Goal: Transaction & Acquisition: Purchase product/service

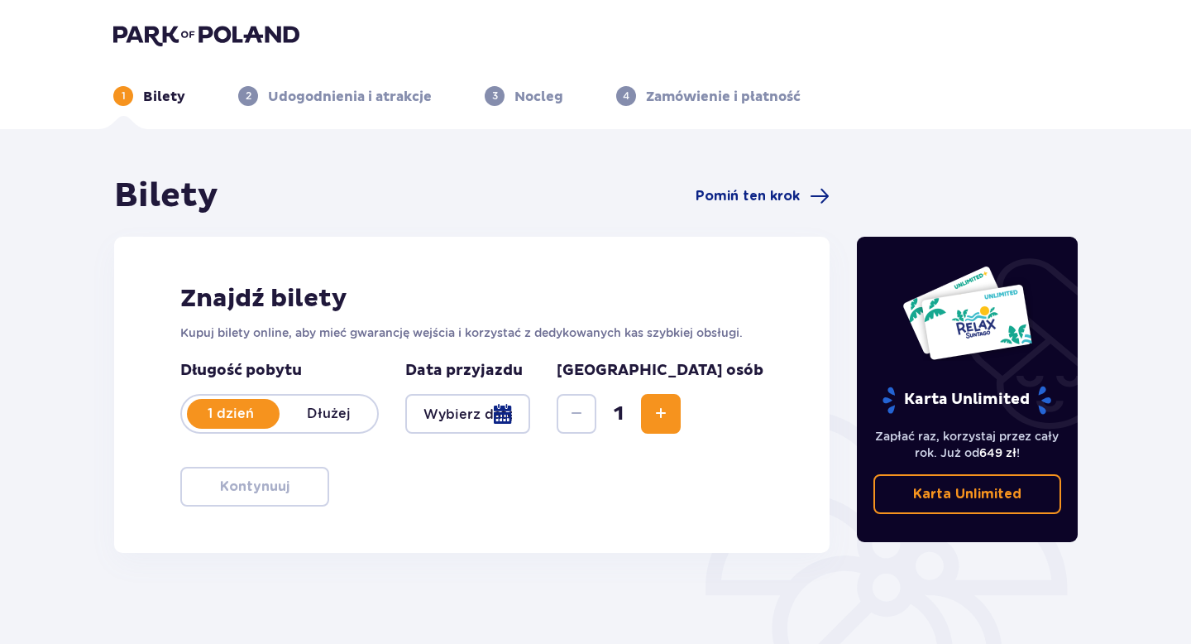
type input "[DATE]"
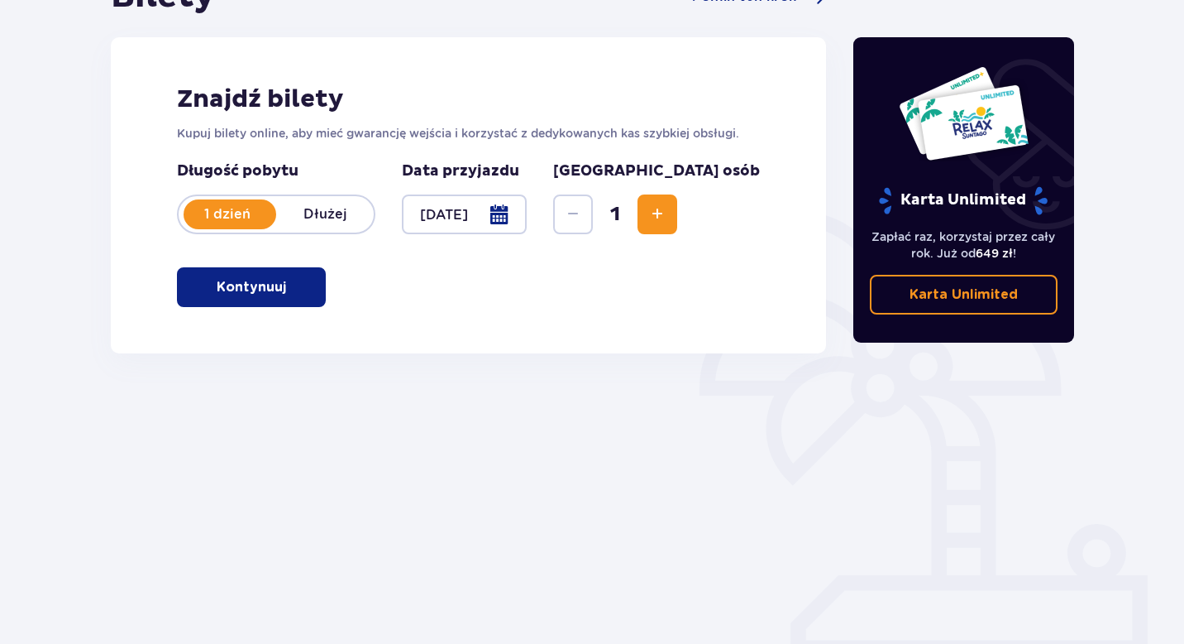
click at [289, 283] on span "button" at bounding box center [290, 287] width 20 height 20
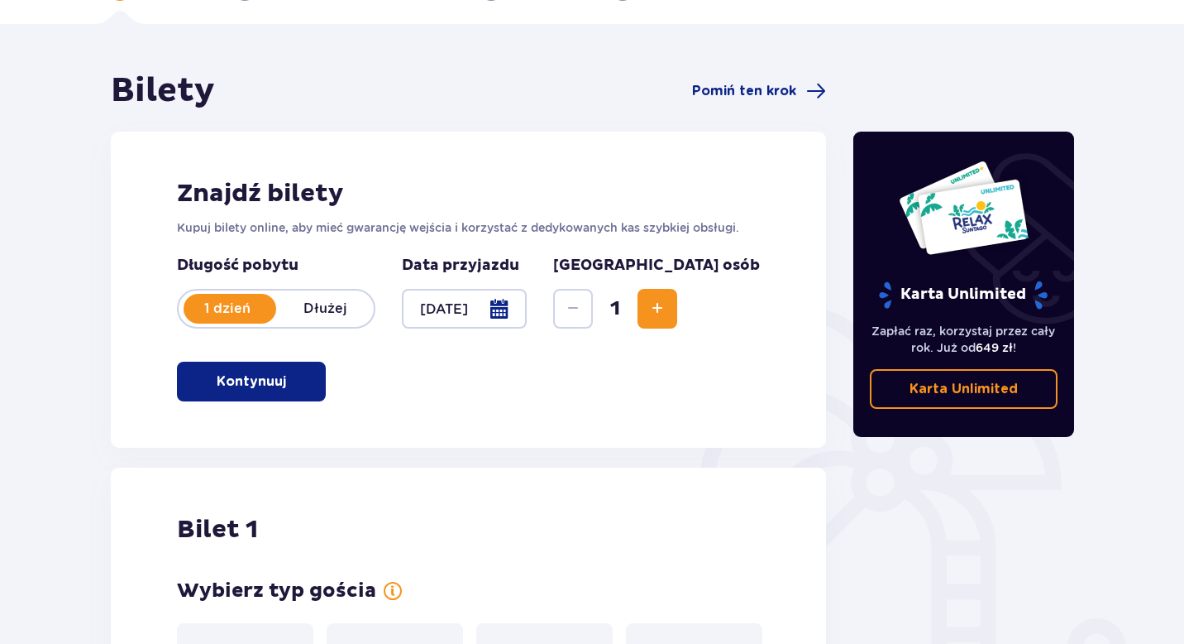
scroll to position [103, 0]
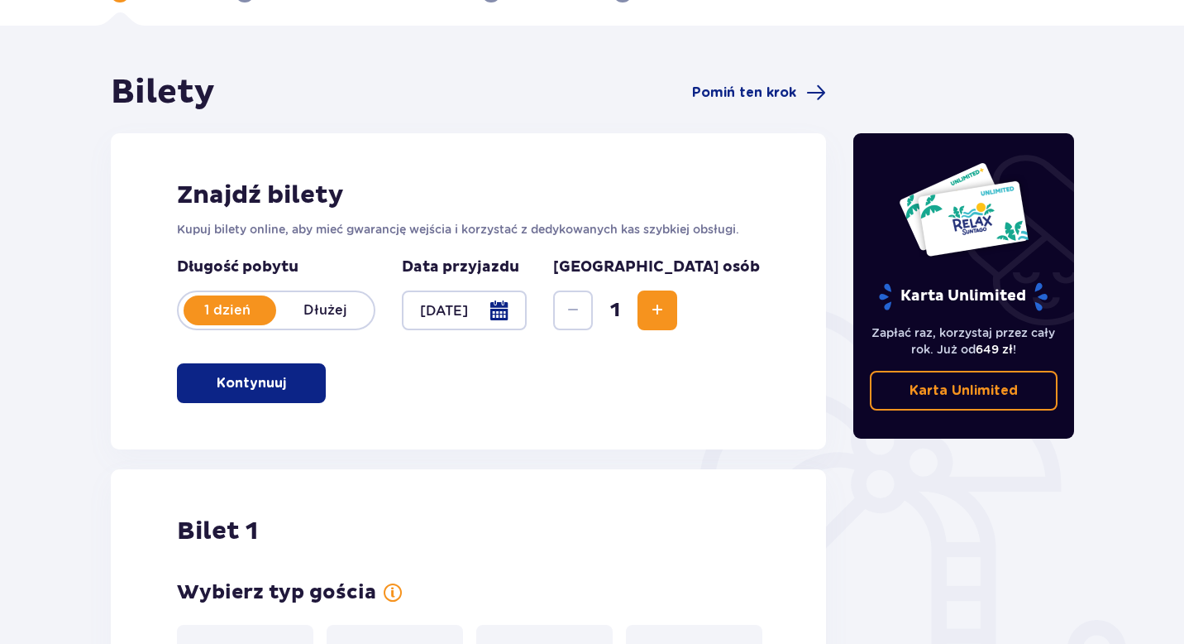
click at [667, 318] on span "Zwiększ" at bounding box center [658, 310] width 20 height 20
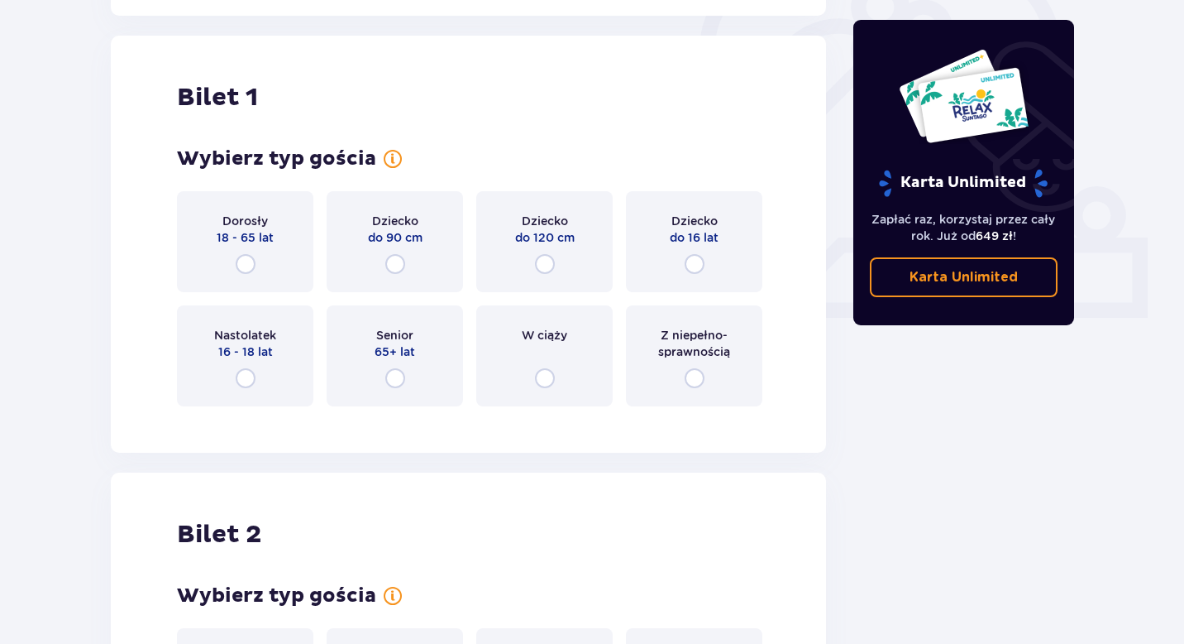
scroll to position [553, 0]
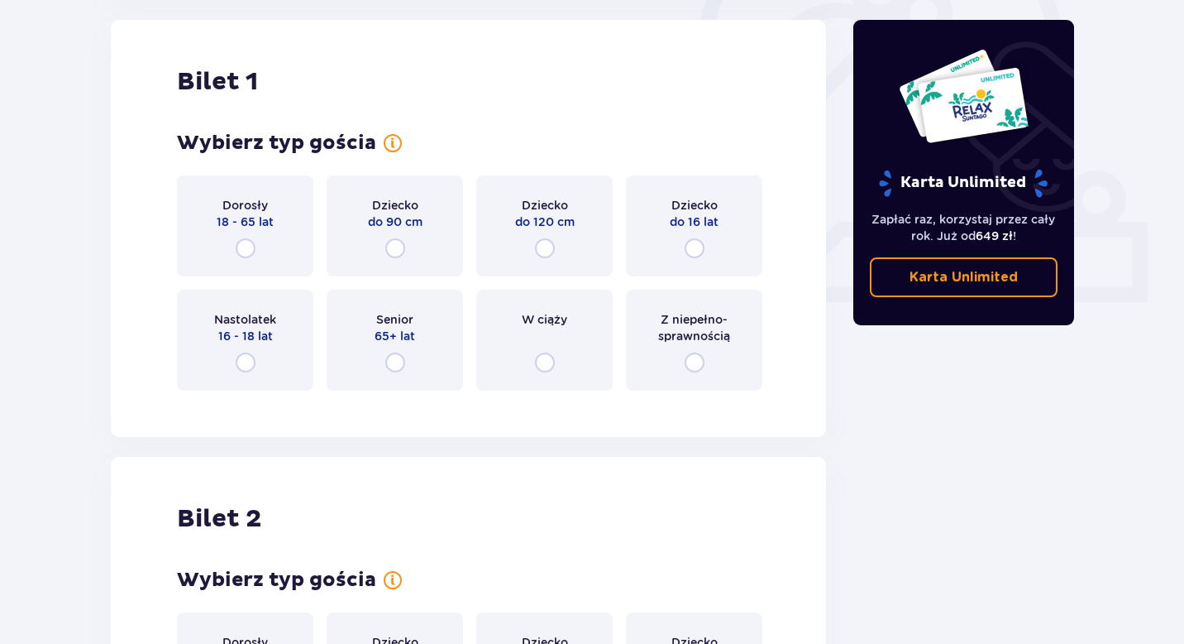
click at [250, 352] on input "radio" at bounding box center [246, 362] width 20 height 20
radio input "true"
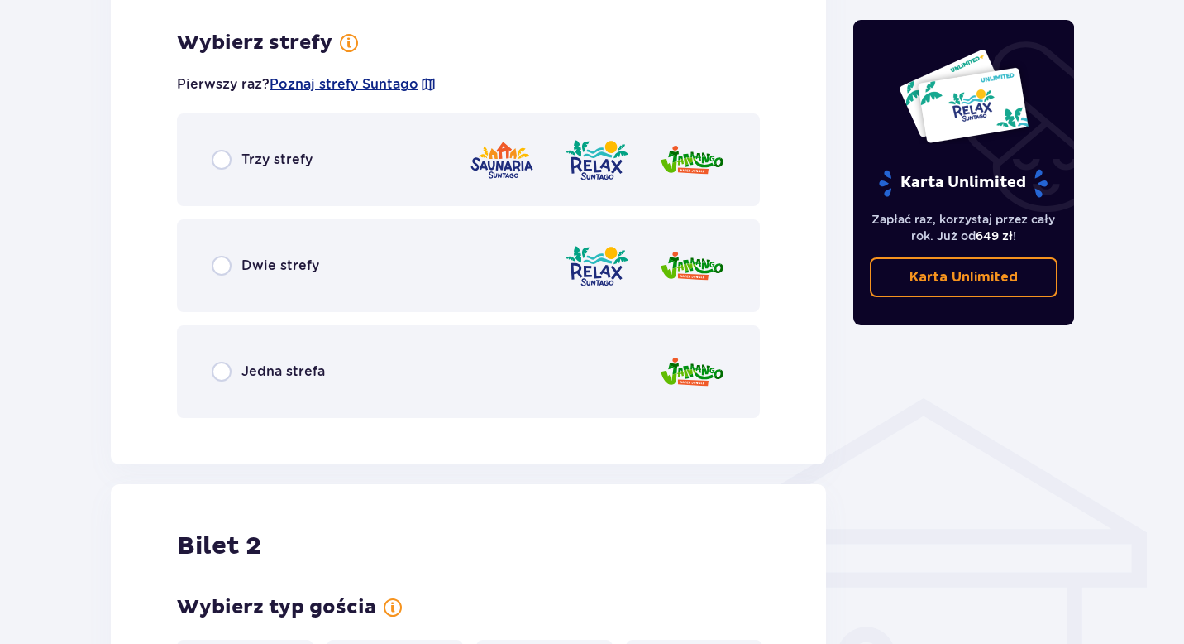
scroll to position [956, 0]
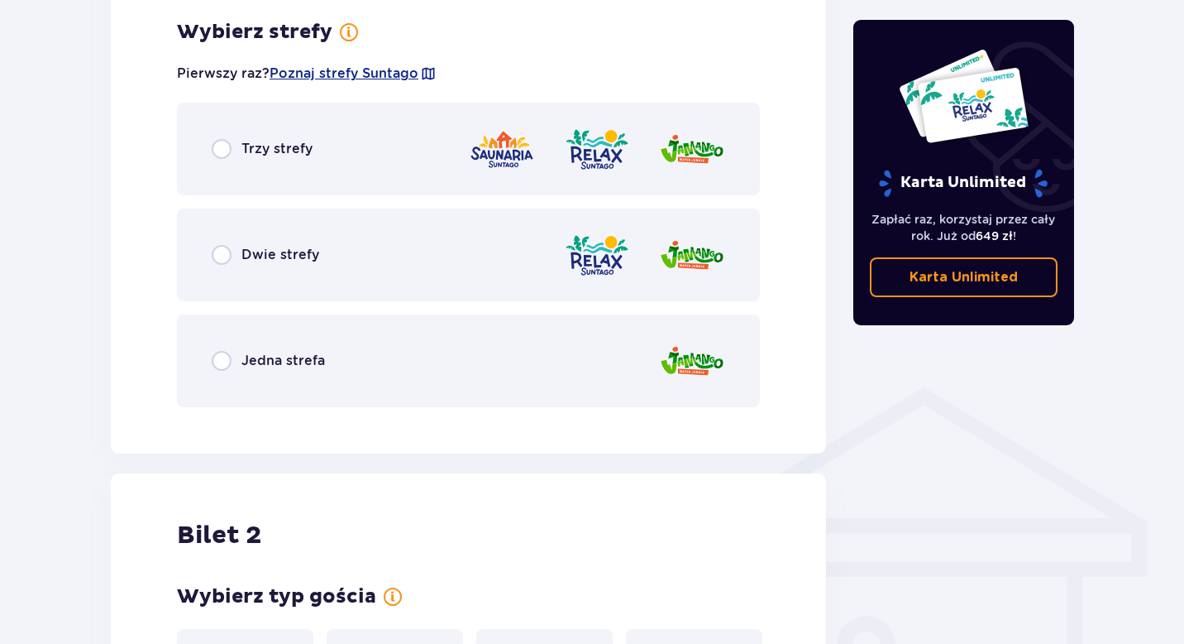
click at [207, 158] on div "Trzy strefy" at bounding box center [468, 149] width 583 height 93
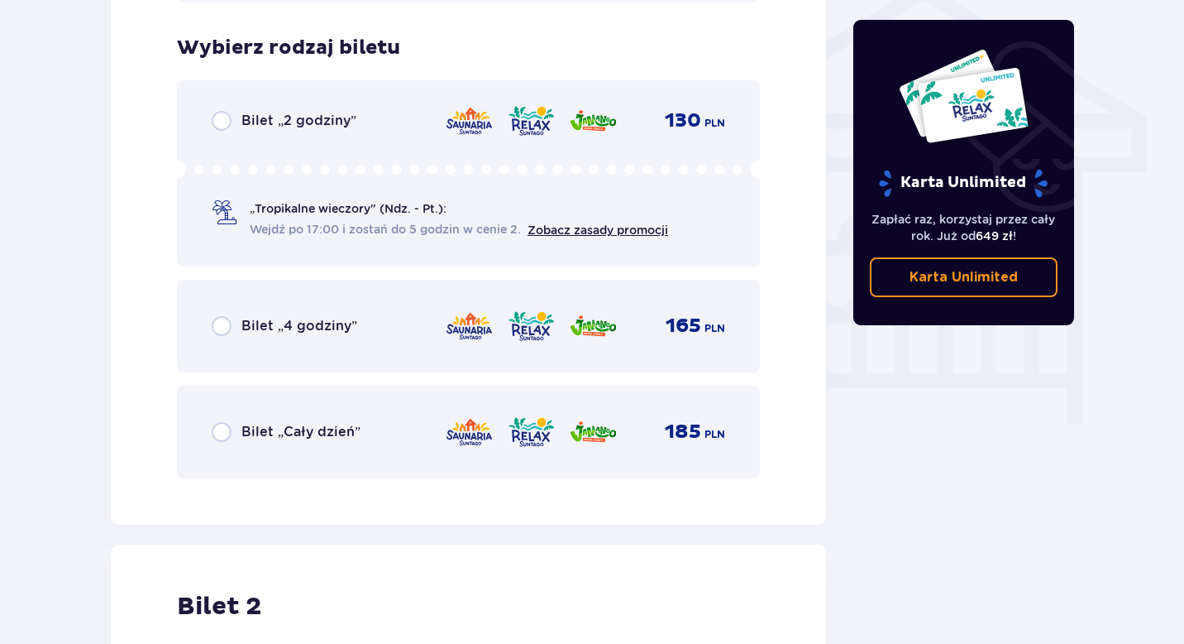
scroll to position [1376, 0]
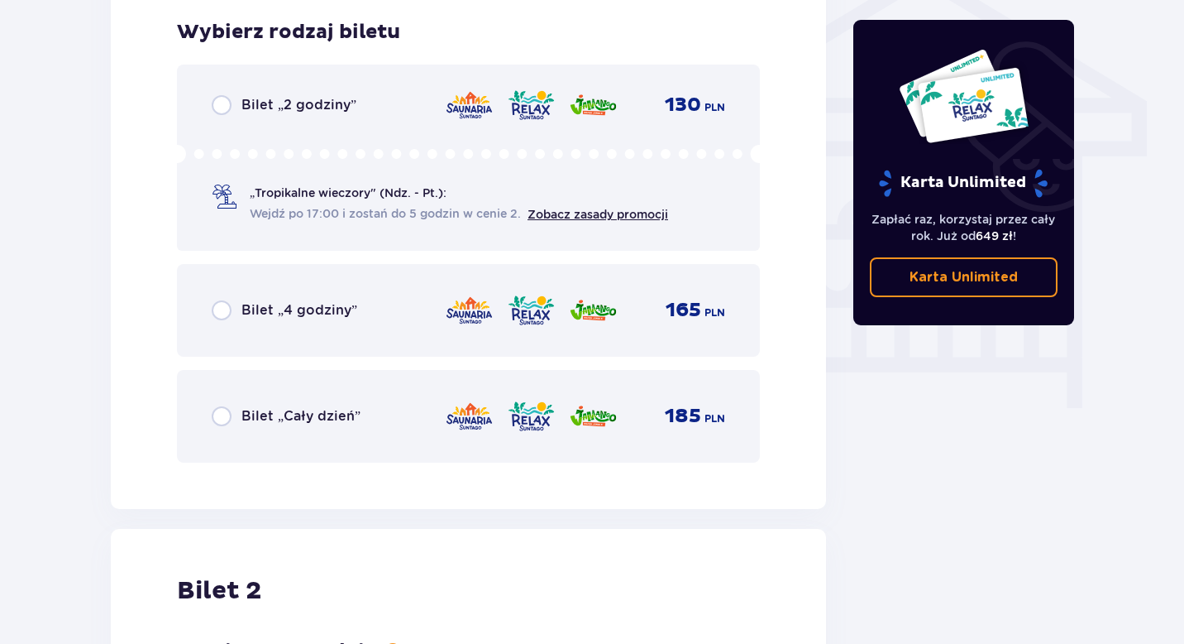
click at [227, 423] on input "radio" at bounding box center [222, 416] width 20 height 20
radio input "true"
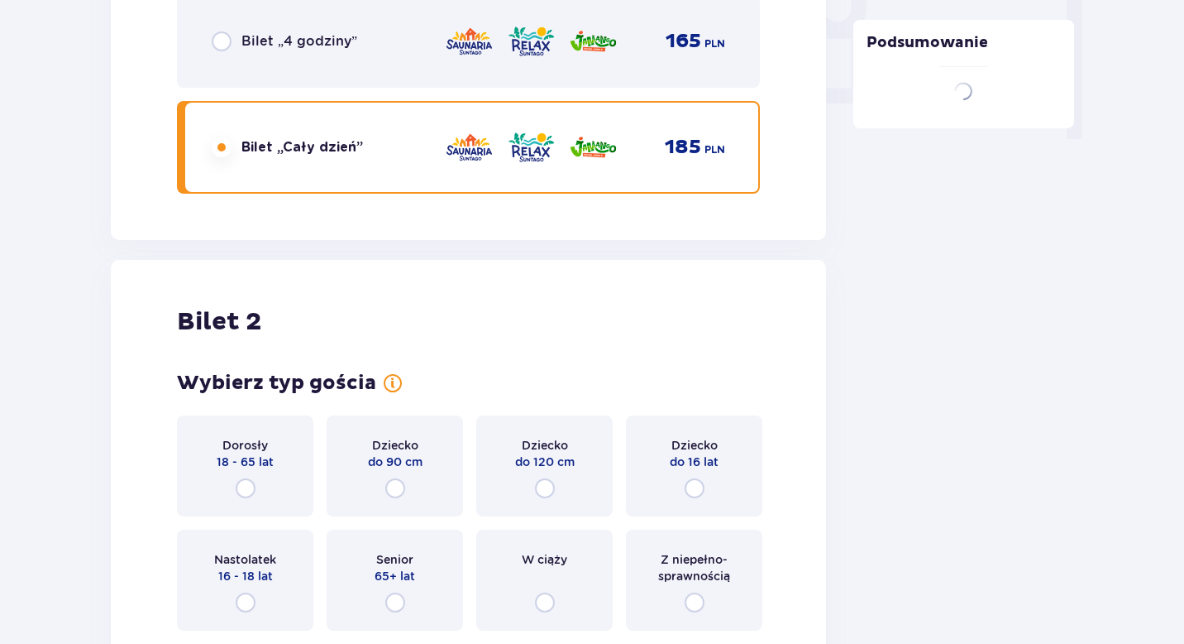
scroll to position [1857, 0]
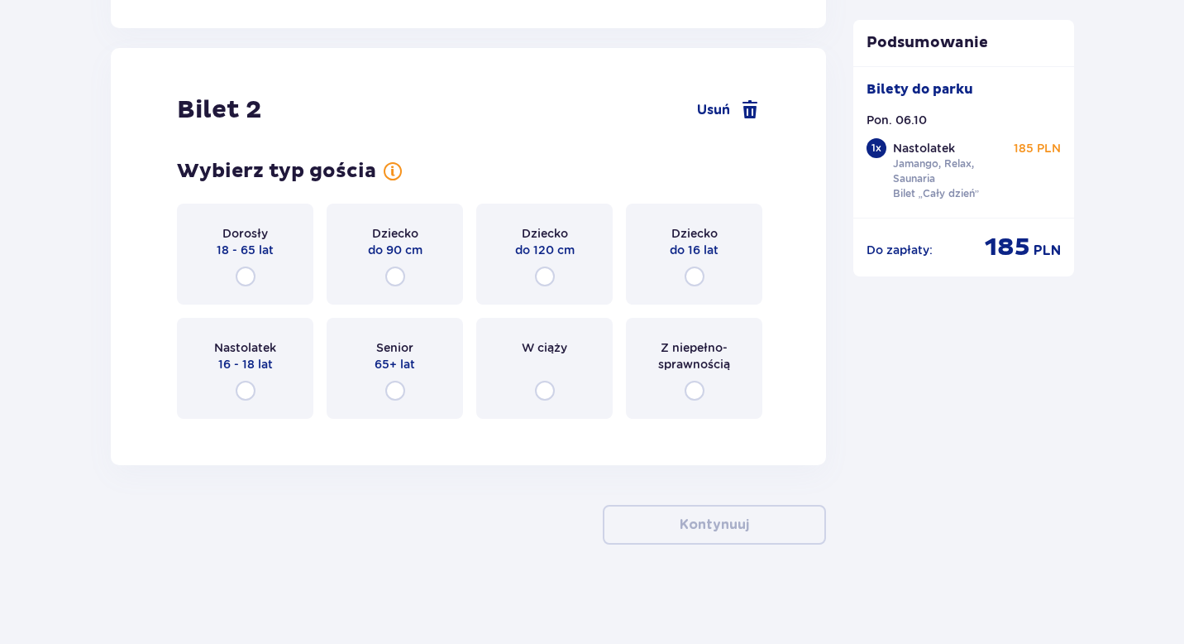
click at [249, 266] on div "Dorosły 18 - 65 lat" at bounding box center [245, 253] width 136 height 101
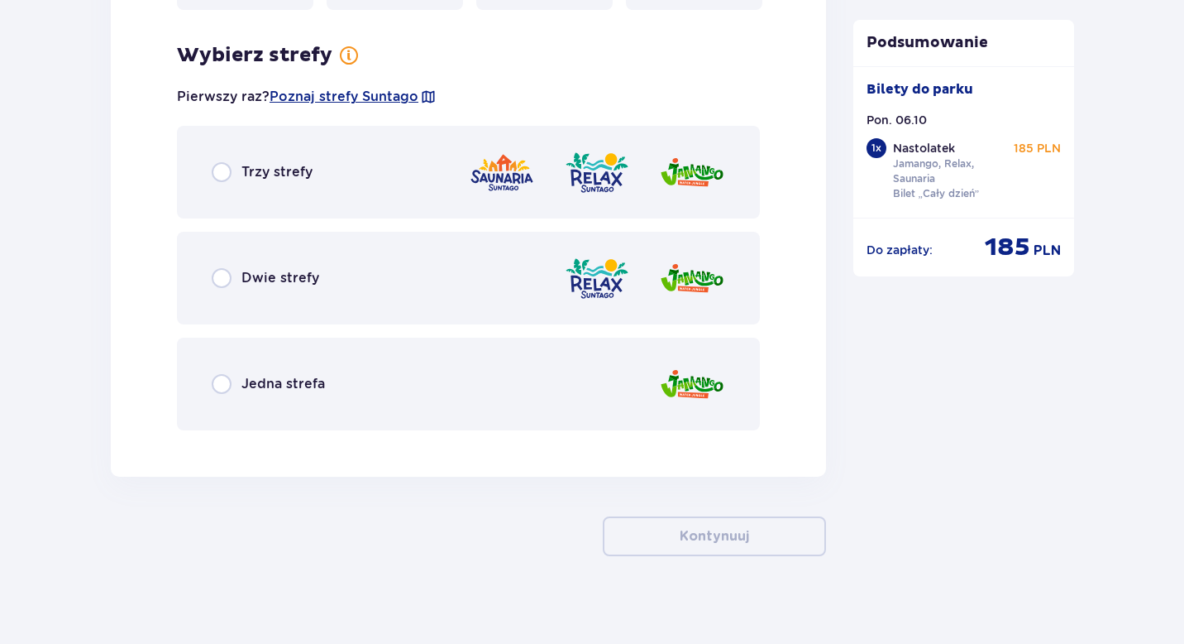
scroll to position [2277, 0]
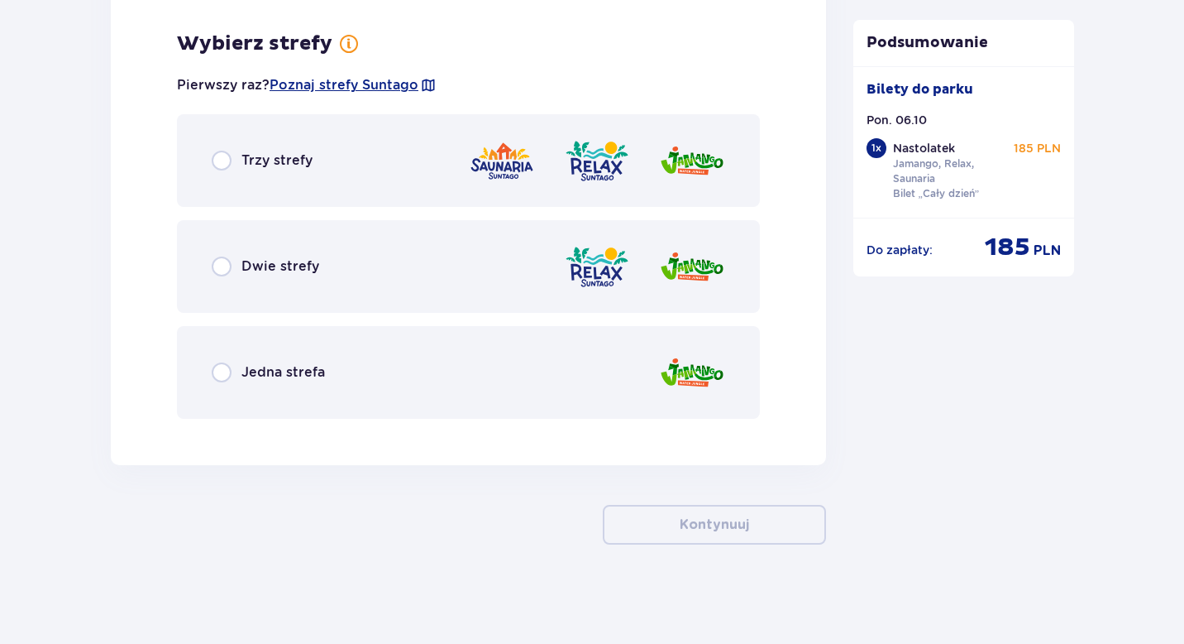
click at [217, 175] on div "Trzy strefy" at bounding box center [468, 160] width 583 height 93
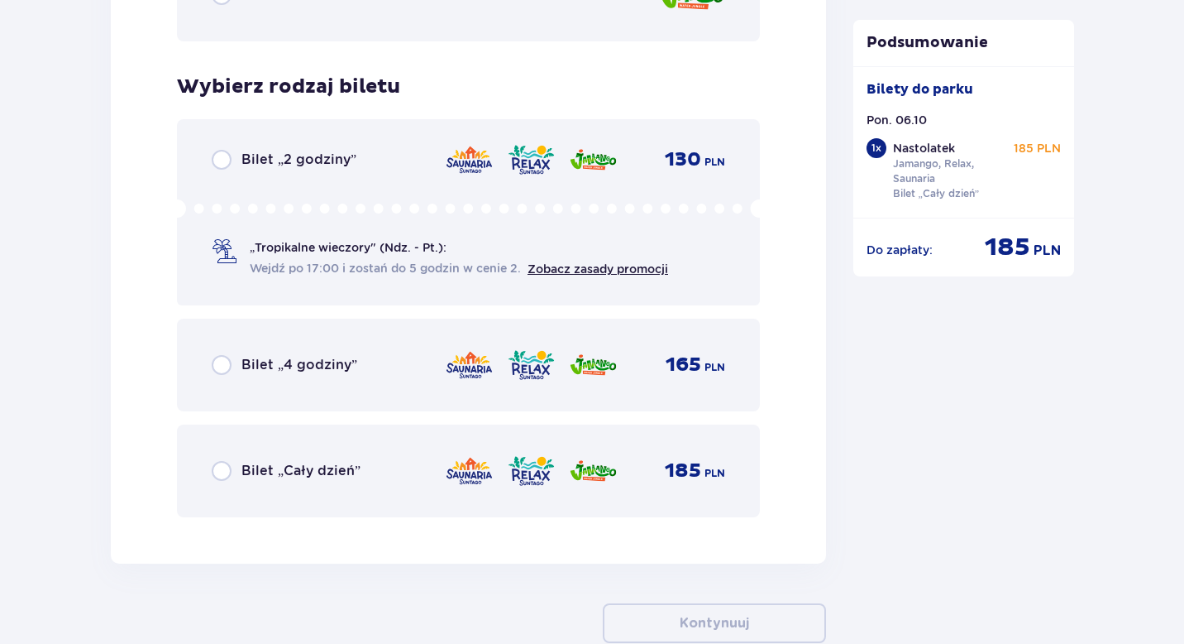
scroll to position [2709, 0]
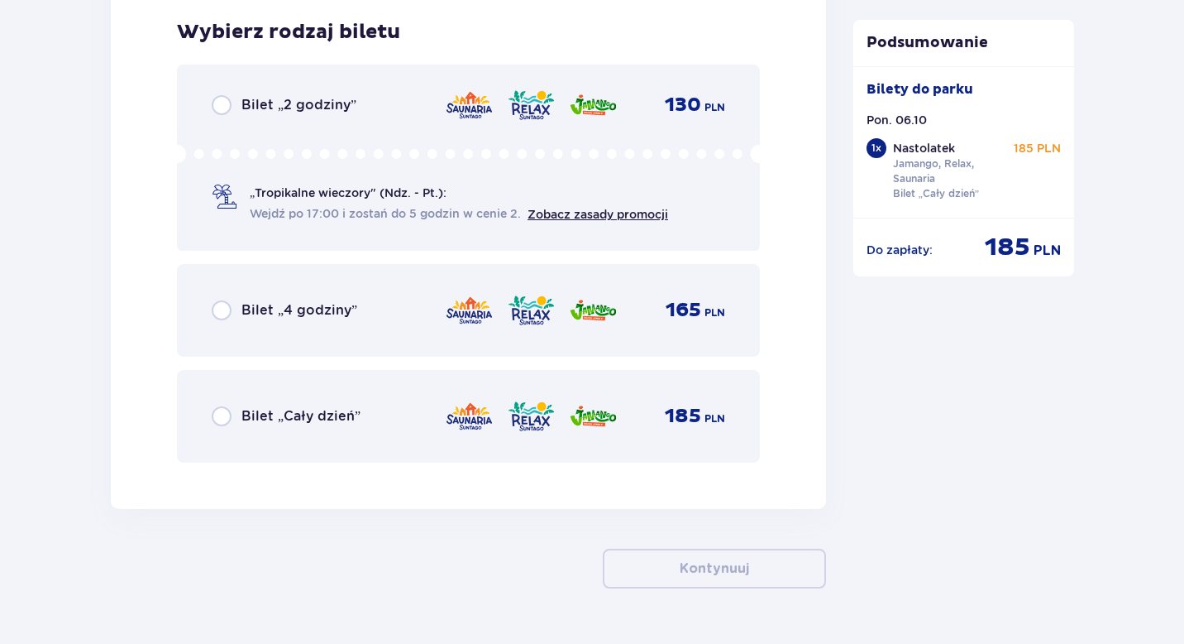
click at [224, 412] on input "radio" at bounding box center [222, 416] width 20 height 20
radio input "true"
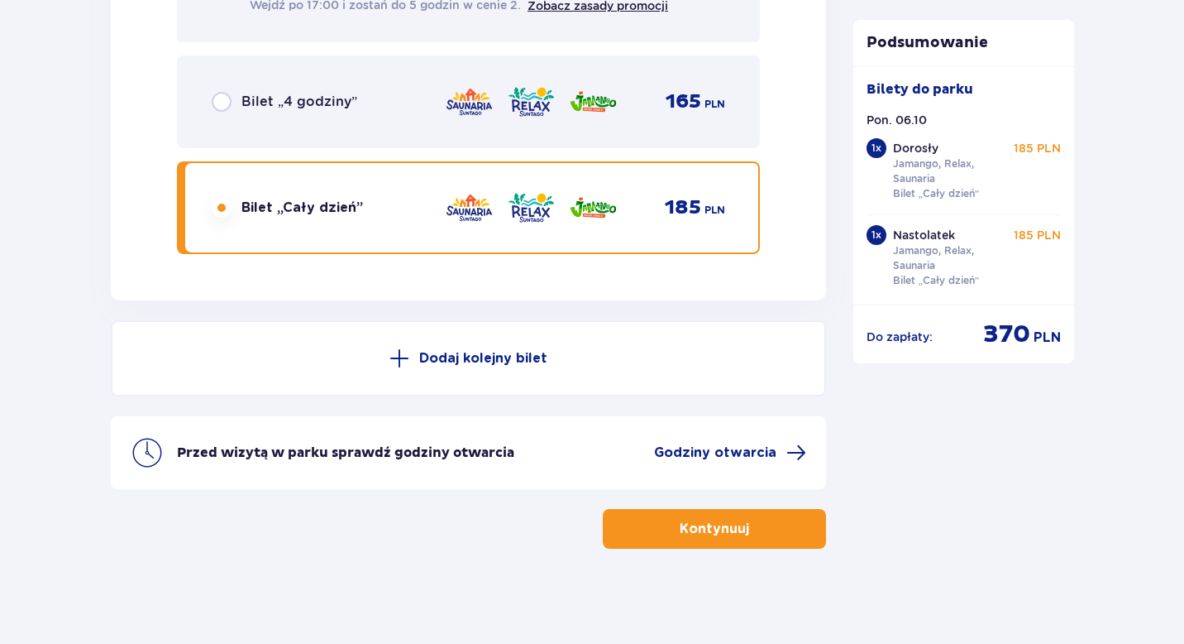
scroll to position [2921, 0]
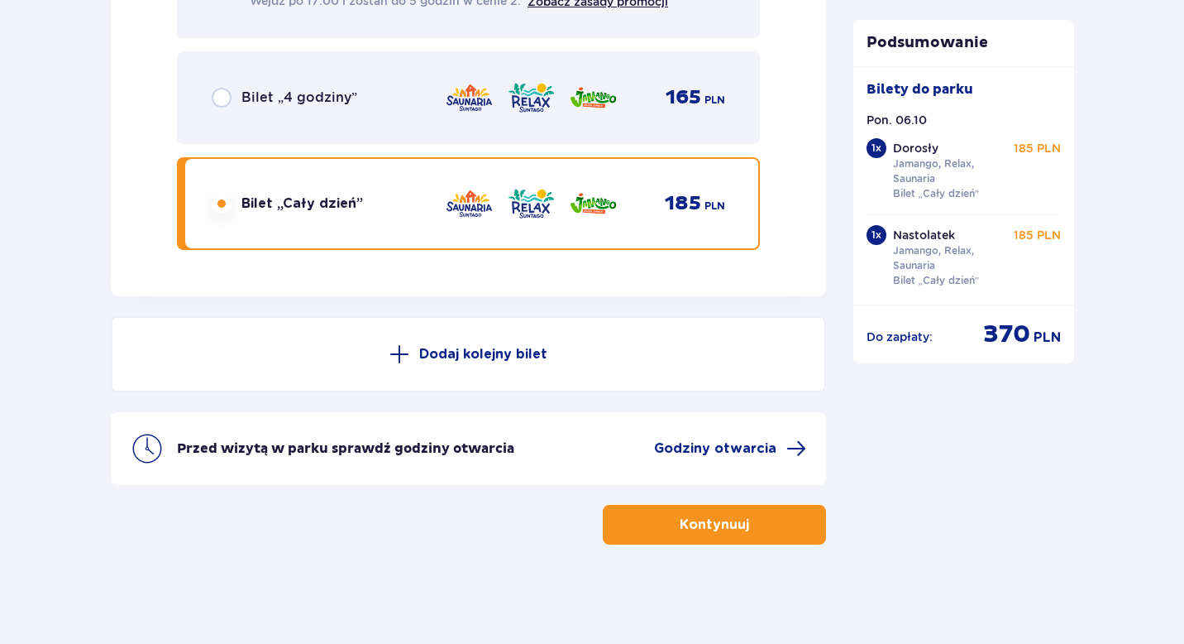
click at [717, 524] on p "Kontynuuj" at bounding box center [714, 524] width 69 height 18
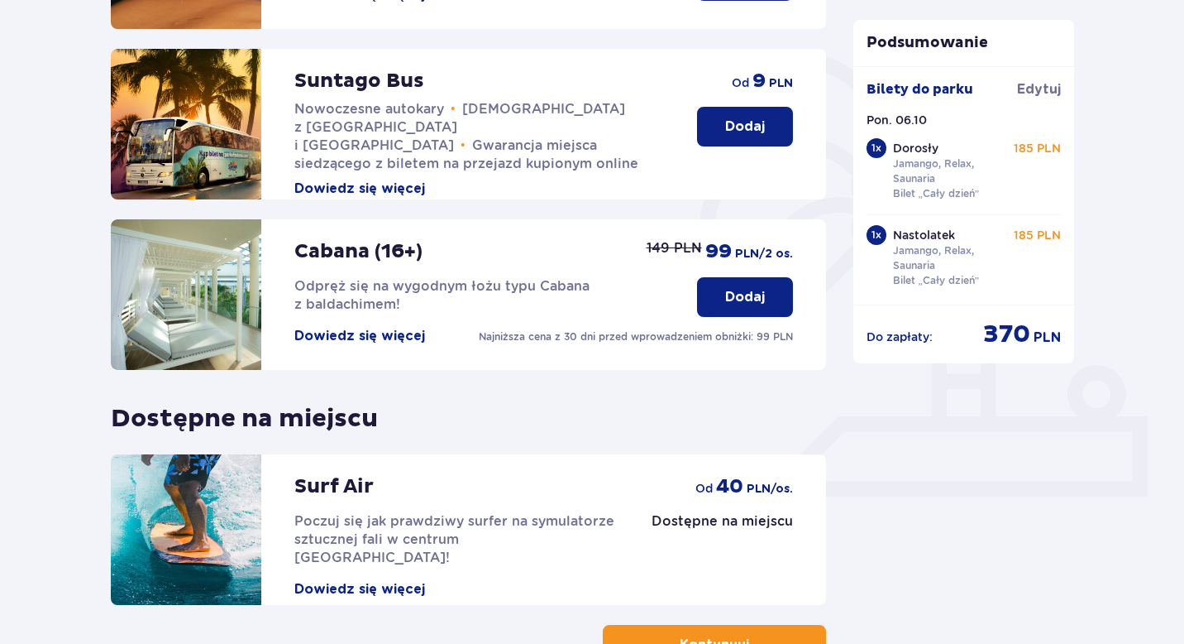
scroll to position [478, 0]
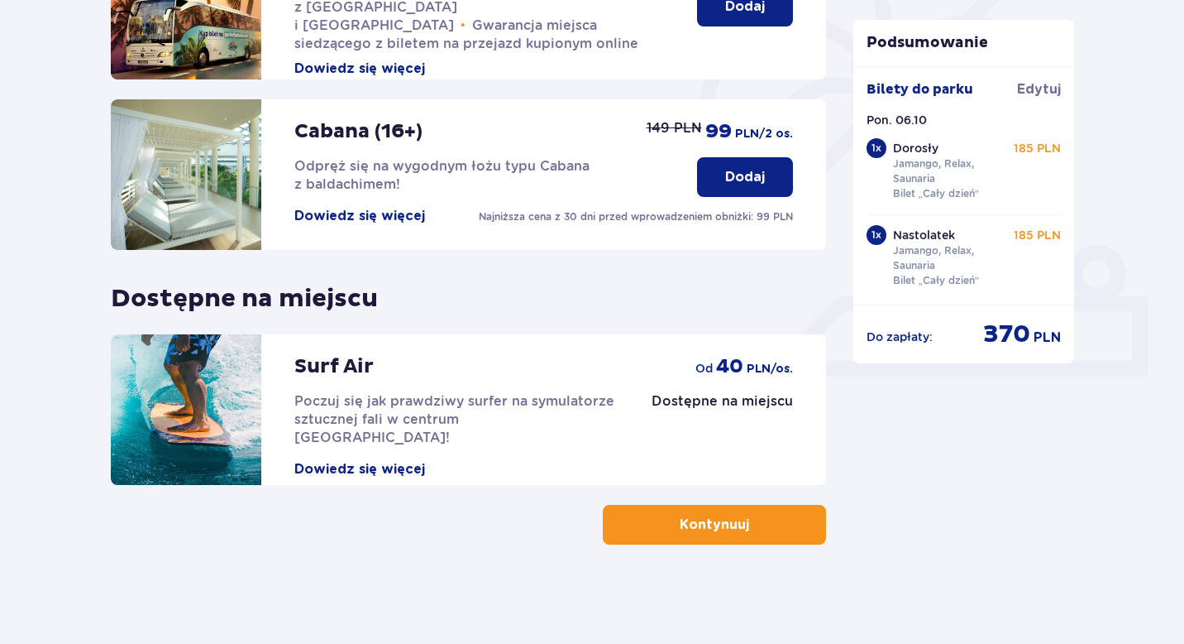
click at [712, 510] on button "Kontynuuj" at bounding box center [714, 525] width 223 height 40
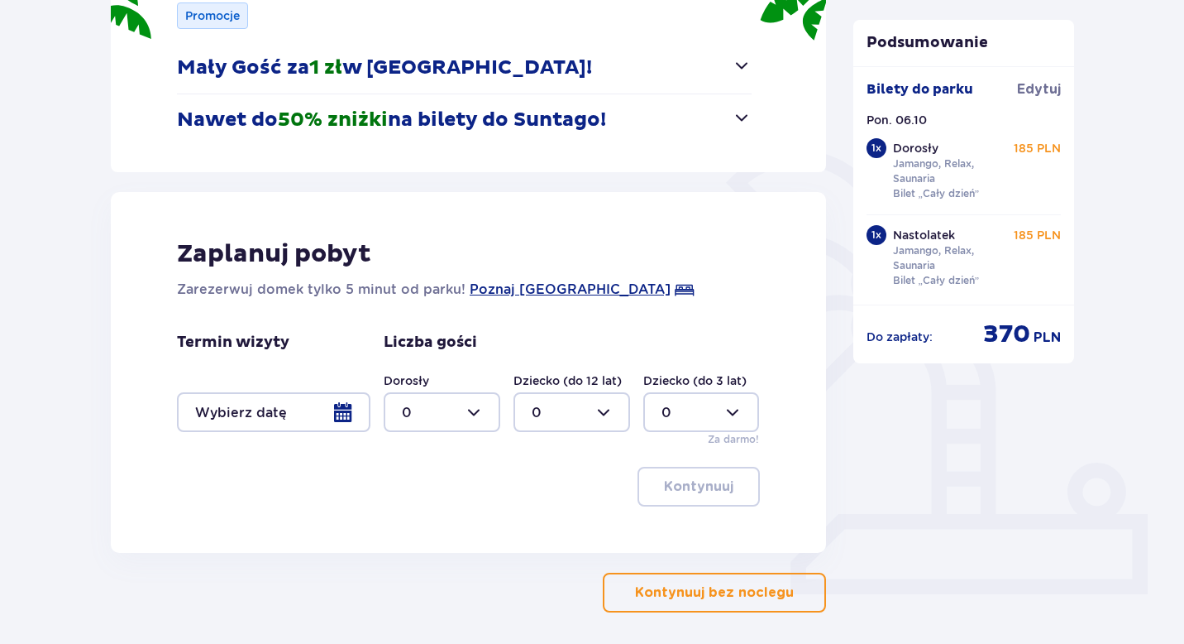
scroll to position [272, 0]
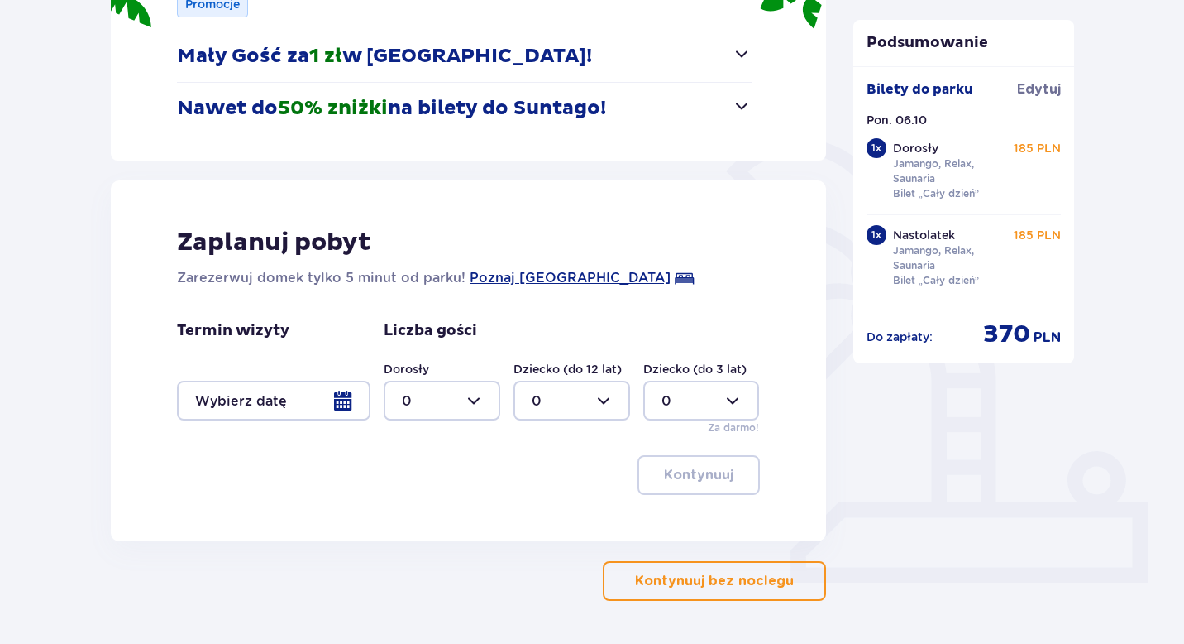
click at [740, 67] on button "Mały Gość za 1 zł w Suntago Village!" at bounding box center [464, 56] width 575 height 51
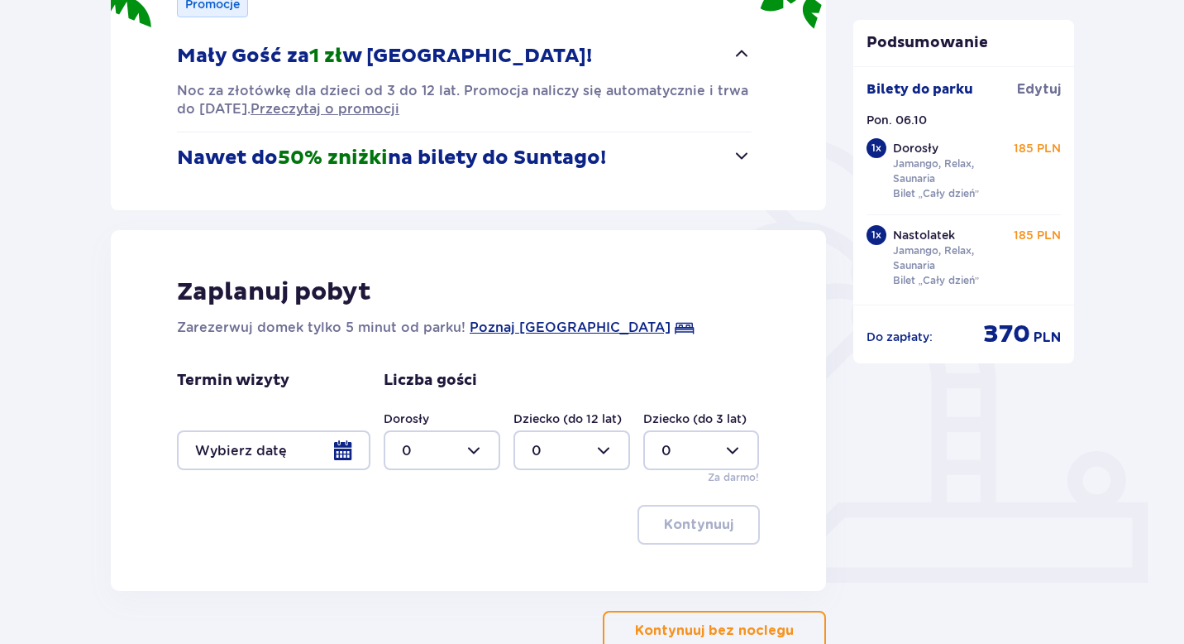
click at [740, 67] on button "Mały Gość za 1 zł w Suntago Village!" at bounding box center [464, 56] width 575 height 51
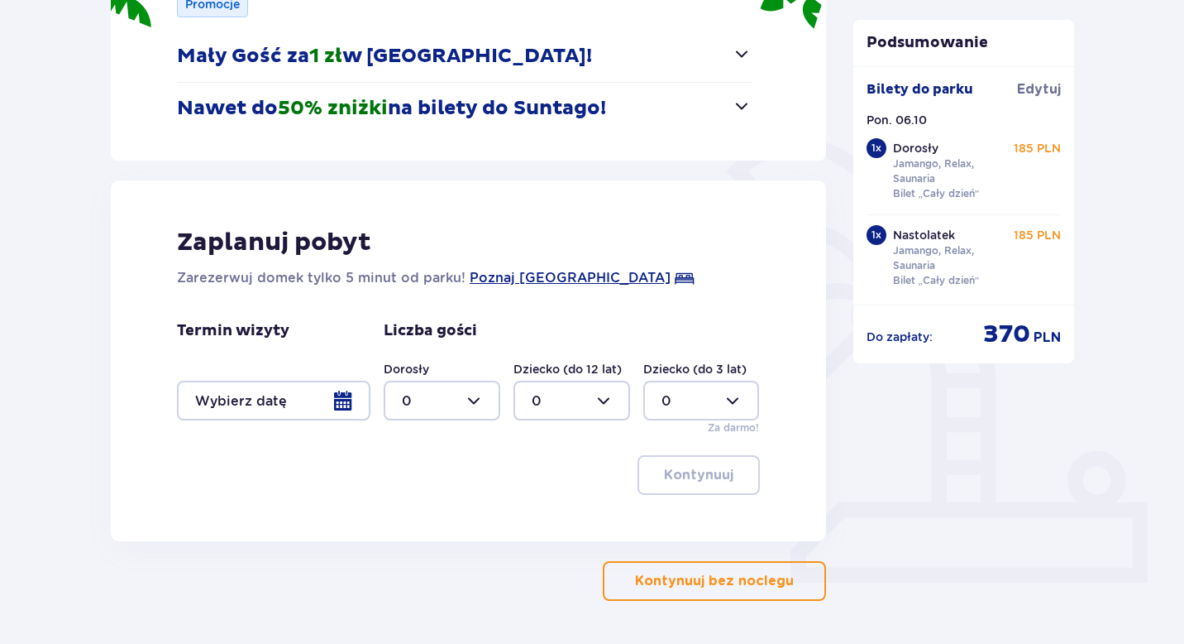
click at [739, 98] on span "button" at bounding box center [742, 106] width 20 height 20
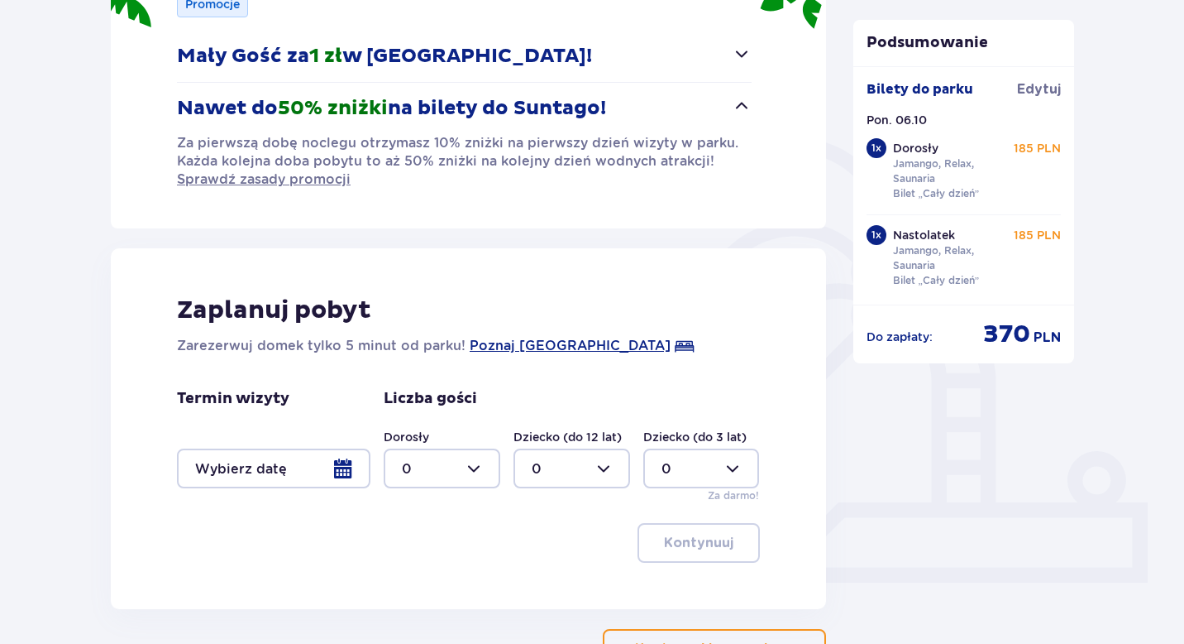
click at [738, 98] on span "button" at bounding box center [742, 106] width 20 height 20
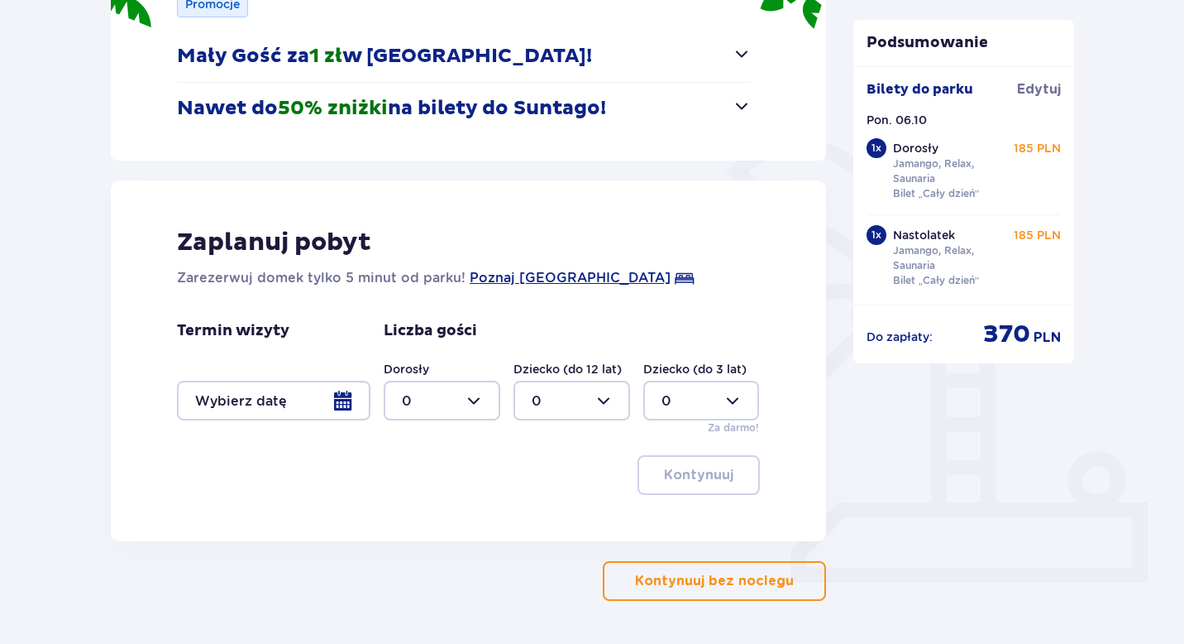
scroll to position [328, 0]
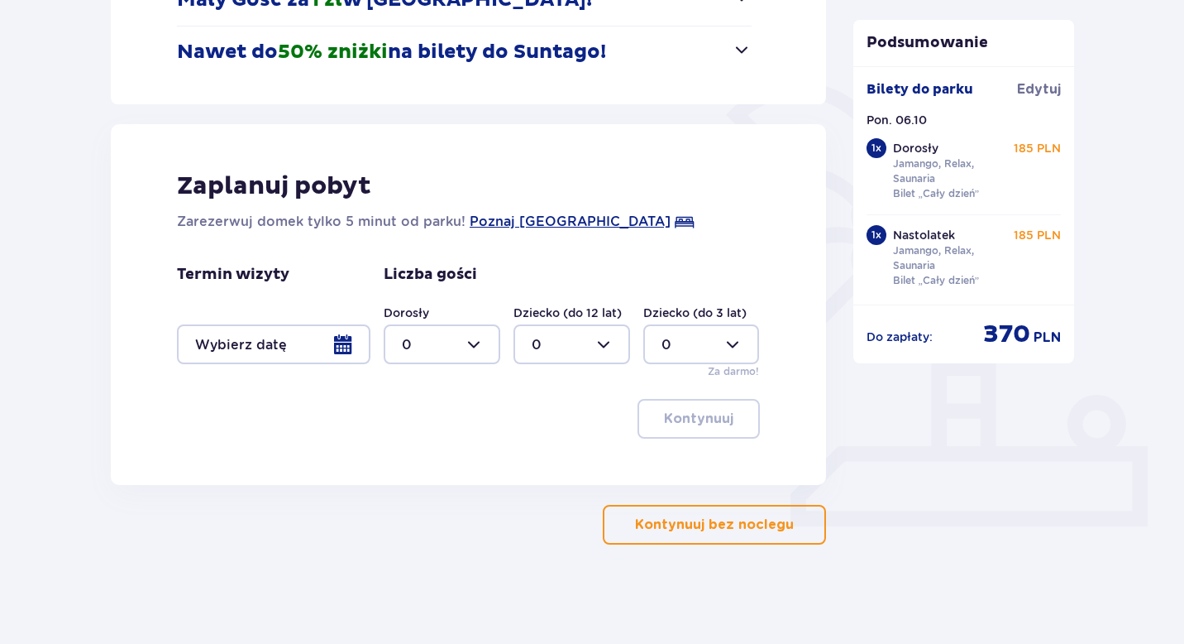
click at [661, 519] on p "Kontynuuj bez noclegu" at bounding box center [714, 524] width 159 height 18
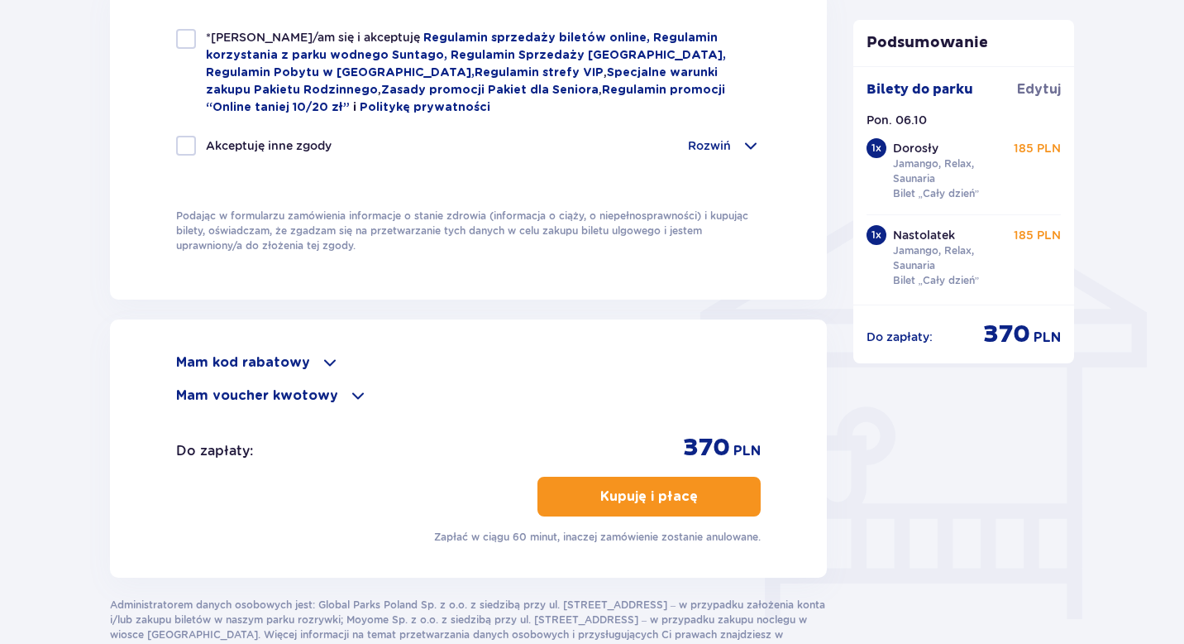
scroll to position [1161, 0]
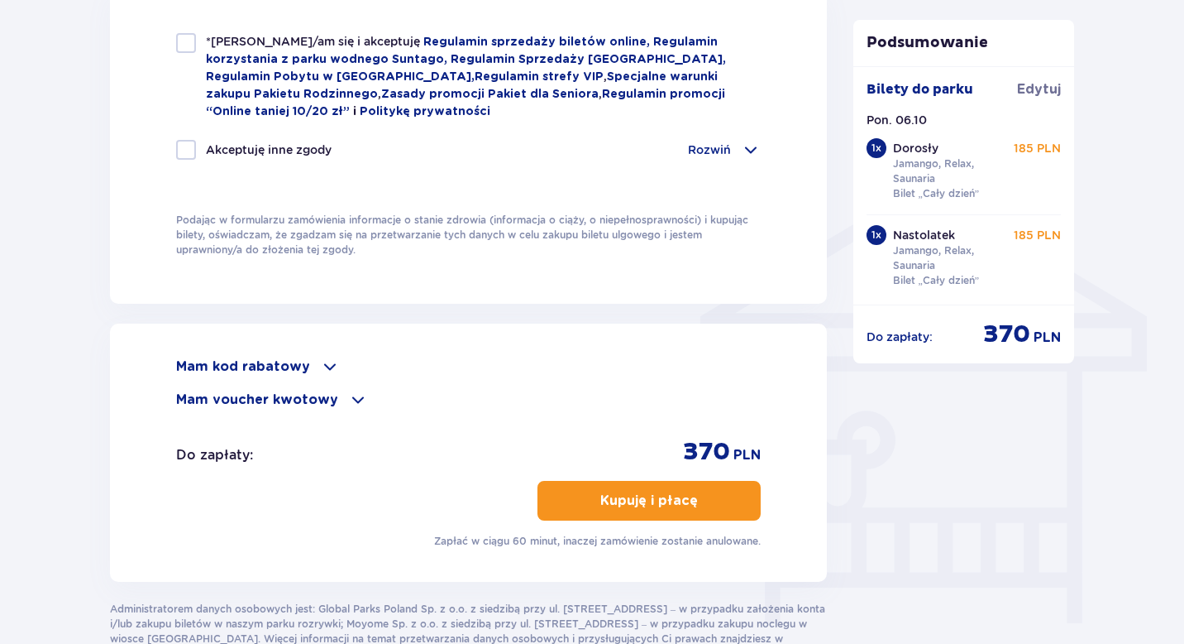
click at [312, 369] on div "Mam kod rabatowy" at bounding box center [468, 366] width 585 height 20
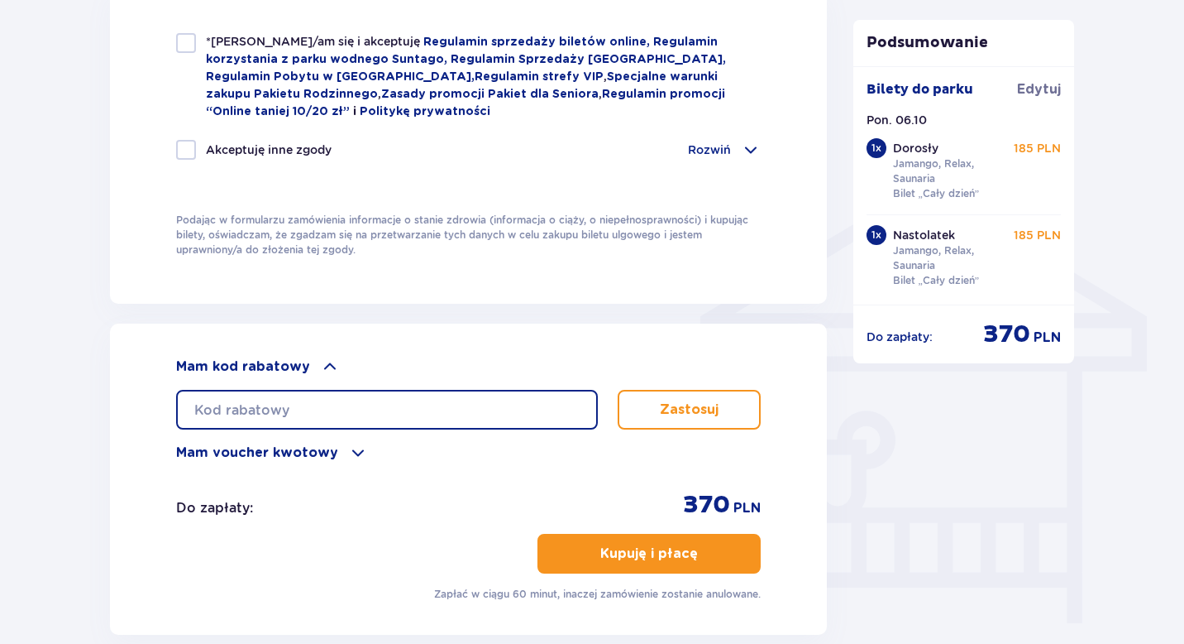
click at [313, 404] on input "text" at bounding box center [387, 410] width 422 height 40
type input "STUDENT30"
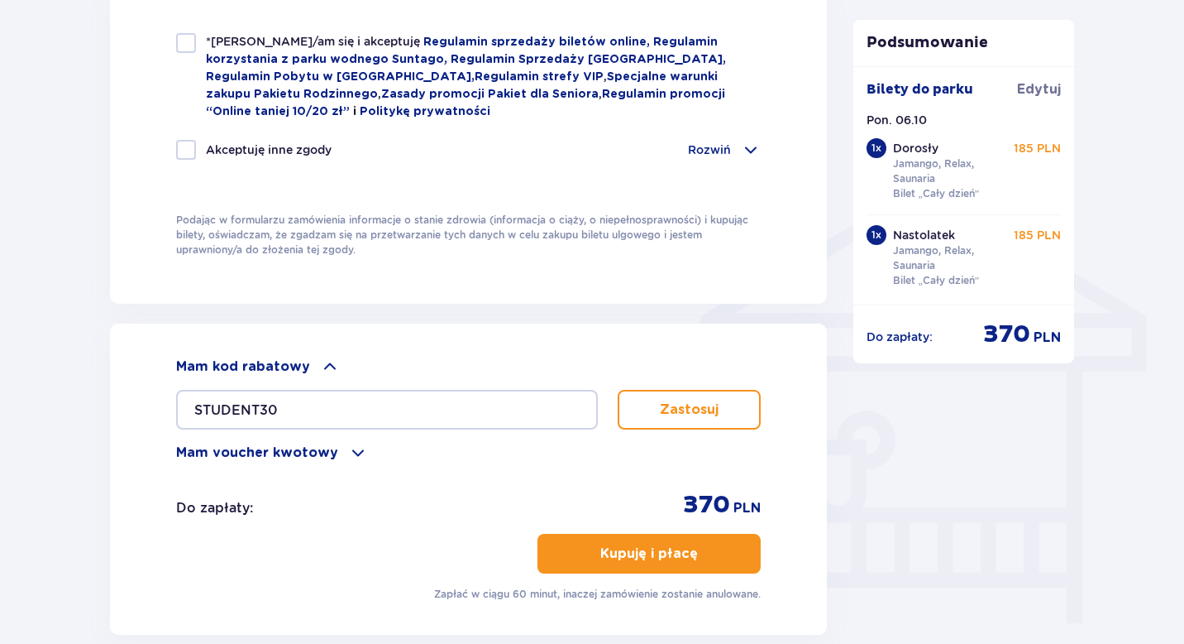
click at [670, 418] on p "Zastosuj" at bounding box center [689, 409] width 59 height 18
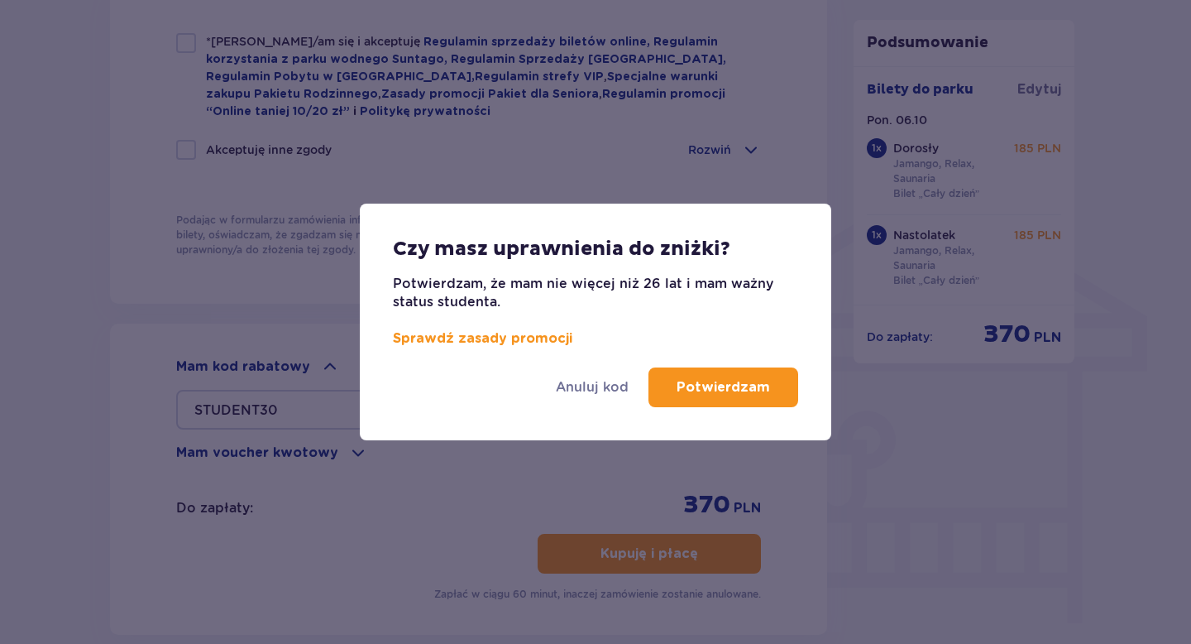
click at [706, 396] on button "Potwierdzam" at bounding box center [723, 387] width 150 height 40
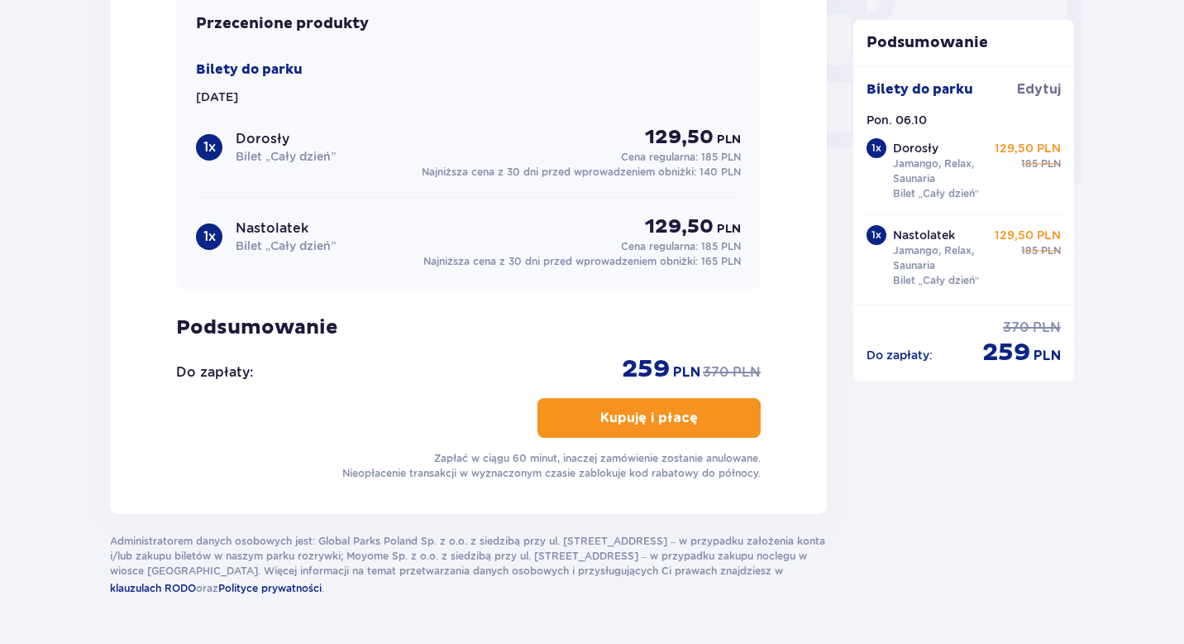
scroll to position [1653, 0]
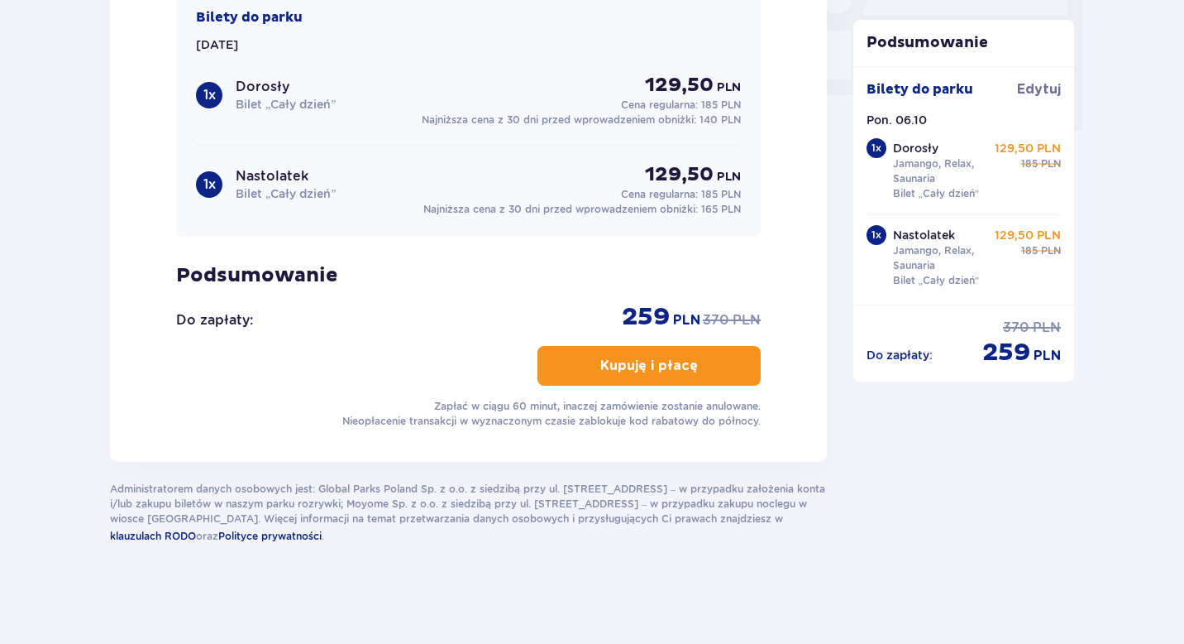
click at [691, 360] on span "button" at bounding box center [701, 366] width 20 height 20
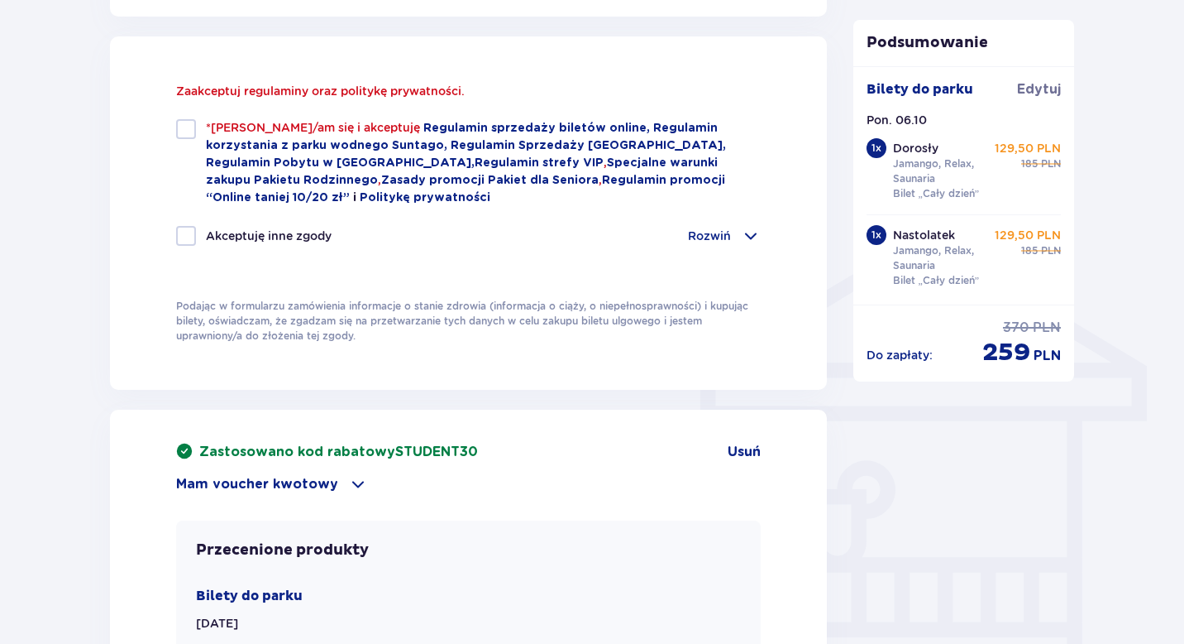
scroll to position [1112, 0]
click at [183, 132] on div at bounding box center [186, 129] width 20 height 20
checkbox input "true"
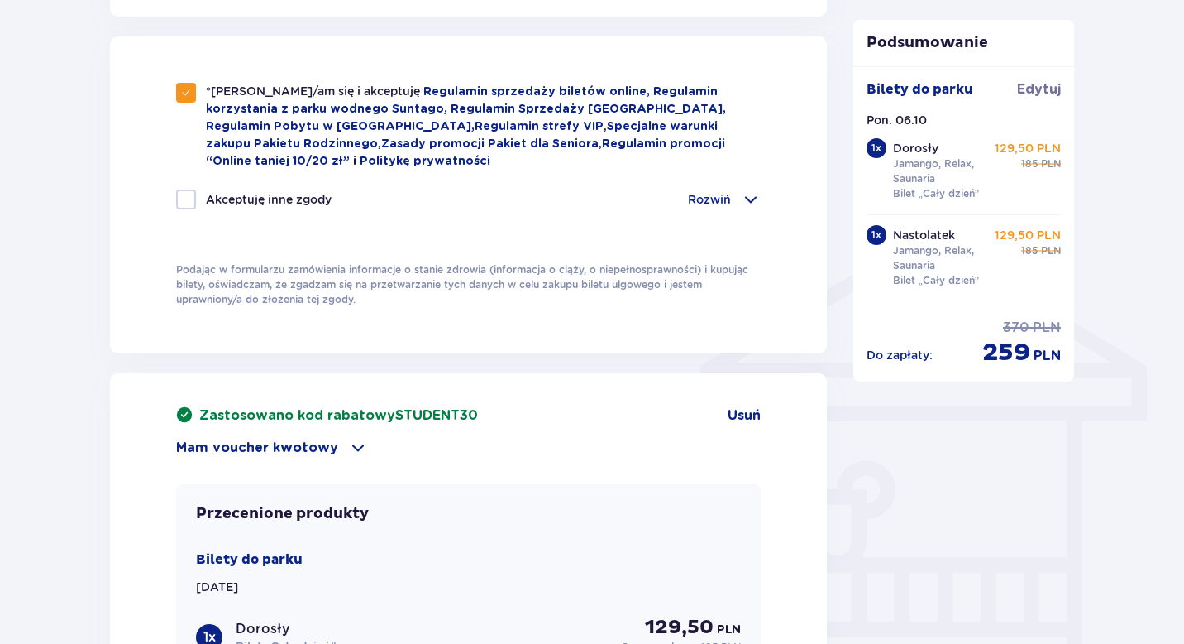
click at [187, 203] on div at bounding box center [186, 199] width 20 height 20
checkbox input "true"
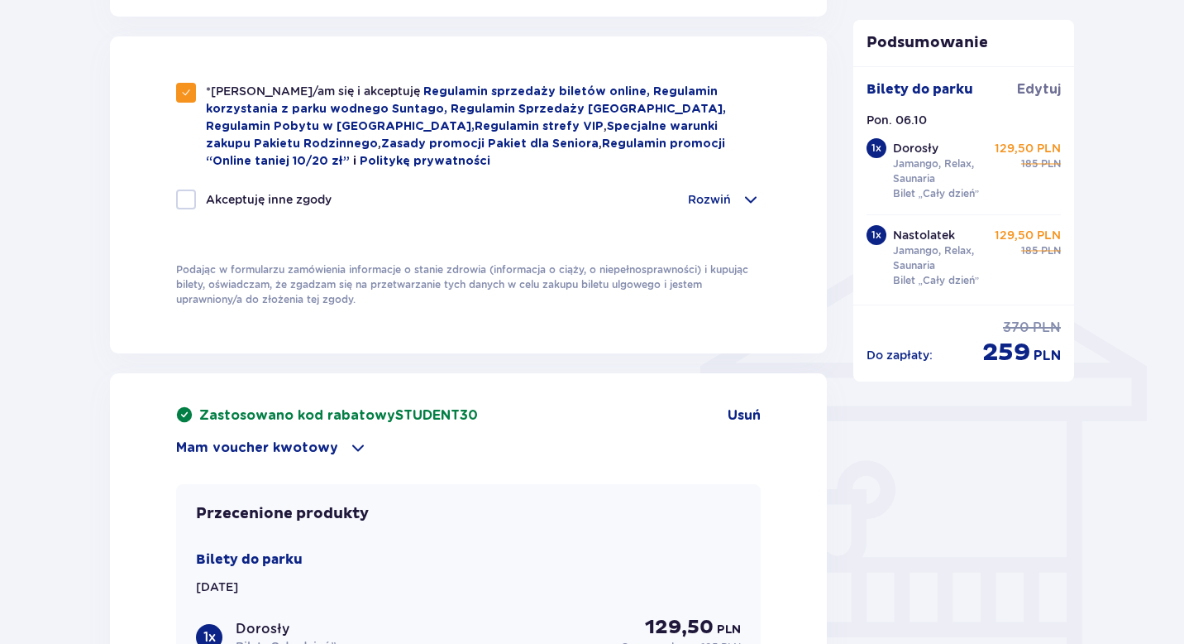
checkbox input "true"
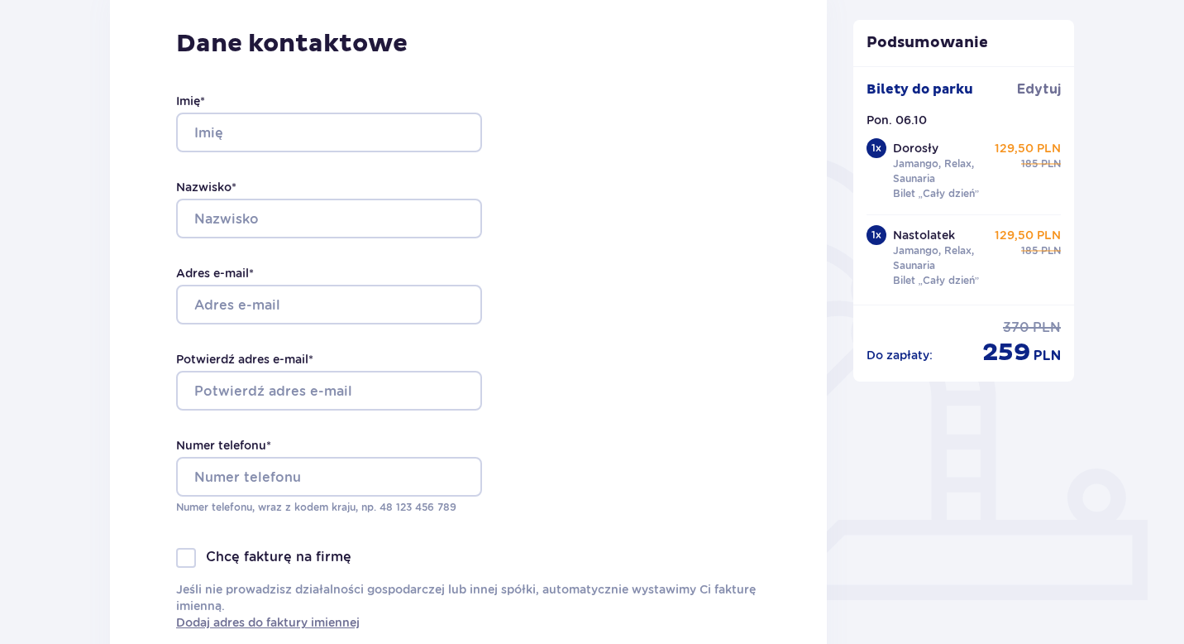
scroll to position [0, 0]
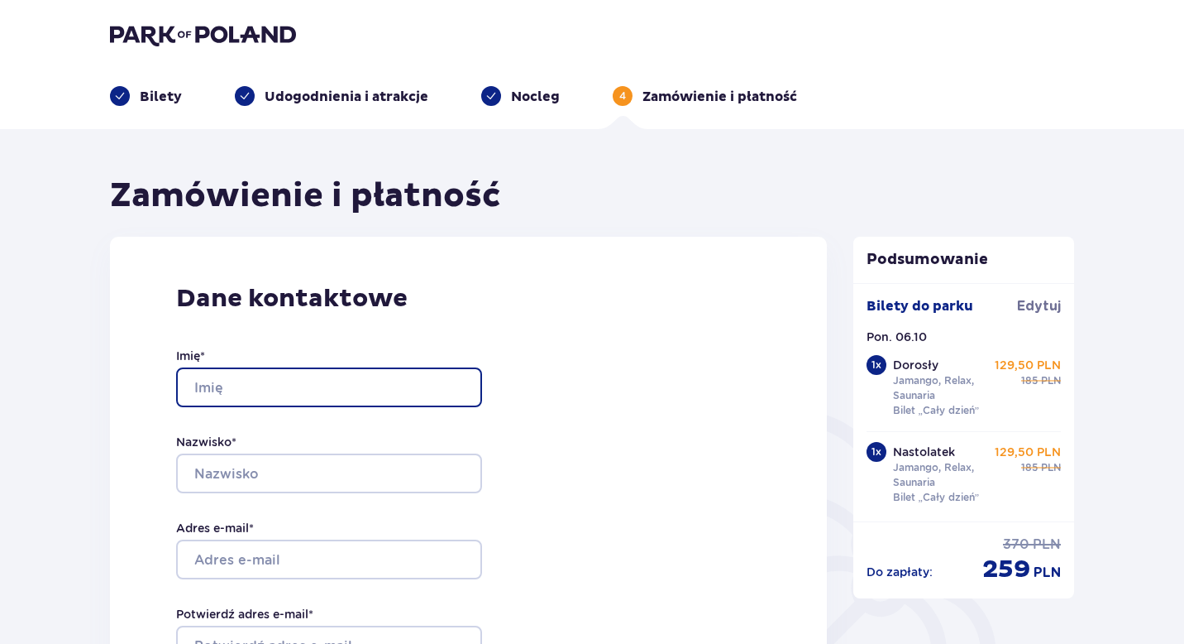
click at [380, 389] on input "Imię *" at bounding box center [329, 387] width 306 height 40
type input "kajetan"
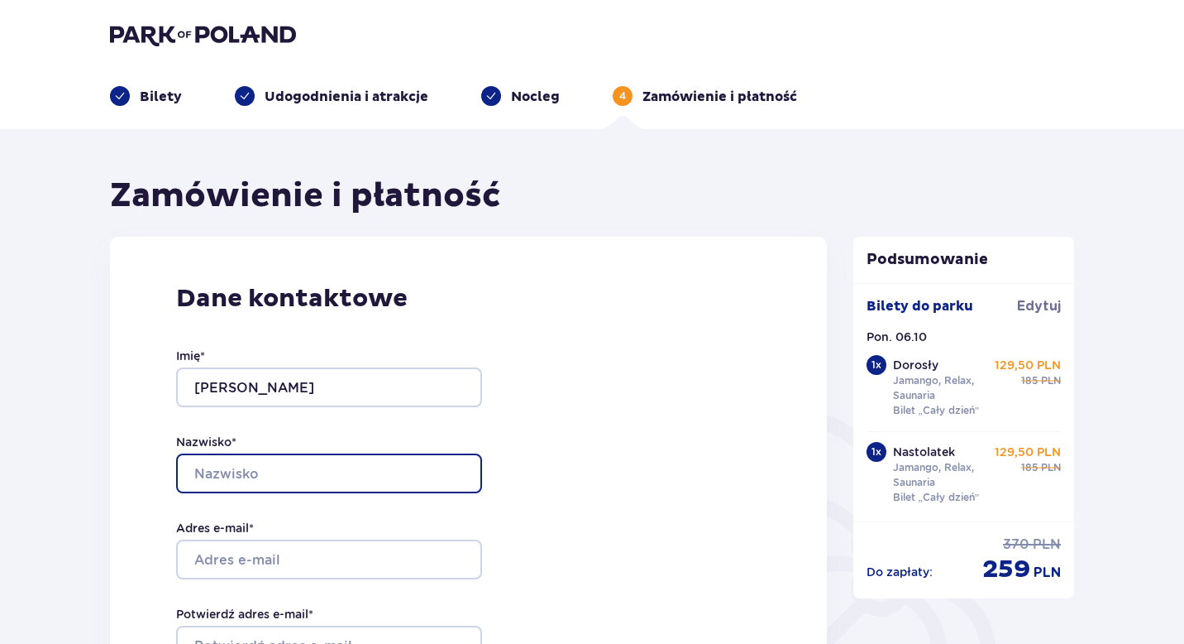
type input "kipran"
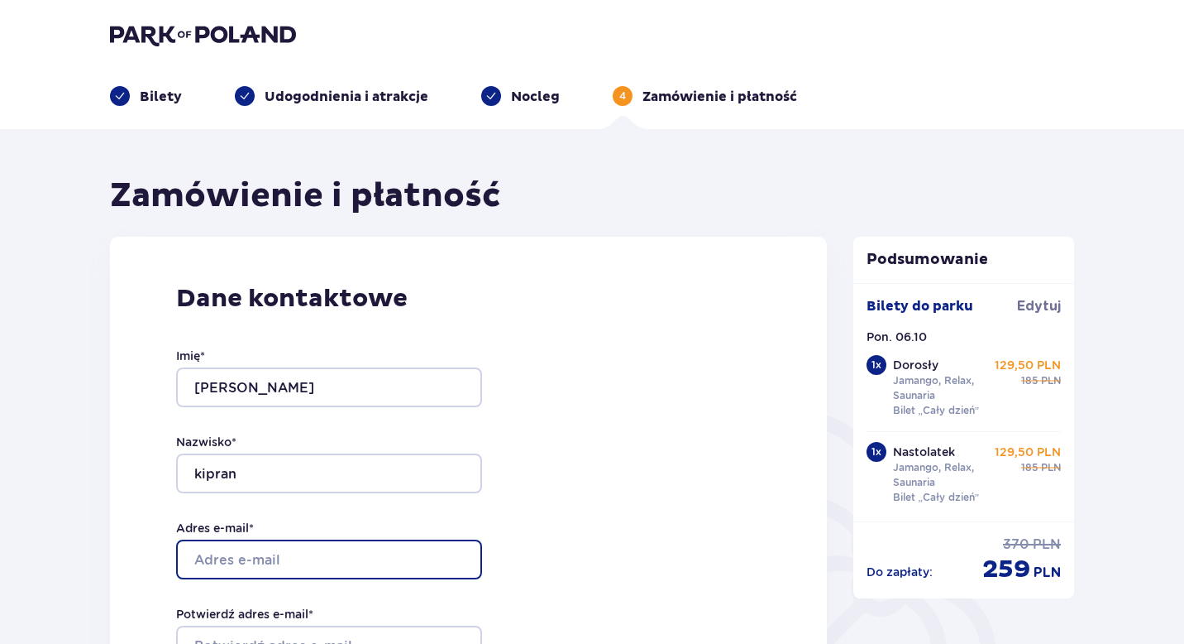
click at [324, 547] on input "Adres e-mail *" at bounding box center [329, 559] width 306 height 40
type input "KAJTUS2271@icloud.com"
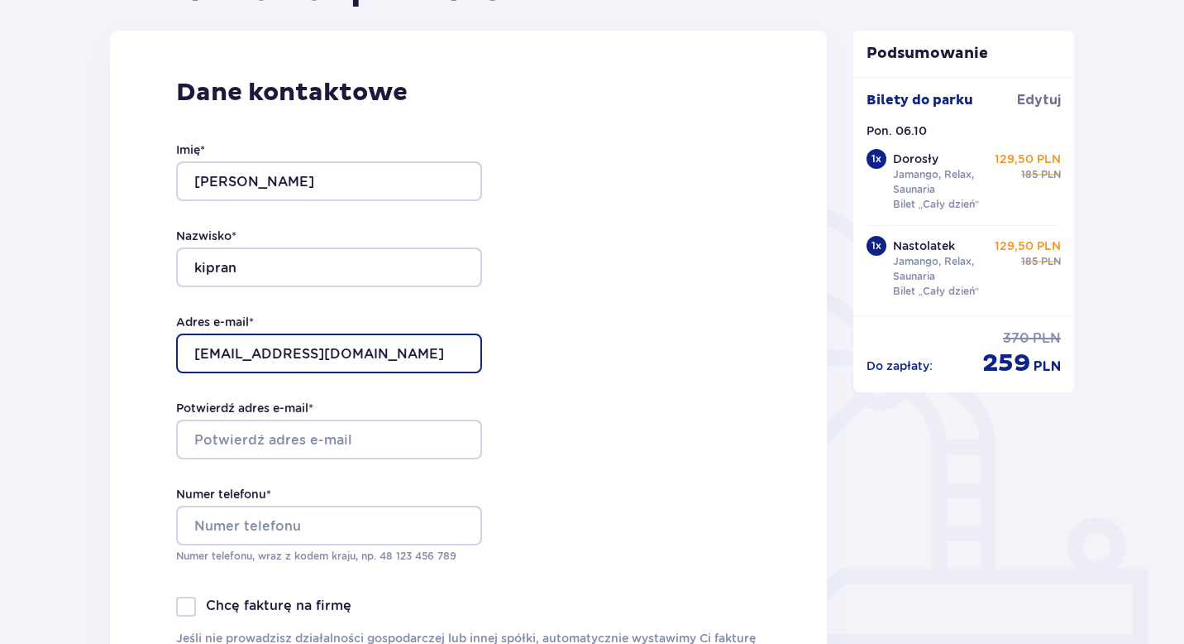
scroll to position [222, 0]
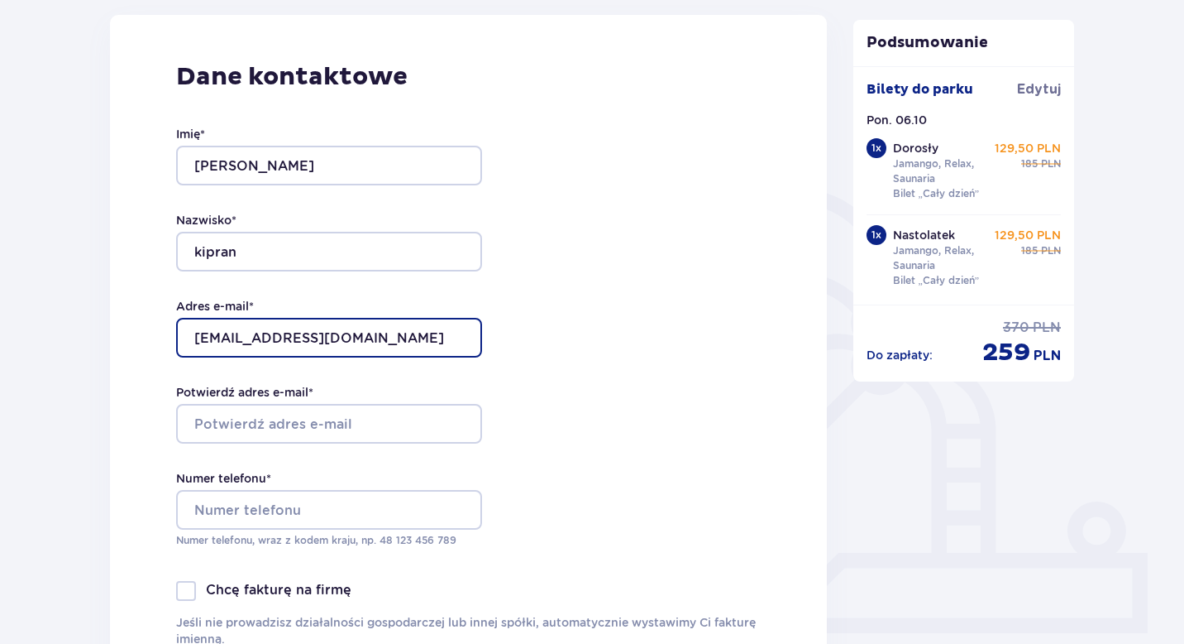
drag, startPoint x: 380, startPoint y: 343, endPoint x: 155, endPoint y: 344, distance: 224.2
click at [155, 343] on div "Dane kontaktowe Imię * kajetan Nazwisko * kipran Adres e-mail * KAJTUS2271@iclo…" at bounding box center [468, 362] width 717 height 695
type input "kajtus2271@icloud.com"
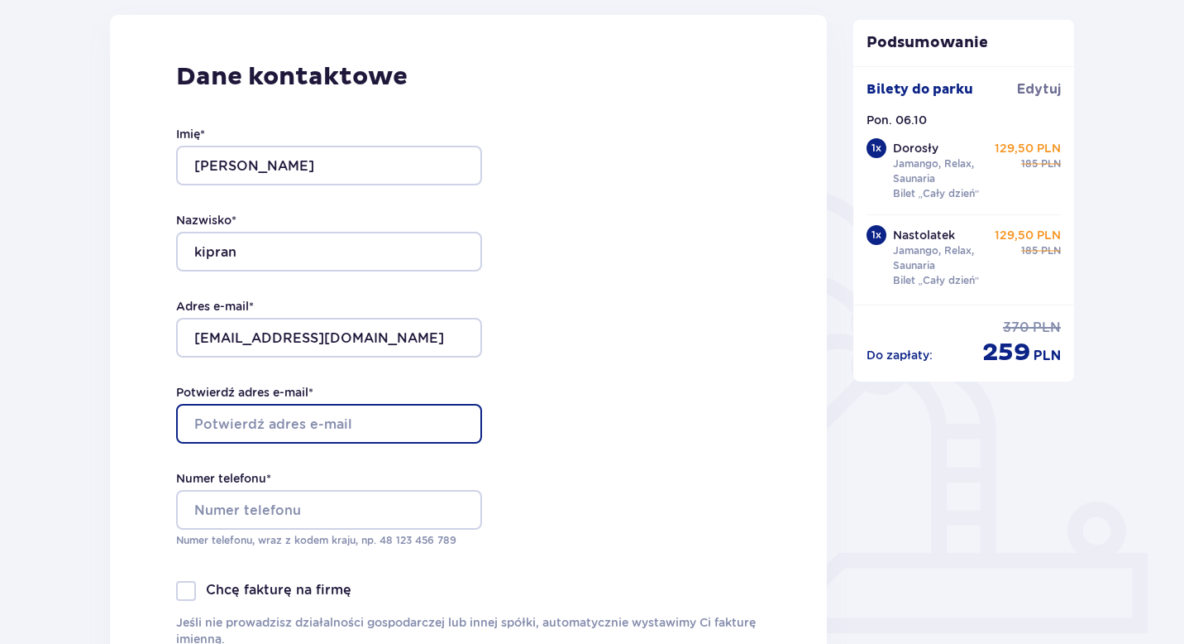
click at [296, 424] on input "Potwierdź adres e-mail *" at bounding box center [329, 424] width 306 height 40
type input "kajtus2271@icloud.com"
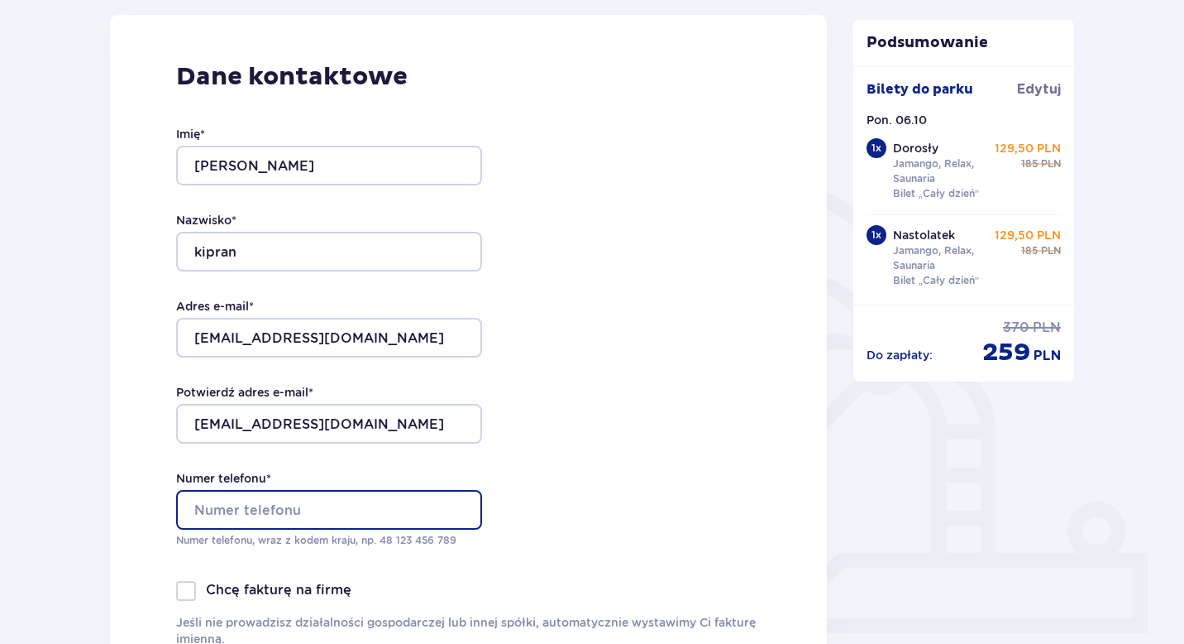
click at [246, 527] on input "Numer telefonu *" at bounding box center [329, 510] width 306 height 40
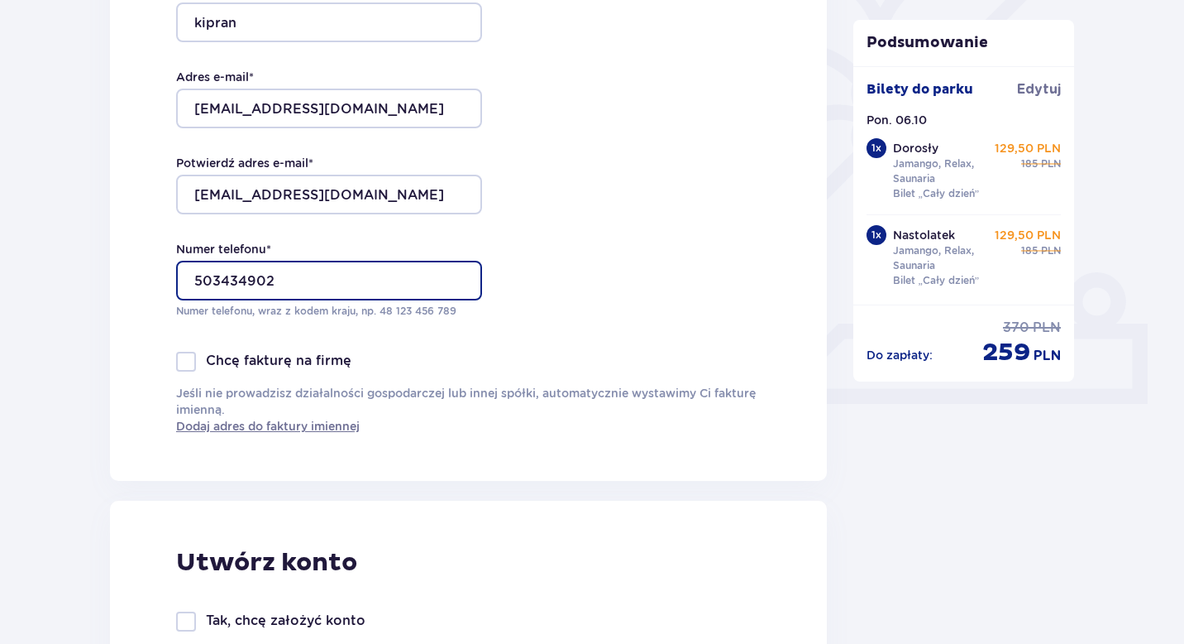
scroll to position [566, 0]
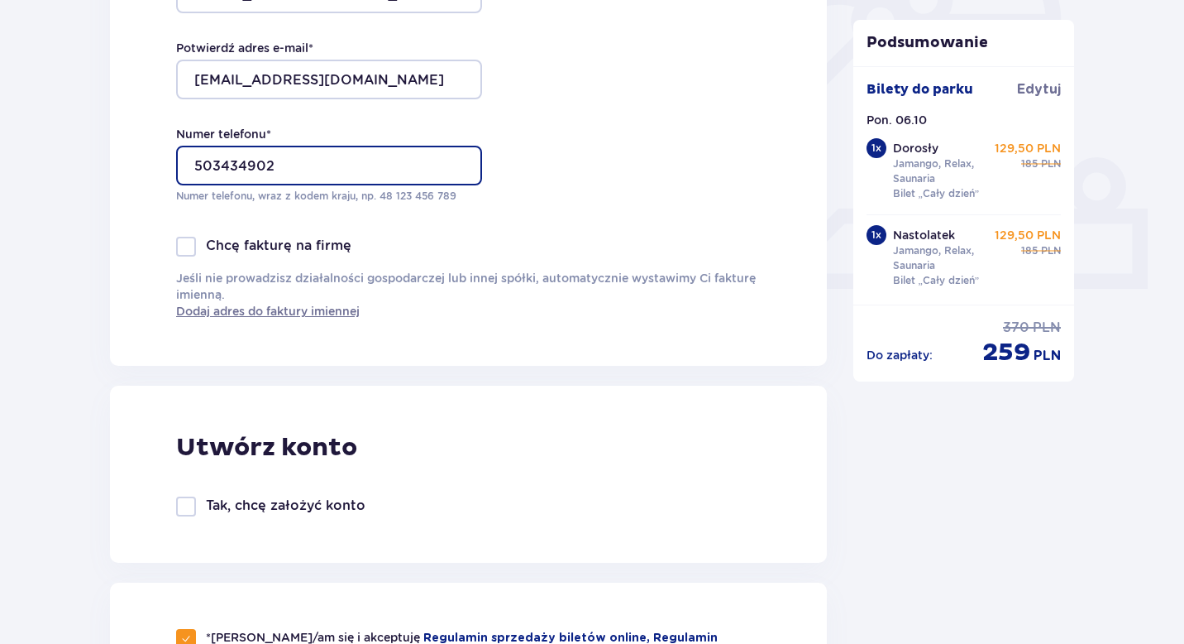
type input "503434902"
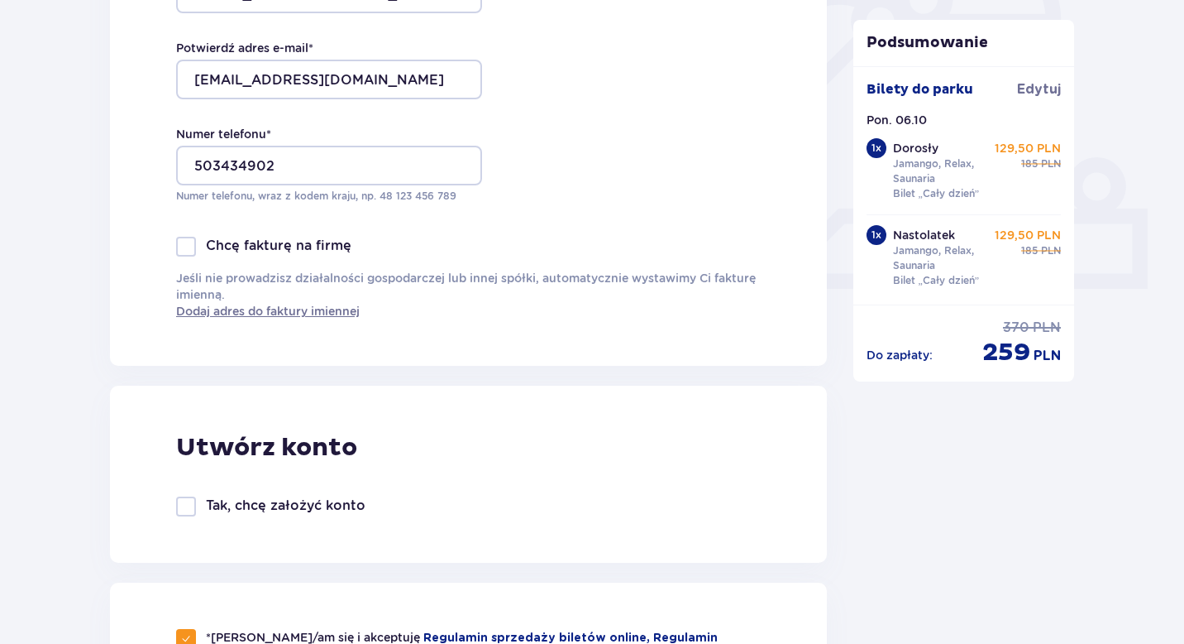
click at [193, 499] on div at bounding box center [186, 506] width 20 height 20
checkbox input "true"
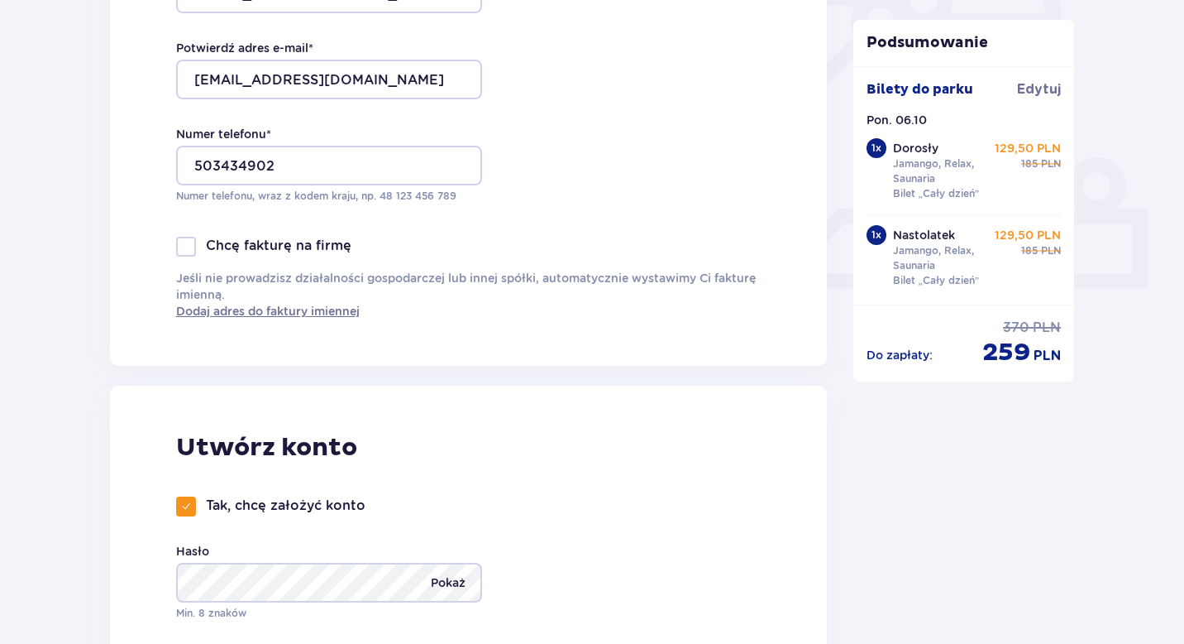
click at [438, 588] on p "Pokaż" at bounding box center [448, 582] width 35 height 40
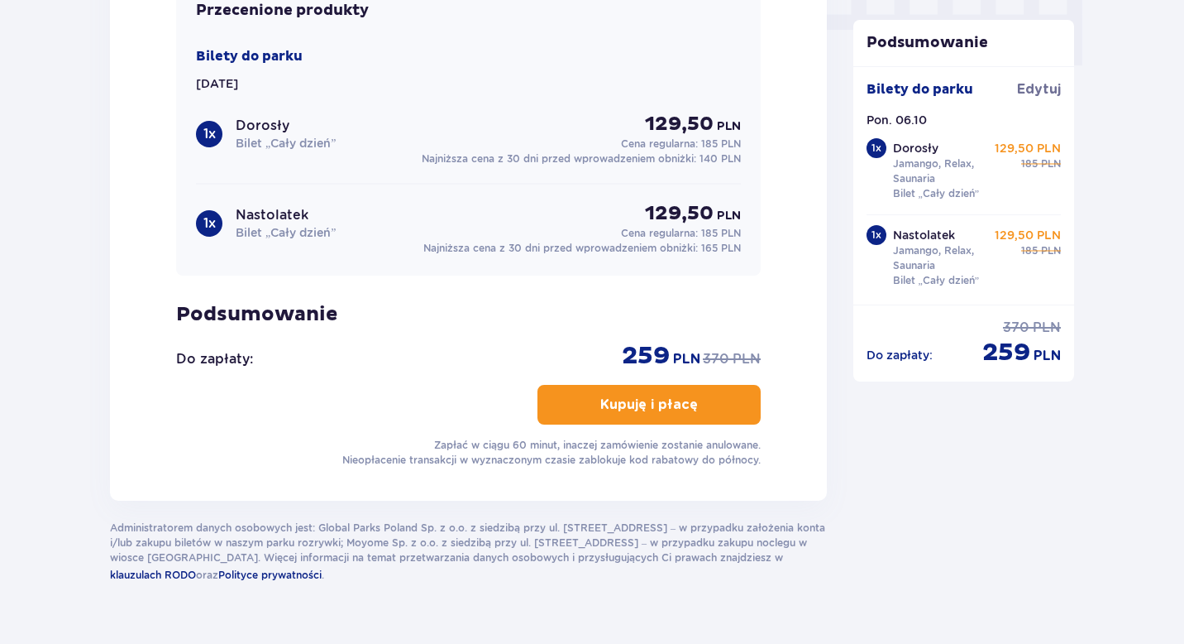
scroll to position [1758, 0]
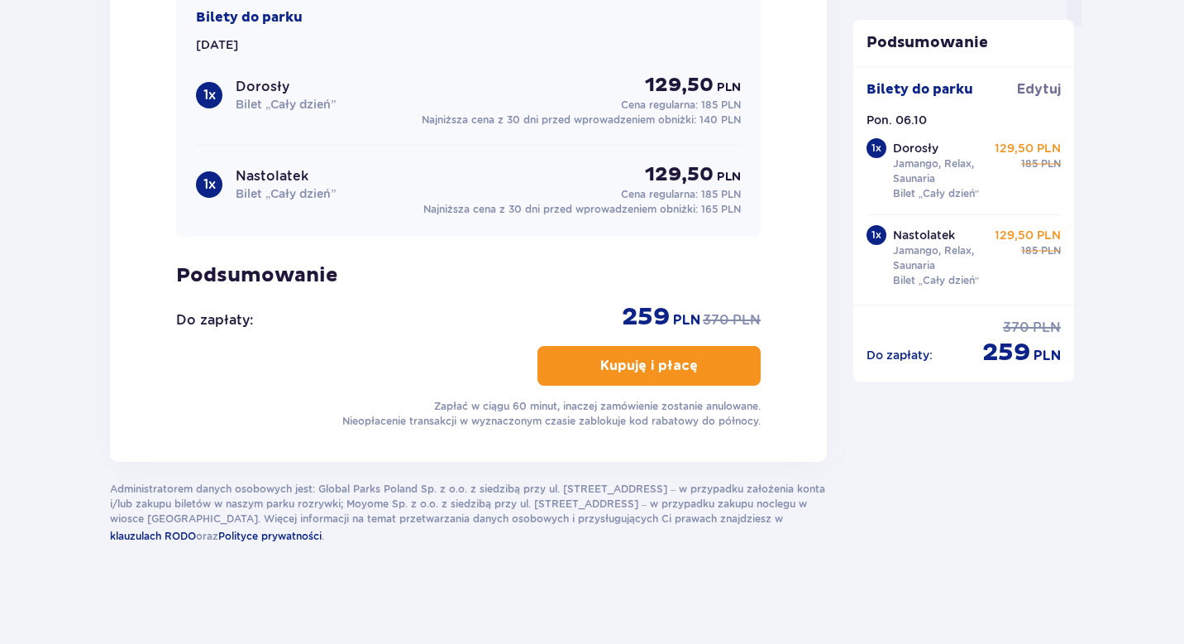
click at [650, 361] on p "Kupuję i płacę" at bounding box center [649, 365] width 98 height 18
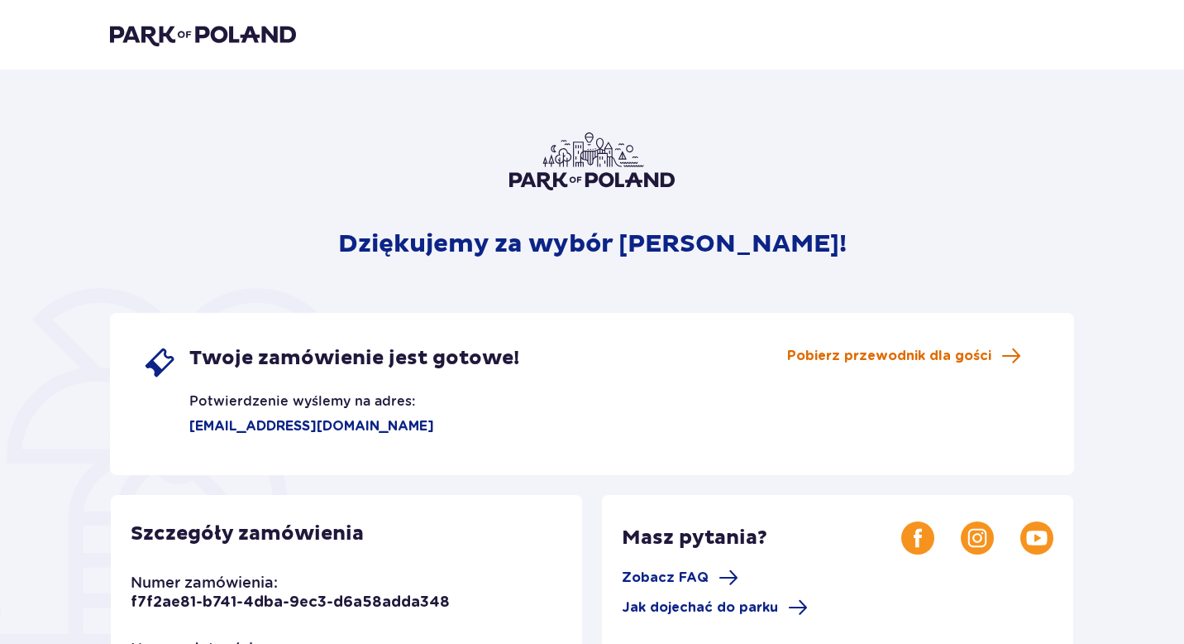
click at [957, 351] on span "Pobierz przewodnik dla gości" at bounding box center [889, 356] width 204 height 18
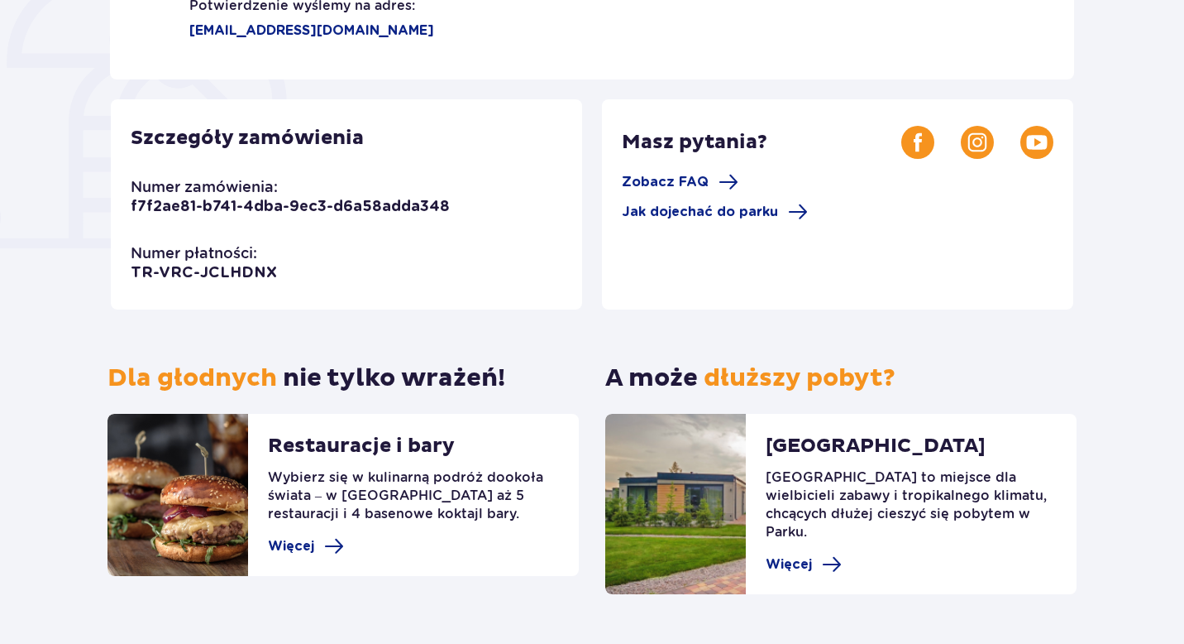
scroll to position [394, 0]
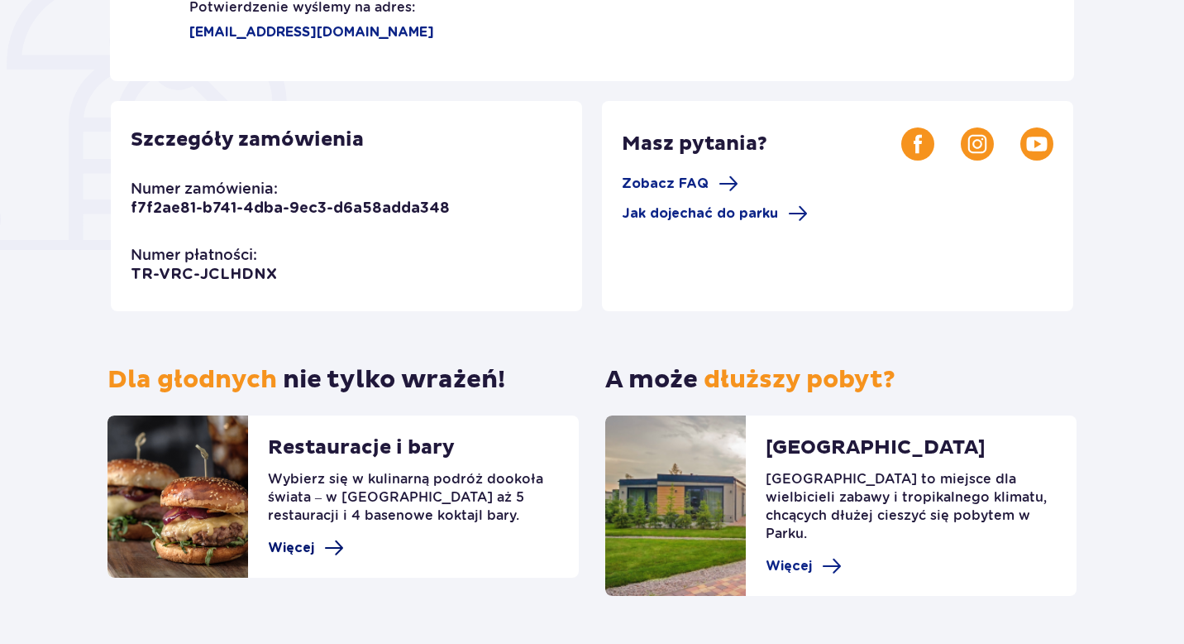
click at [327, 548] on span at bounding box center [334, 548] width 20 height 20
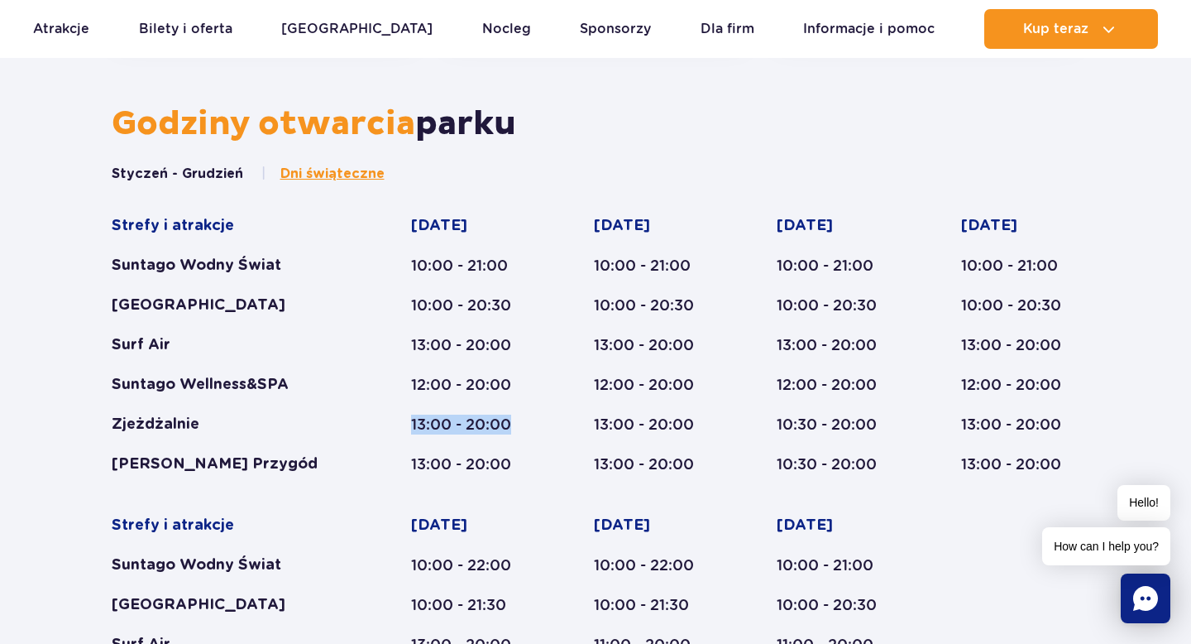
drag, startPoint x: 511, startPoint y: 429, endPoint x: 395, endPoint y: 420, distance: 116.2
click at [395, 420] on div "Strefy i atrakcje Suntago Wodny Świat Crocodile Island Surf Air Suntago Wellnes…" at bounding box center [596, 494] width 969 height 557
drag, startPoint x: 508, startPoint y: 270, endPoint x: 421, endPoint y: 270, distance: 86.8
click at [418, 270] on div "10:00 - 21:00" at bounding box center [470, 266] width 119 height 20
drag, startPoint x: 414, startPoint y: 305, endPoint x: 488, endPoint y: 313, distance: 74.8
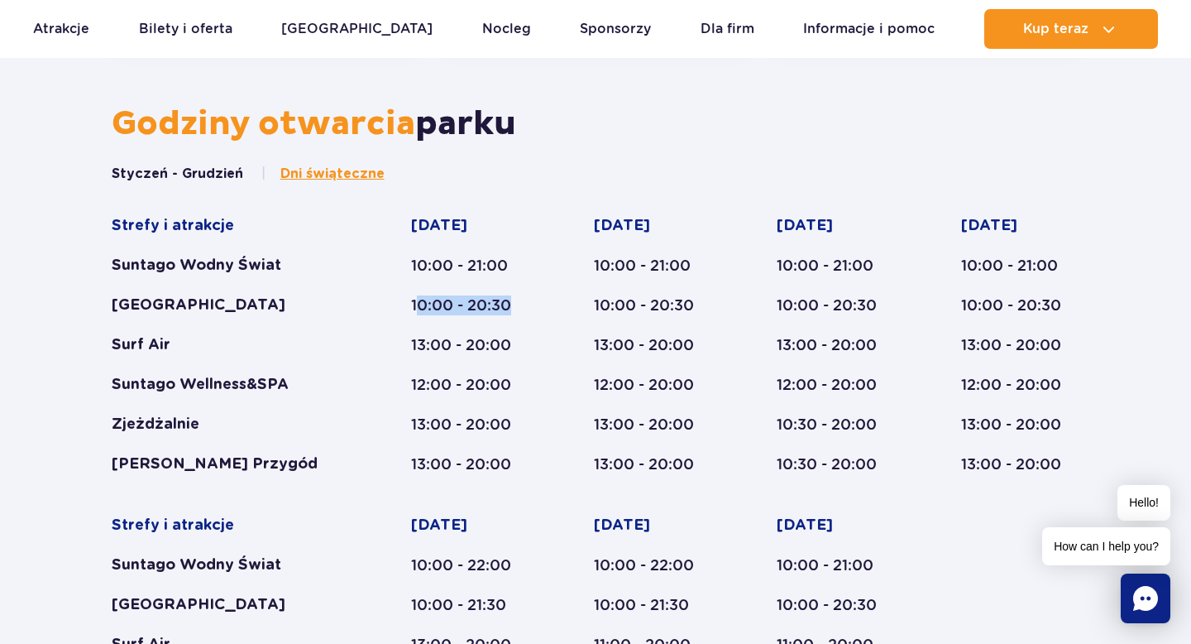
click at [488, 314] on div "10:00 - 20:30" at bounding box center [470, 305] width 119 height 20
click at [519, 328] on div "Poniedziałek 10:00 - 21:00 10:00 - 20:30 13:00 - 20:00 12:00 - 20:00 13:00 - 20…" at bounding box center [470, 345] width 119 height 258
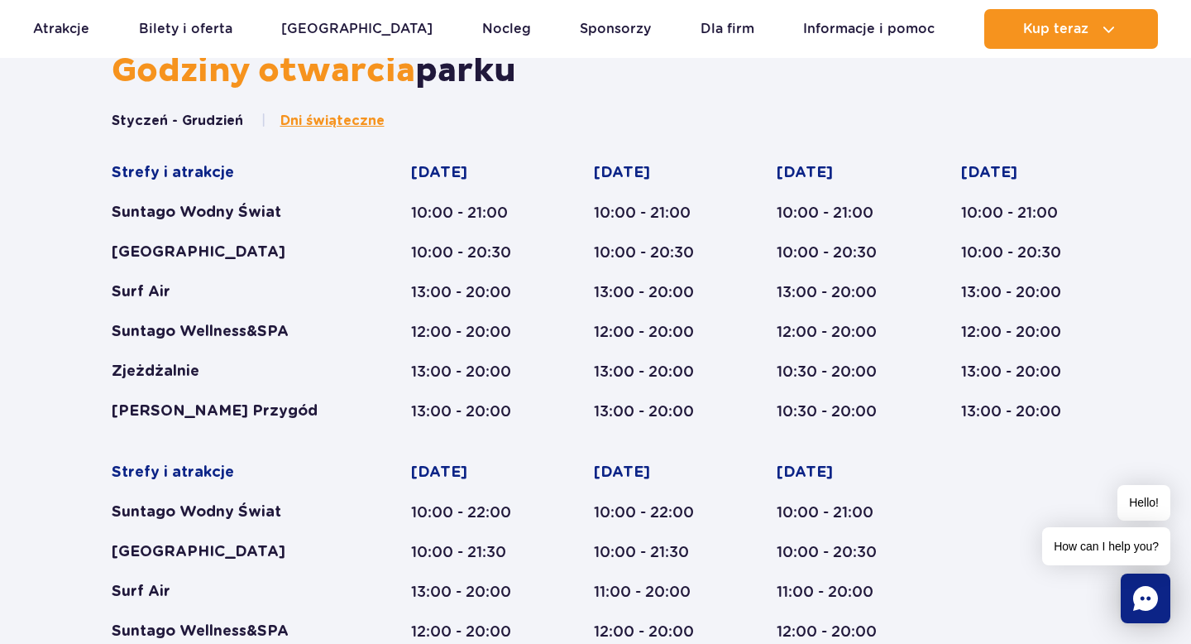
scroll to position [930, 0]
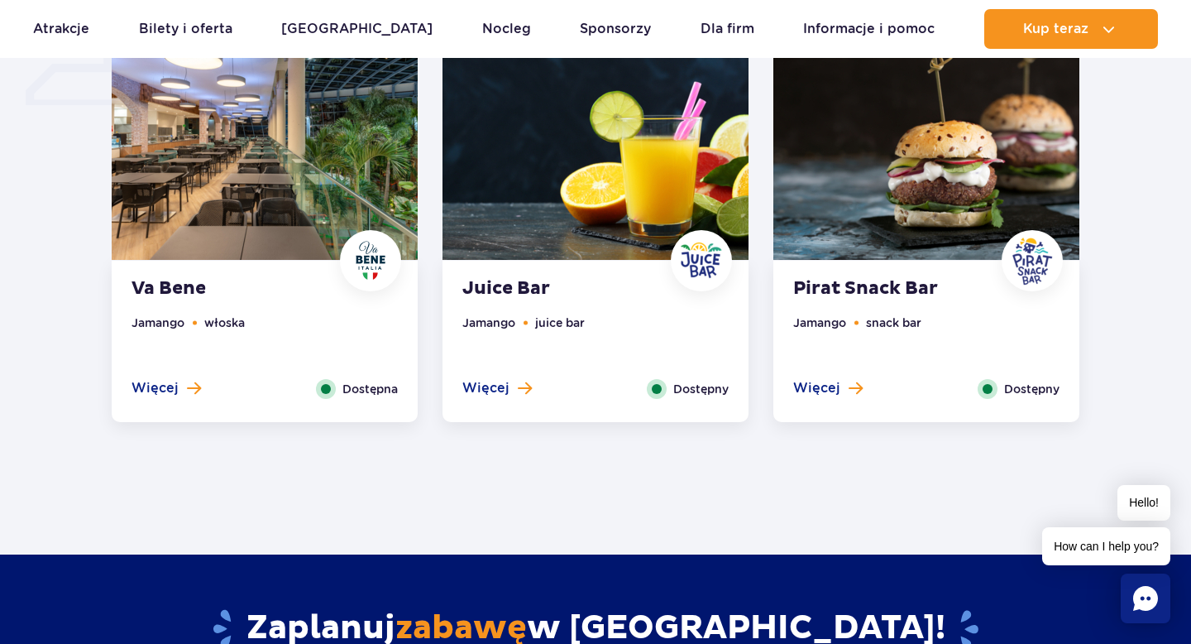
scroll to position [1380, 0]
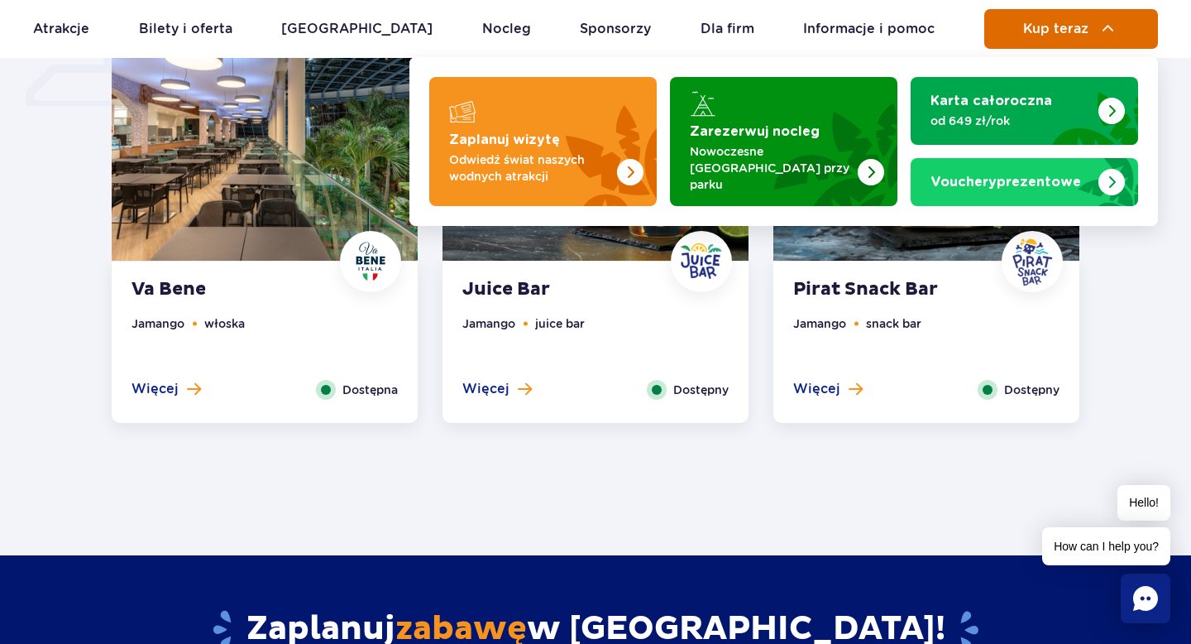
click at [1053, 16] on button "Kup teraz" at bounding box center [1071, 29] width 174 height 40
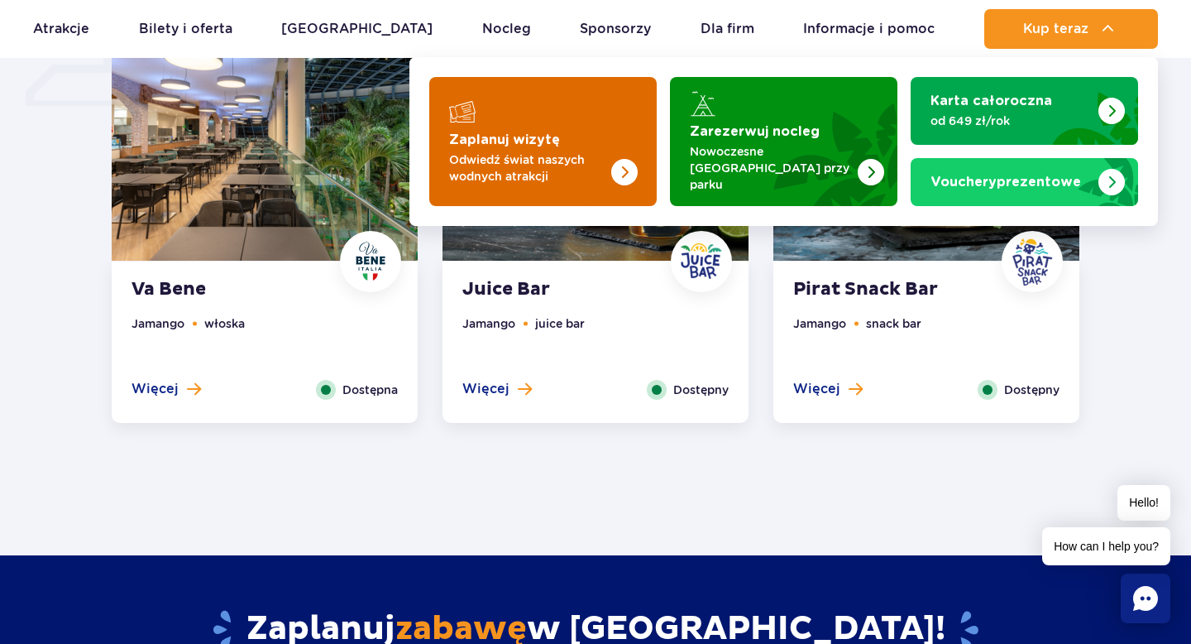
click at [628, 142] on img "Zaplanuj wizytę" at bounding box center [591, 141] width 132 height 129
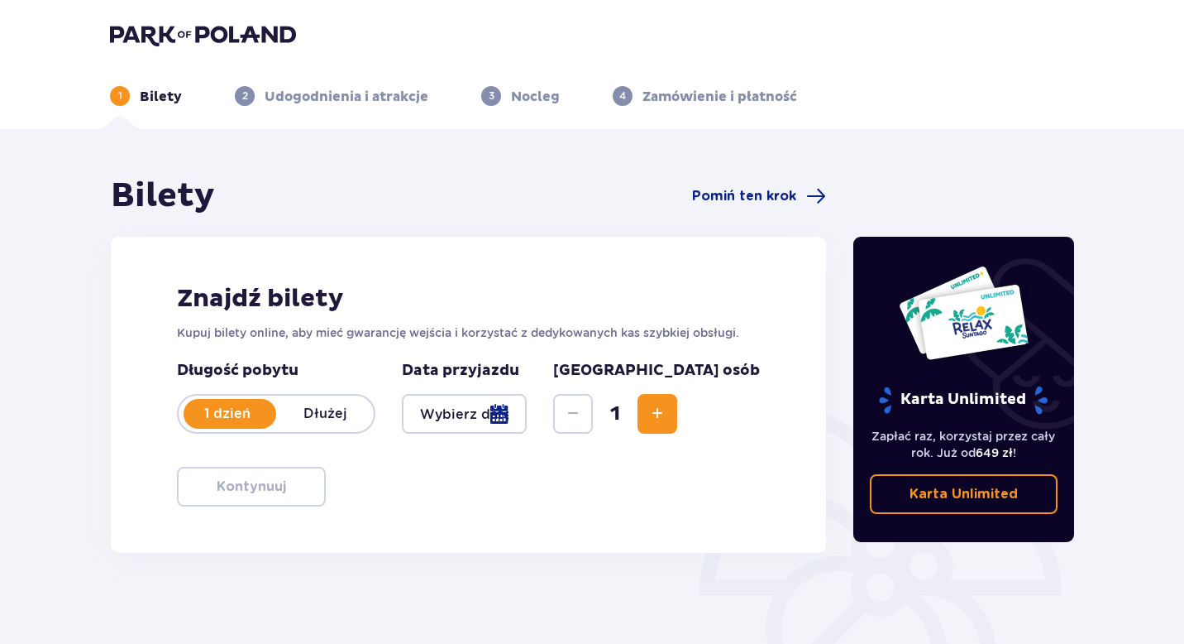
click at [395, 406] on div "Długość pobytu 1 dzień Dłużej Pobyt powyżej 1 dnia Data przyjazdu [GEOGRAPHIC_D…" at bounding box center [468, 397] width 583 height 73
click at [410, 406] on div at bounding box center [464, 414] width 125 height 40
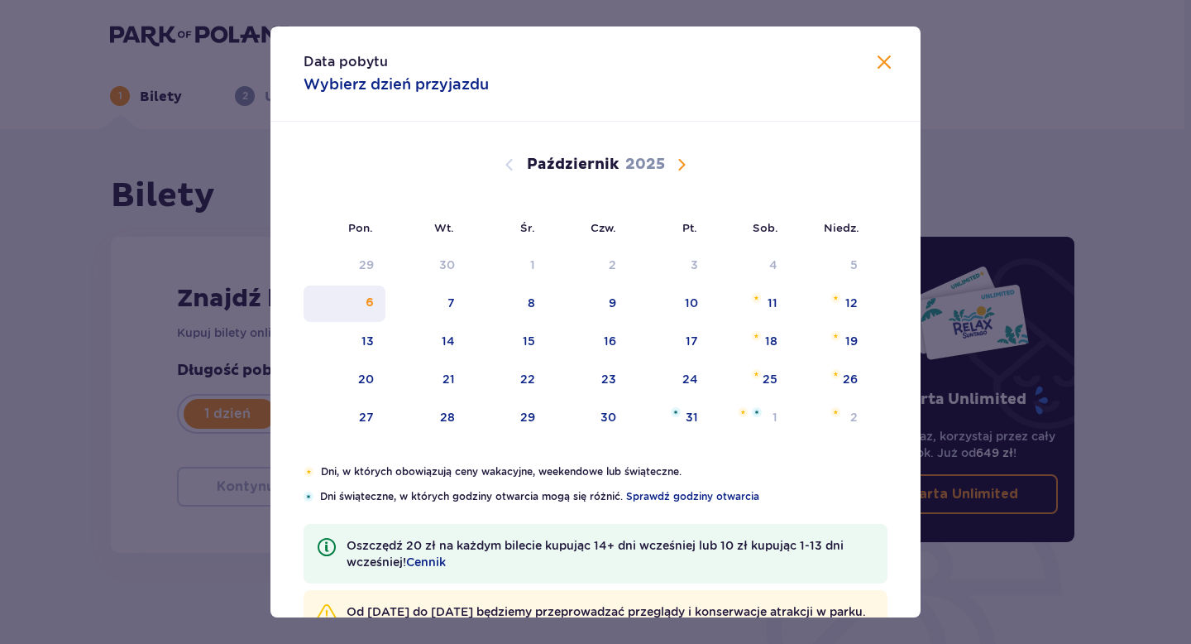
click at [361, 317] on div "6" at bounding box center [345, 303] width 82 height 36
type input "06.10.25"
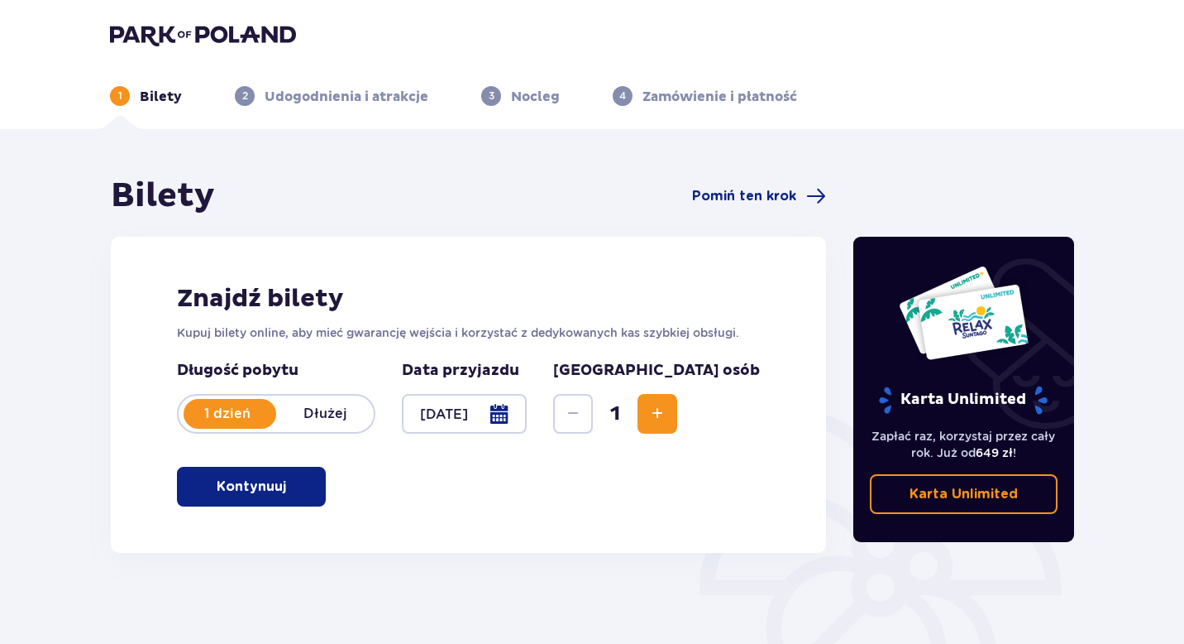
click at [236, 490] on p "Kontynuuj" at bounding box center [251, 486] width 69 height 18
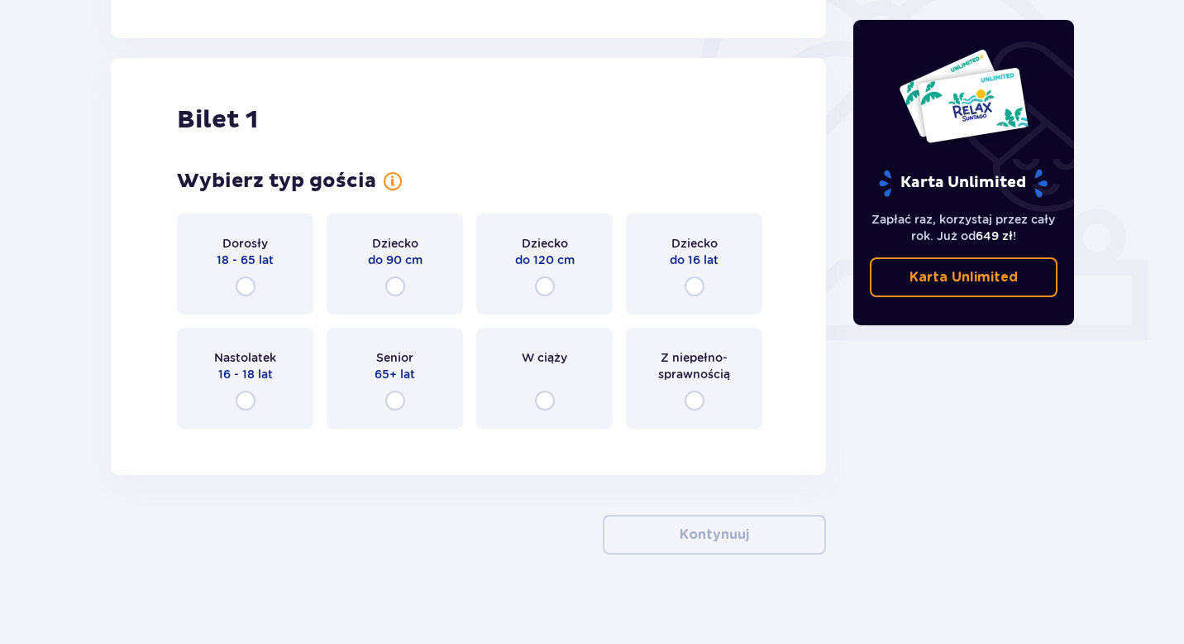
scroll to position [524, 0]
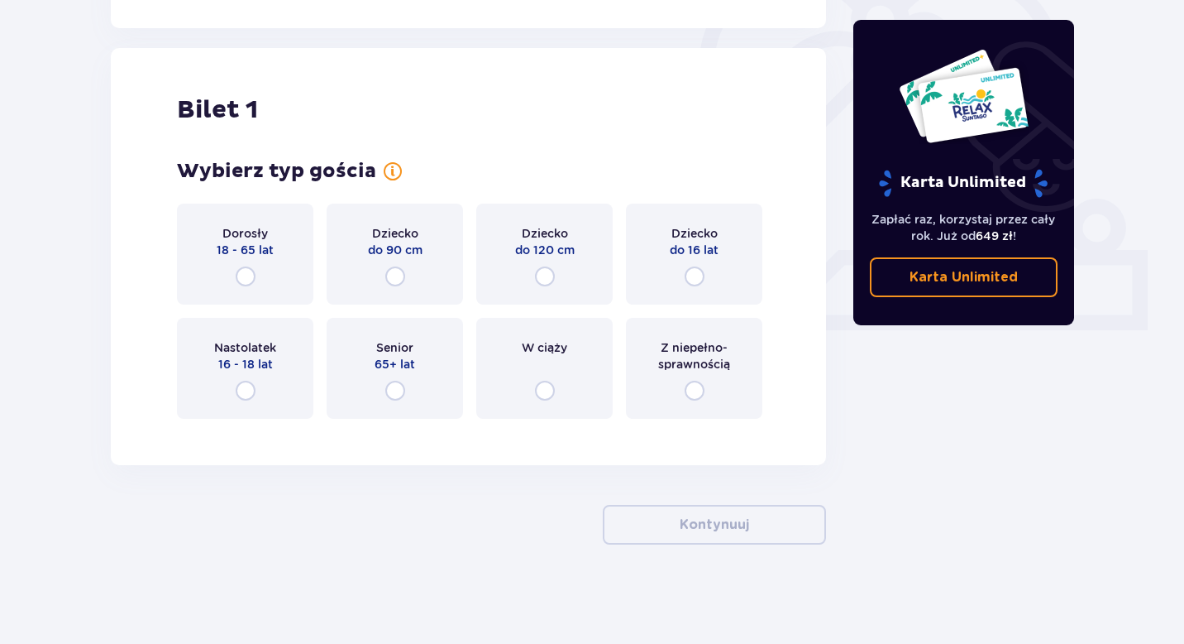
click at [244, 278] on input "radio" at bounding box center [246, 276] width 20 height 20
radio input "true"
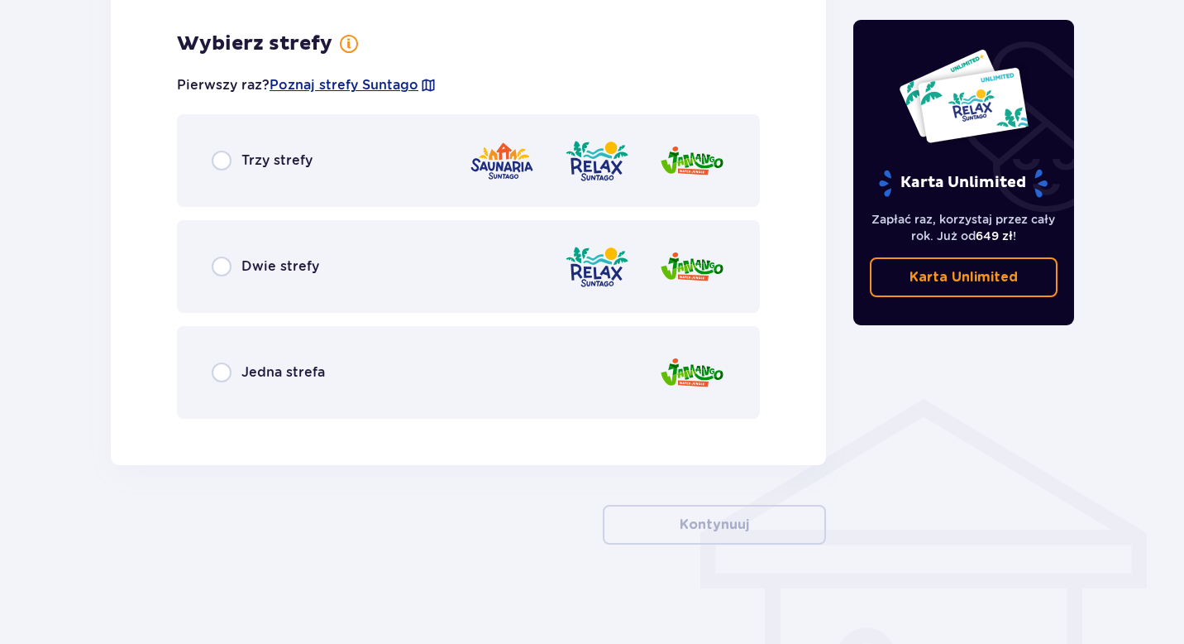
click at [215, 164] on input "radio" at bounding box center [222, 161] width 20 height 20
radio input "true"
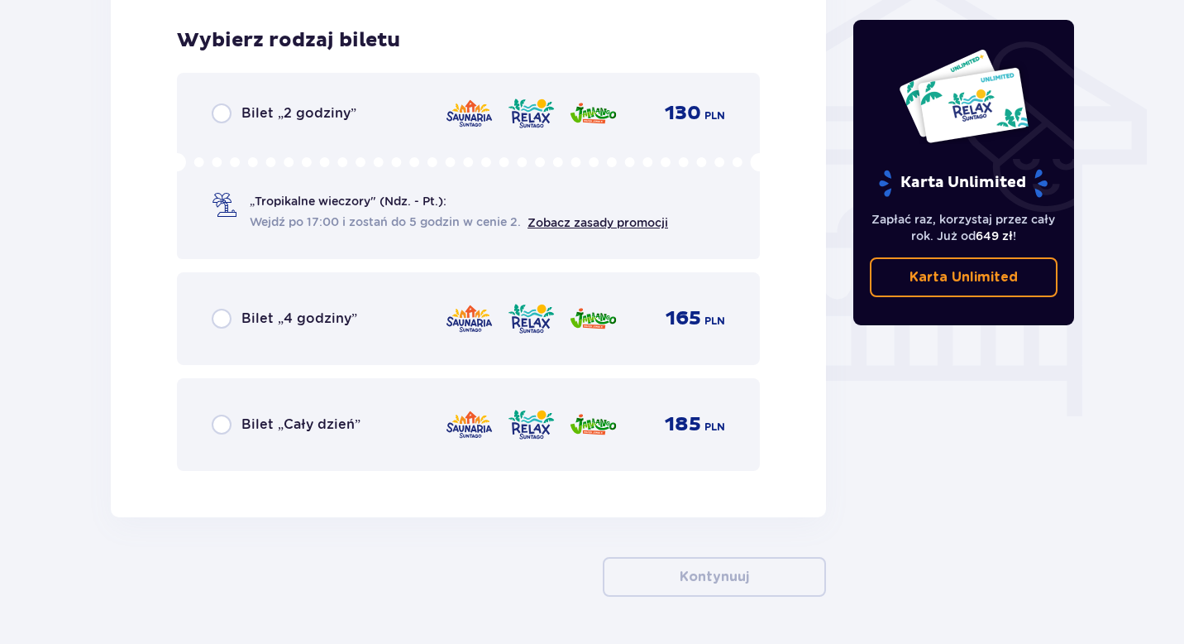
scroll to position [1376, 0]
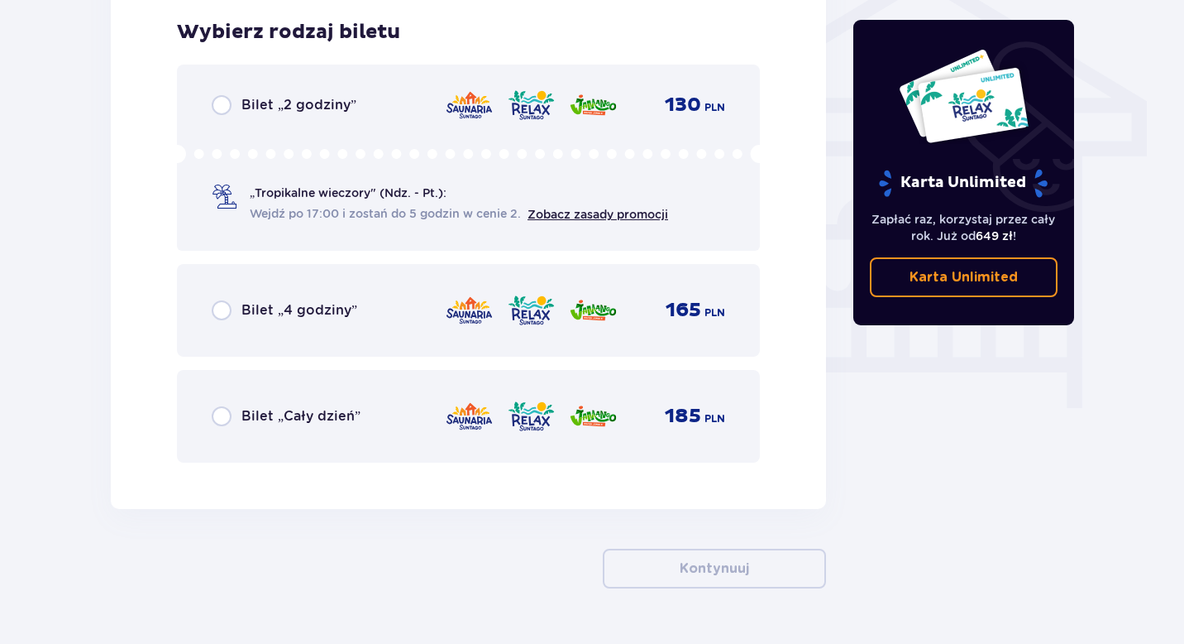
click at [222, 419] on input "radio" at bounding box center [222, 416] width 20 height 20
radio input "true"
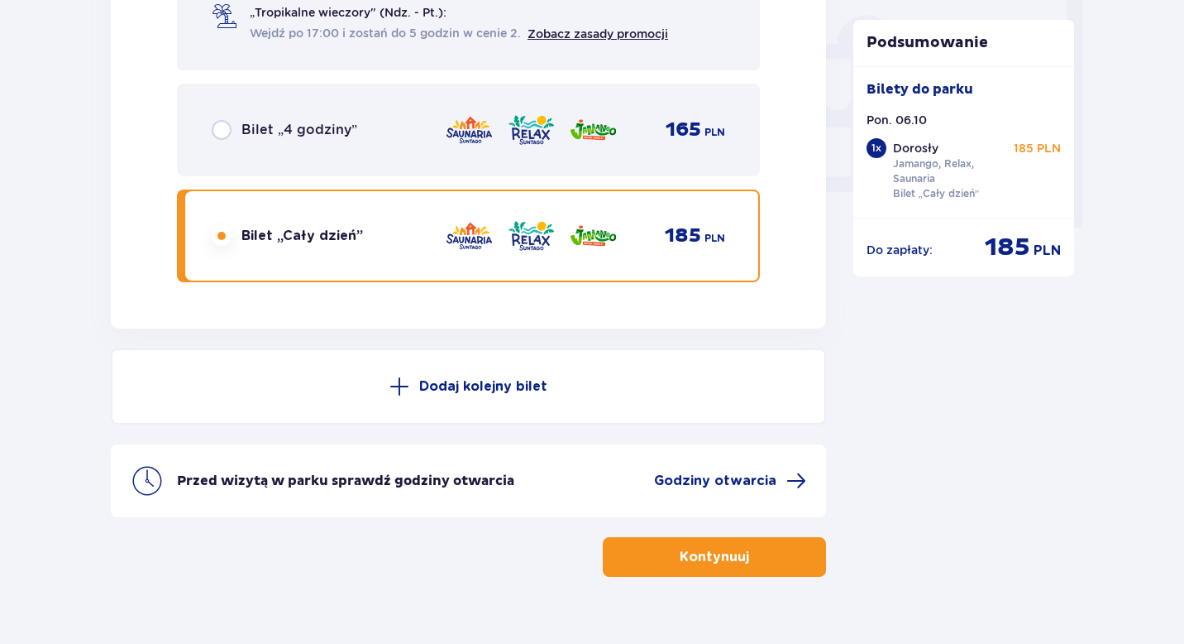
scroll to position [1589, 0]
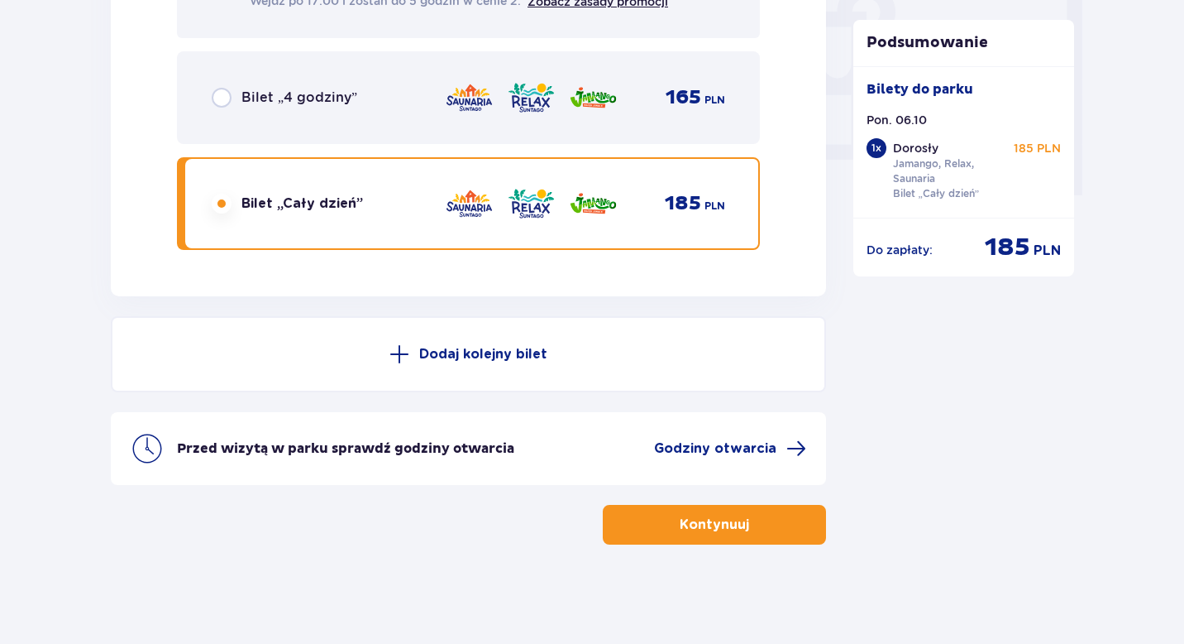
click at [680, 528] on p "Kontynuuj" at bounding box center [714, 524] width 69 height 18
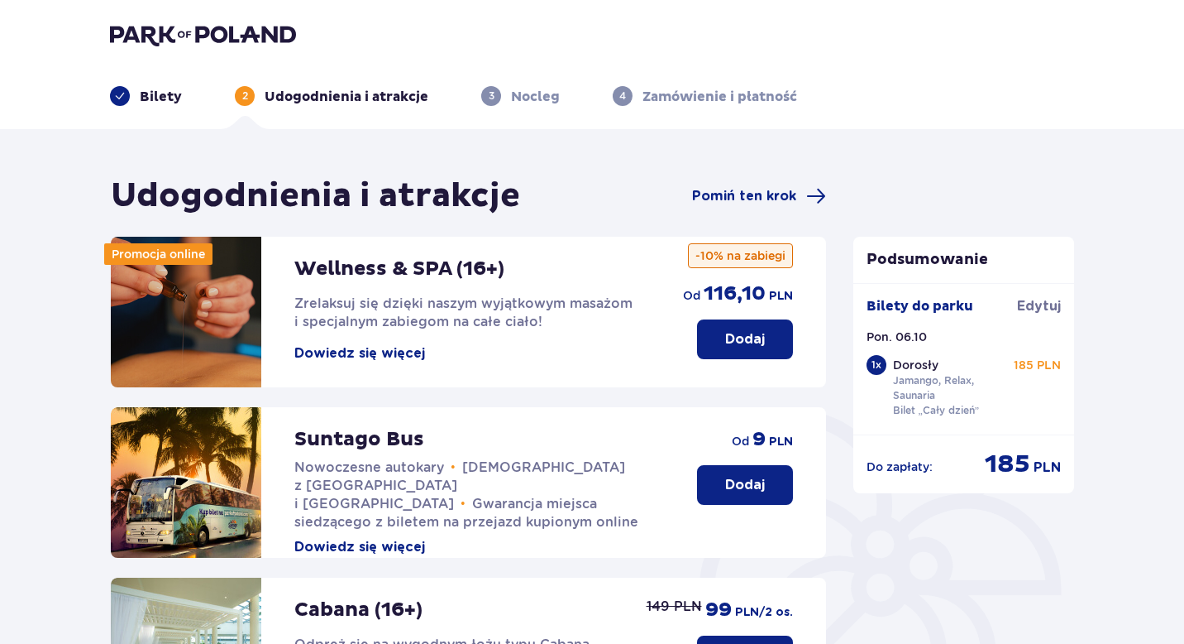
scroll to position [478, 0]
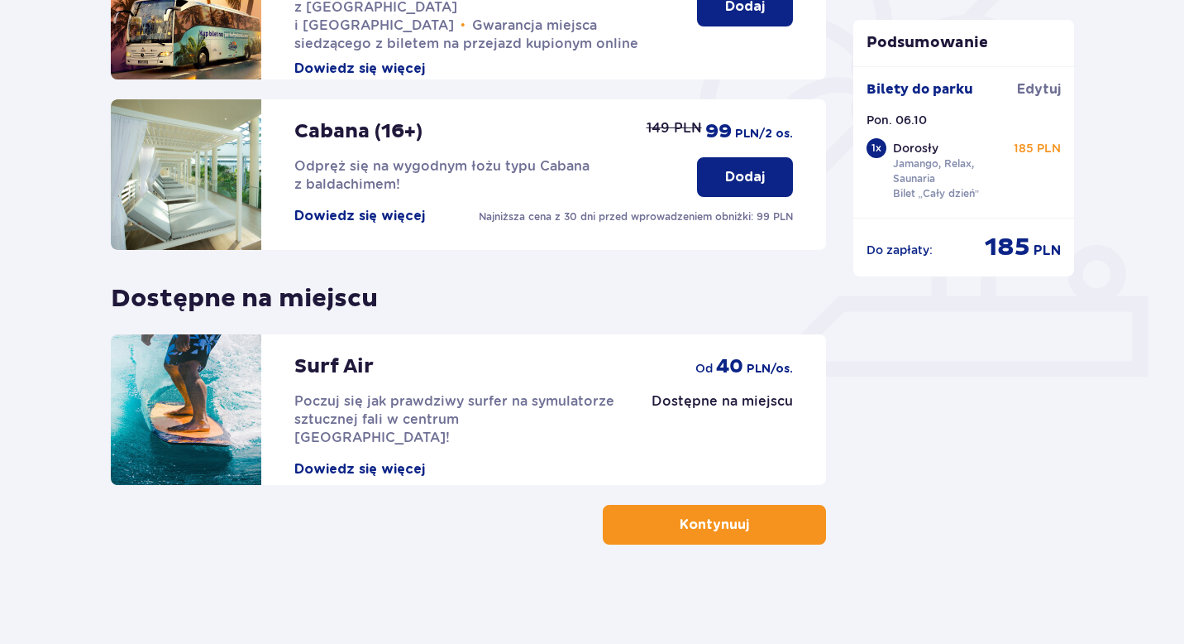
click at [642, 504] on div "Udogodnienia i atrakcje Pomiń ten krok Promocja online Wellness & SPA (16+) Zre…" at bounding box center [468, 120] width 715 height 847
click at [681, 523] on p "Kontynuuj" at bounding box center [714, 524] width 69 height 18
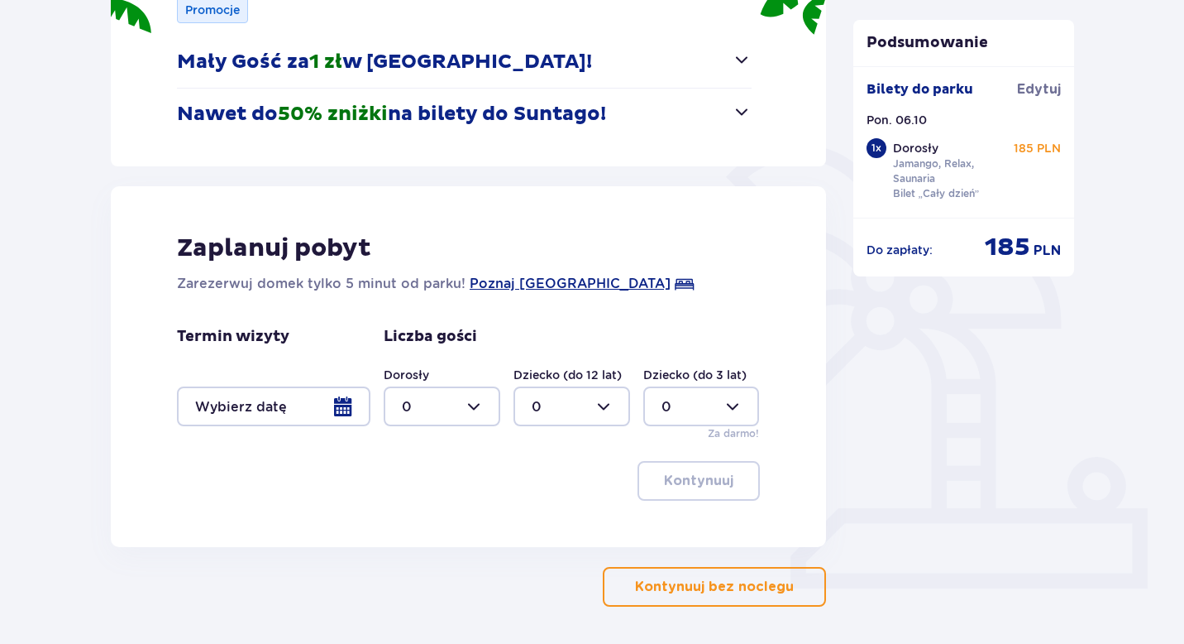
scroll to position [328, 0]
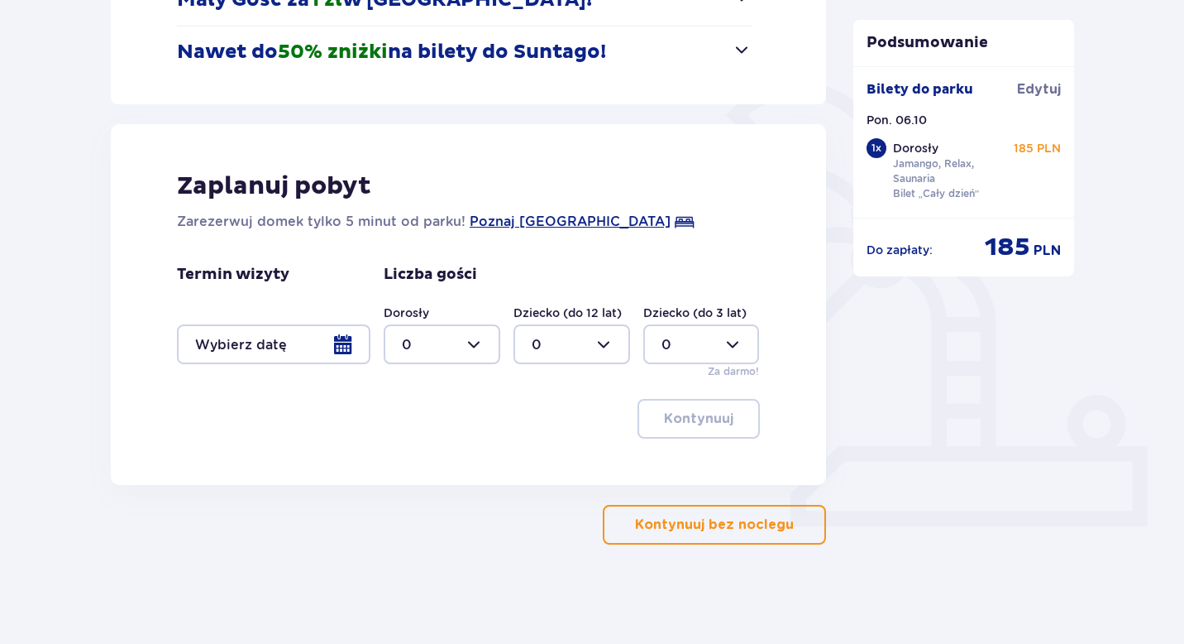
click at [298, 344] on div at bounding box center [274, 344] width 194 height 40
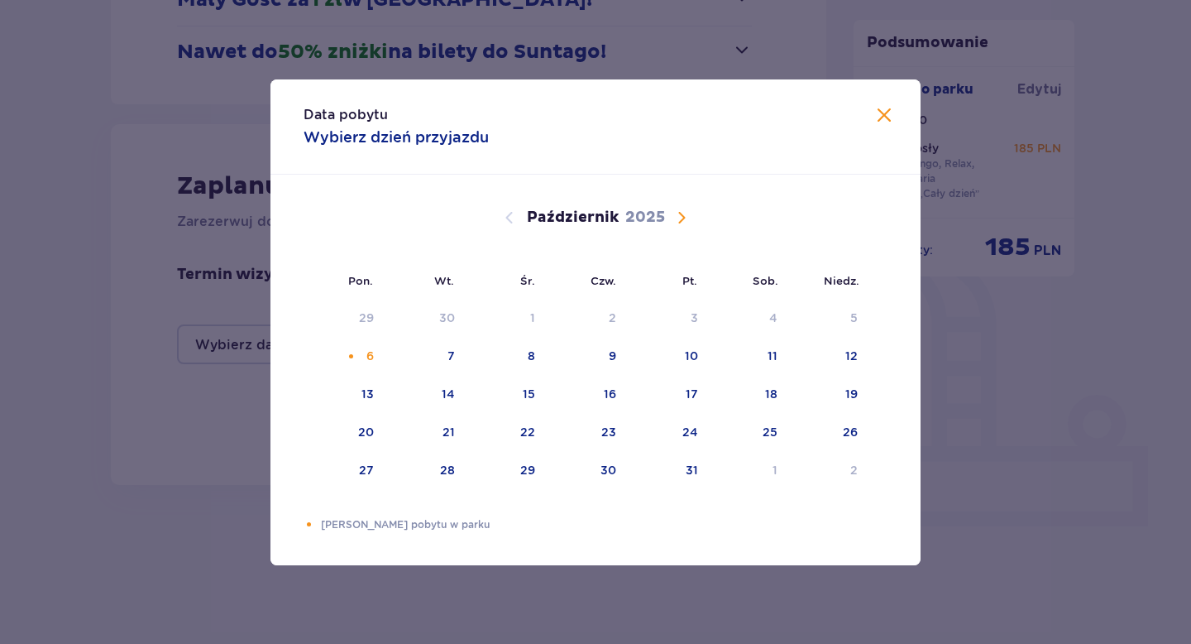
click at [239, 320] on div "Data pobytu Wybierz dzień przyjazdu Pon. Wt. Śr. Czw. Pt. Sob. Niedz. Wrzesień …" at bounding box center [595, 322] width 1191 height 644
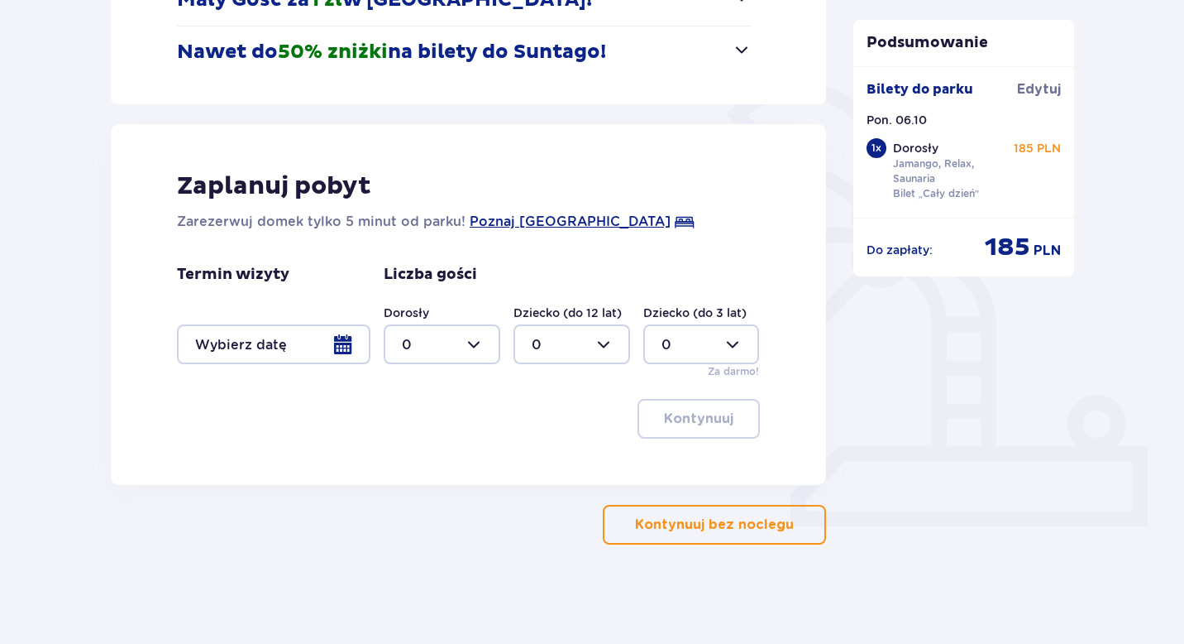
click at [680, 520] on p "Kontynuuj bez noclegu" at bounding box center [714, 524] width 159 height 18
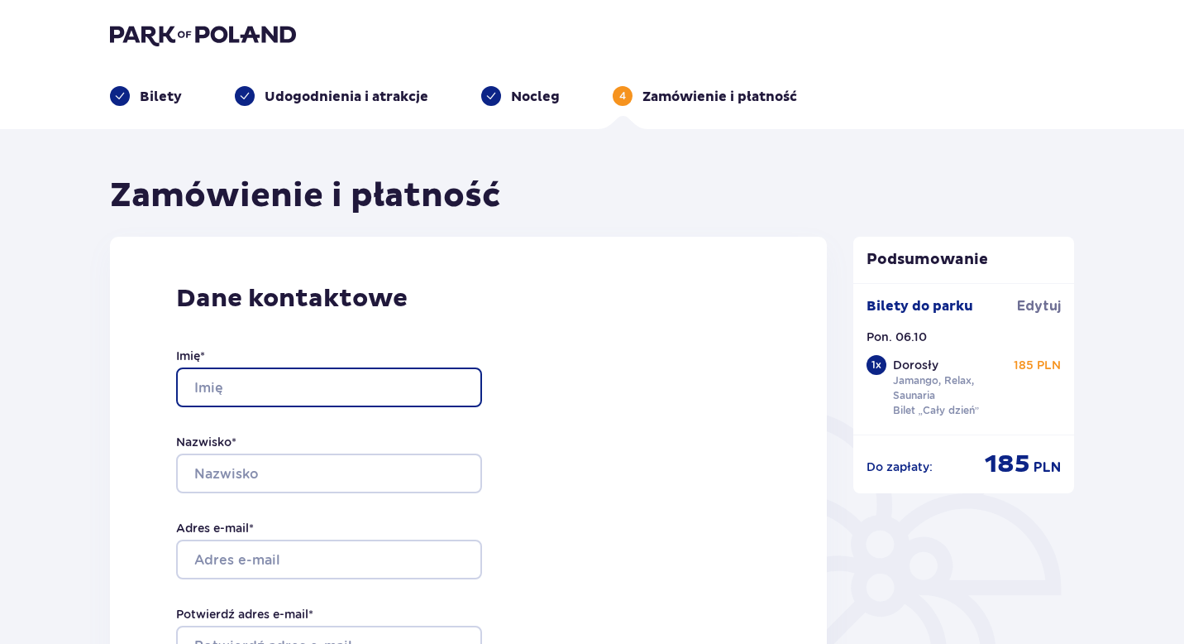
click at [394, 395] on input "Imię *" at bounding box center [329, 387] width 306 height 40
type input "kajetan"
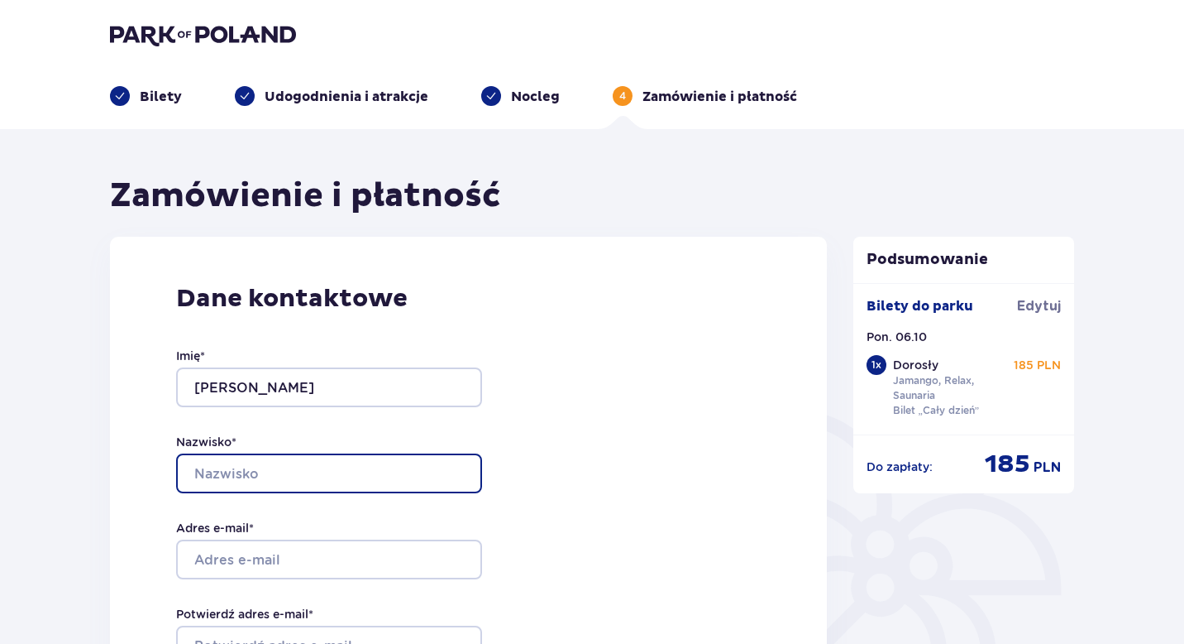
type input "kipran"
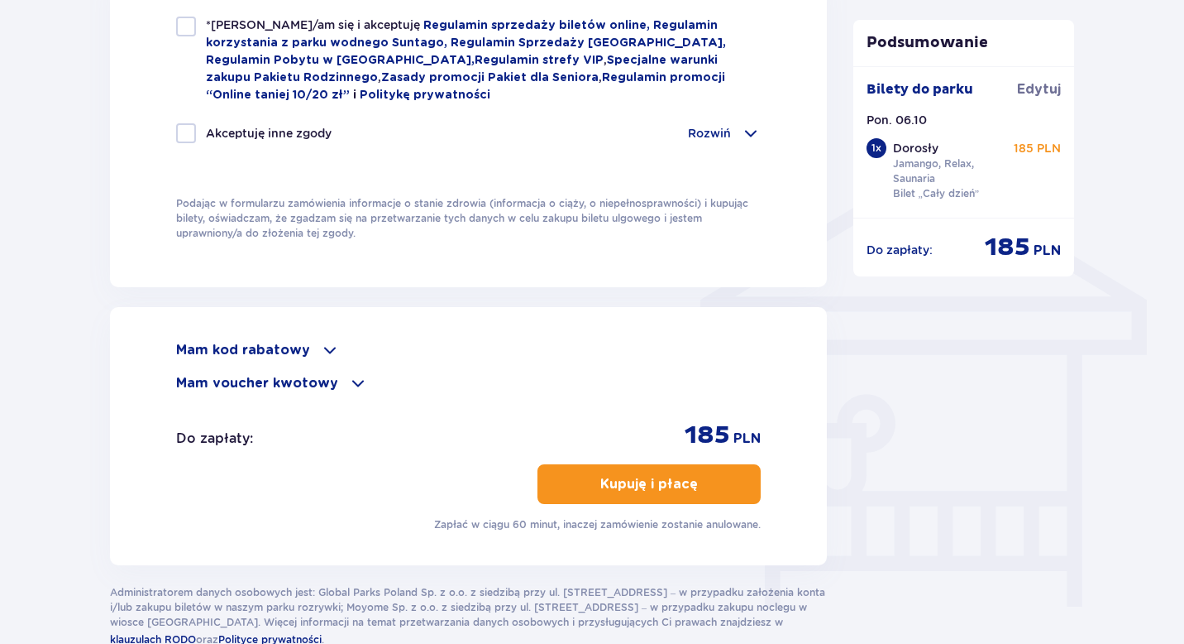
scroll to position [1202, 0]
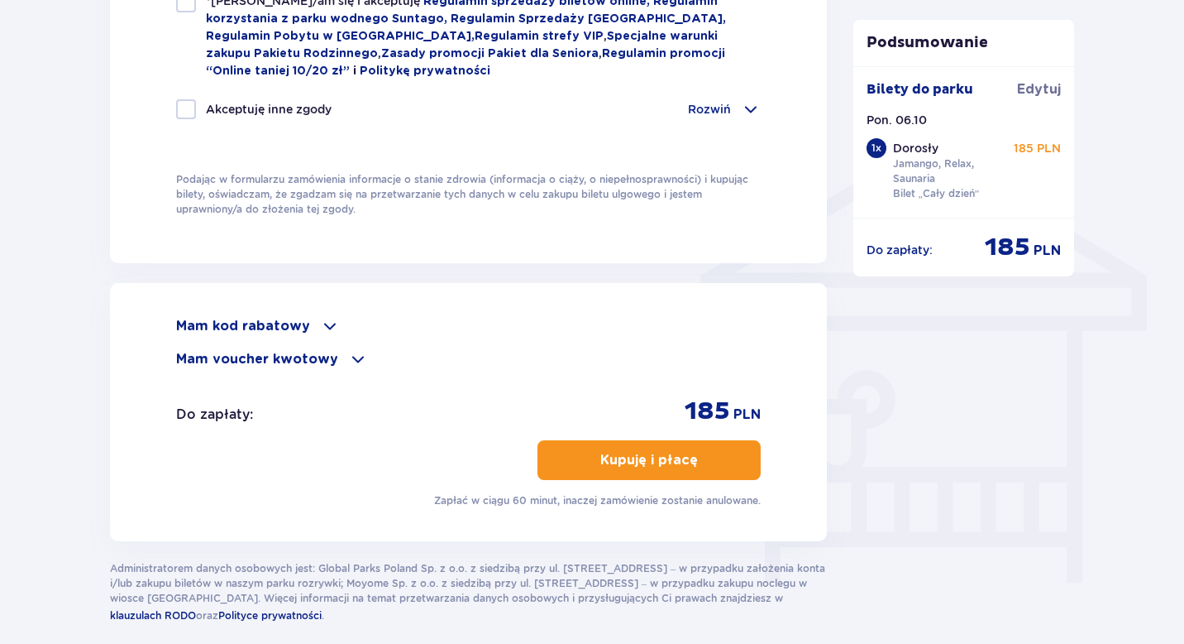
click at [317, 350] on p "Mam voucher kwotowy" at bounding box center [257, 359] width 162 height 18
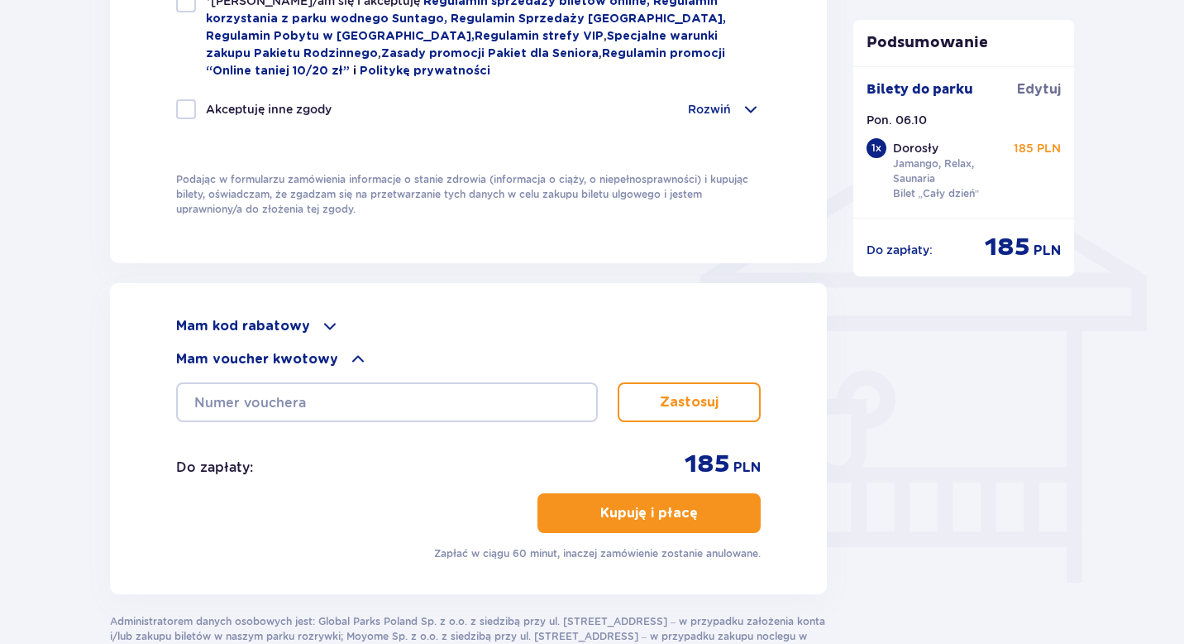
click at [313, 325] on div "Mam kod rabatowy" at bounding box center [468, 326] width 585 height 20
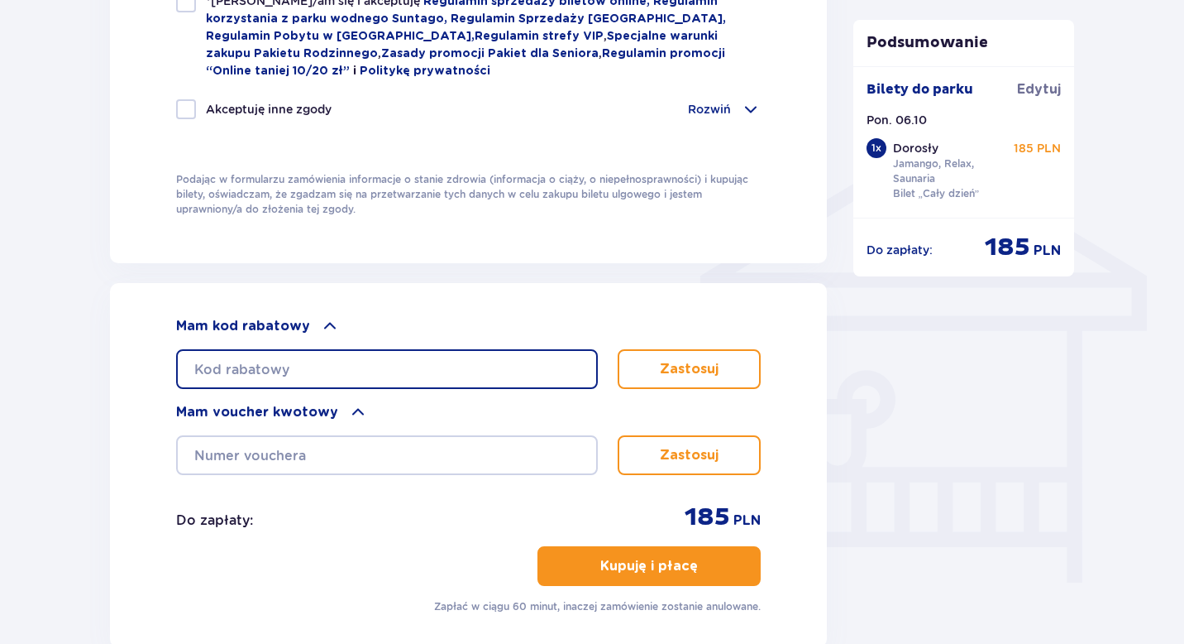
click at [333, 368] on input "text" at bounding box center [387, 369] width 422 height 40
type input "student30"
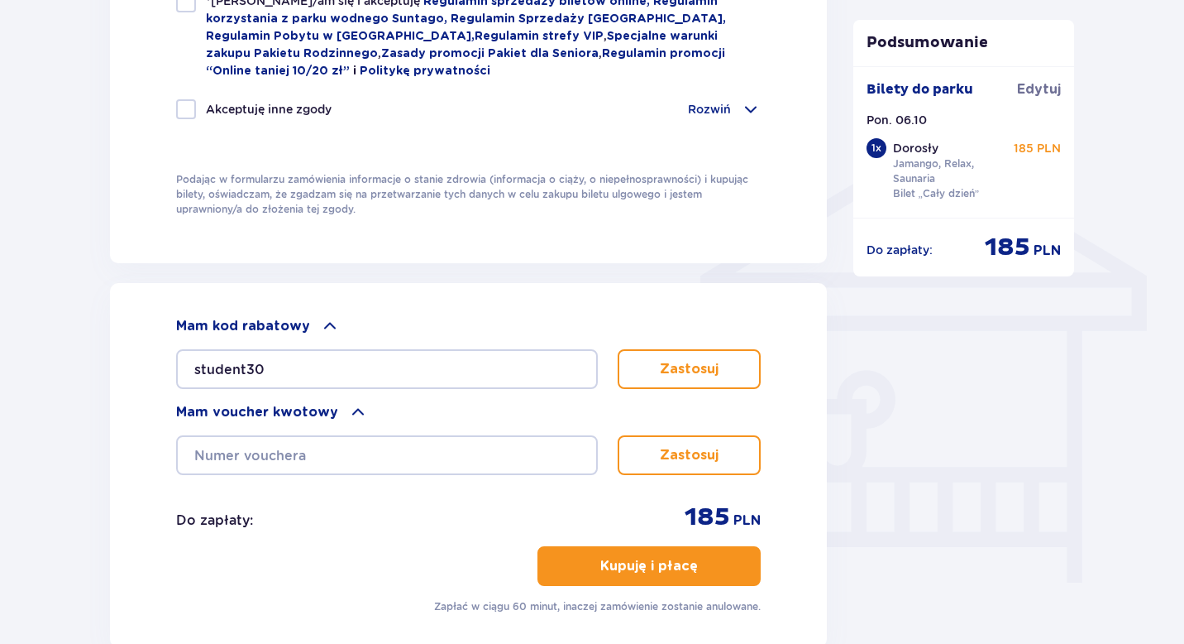
click at [660, 377] on button "Zastosuj" at bounding box center [689, 369] width 143 height 40
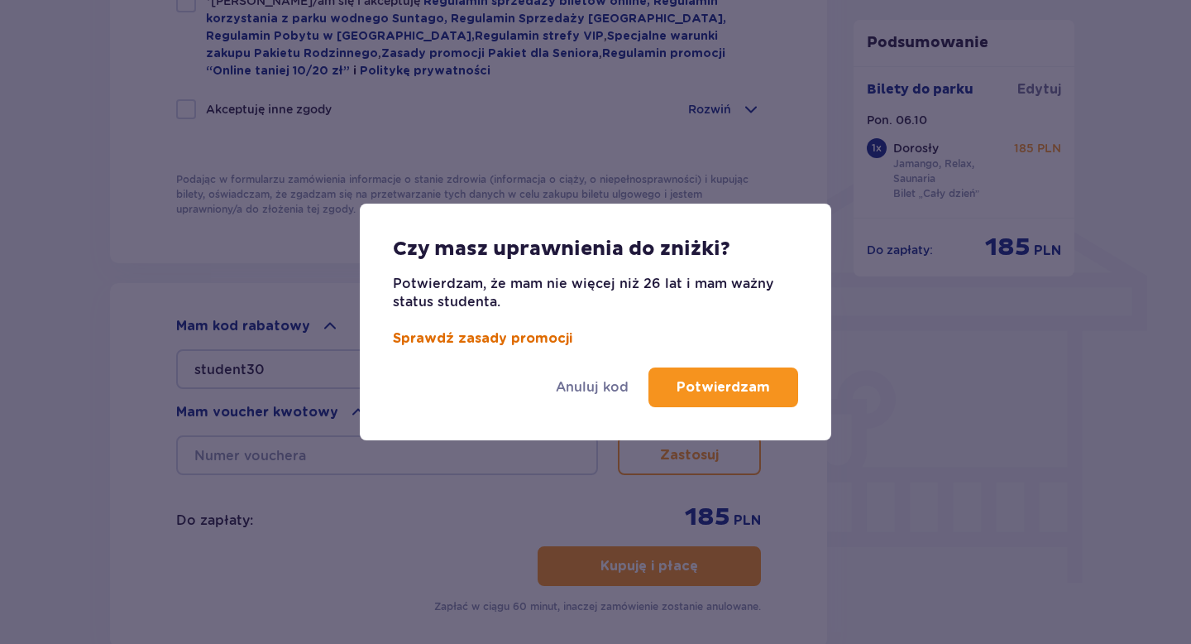
click at [527, 342] on link "Sprawdź zasady promocji" at bounding box center [482, 338] width 179 height 13
click at [622, 387] on p "Anuluj kod" at bounding box center [592, 387] width 73 height 18
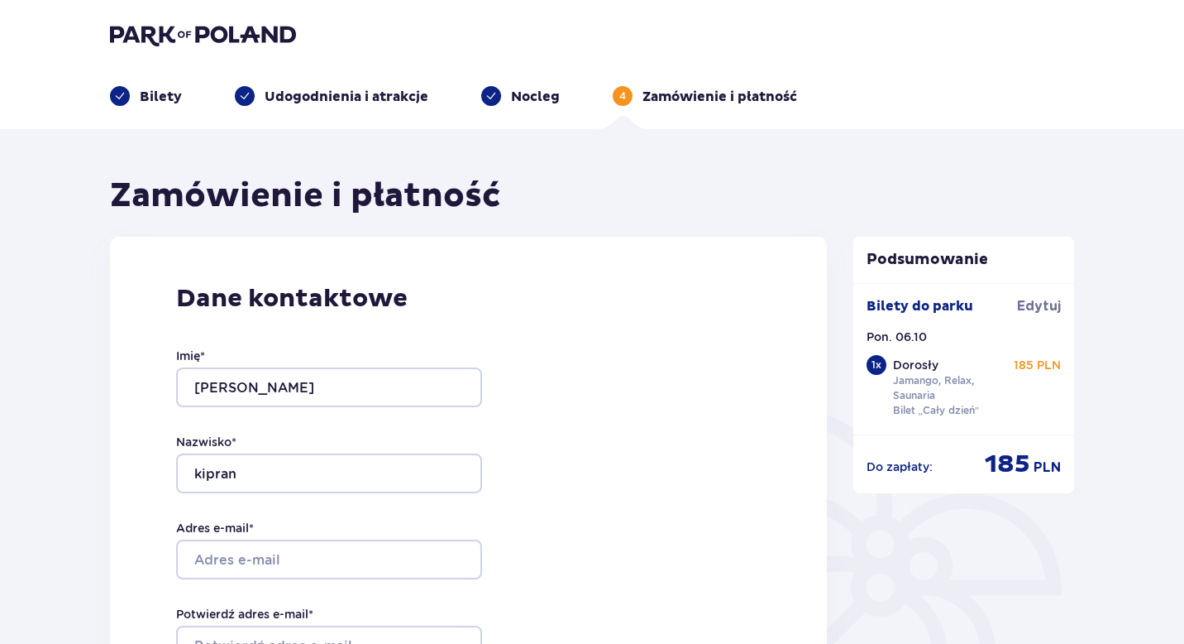
click at [250, 36] on img at bounding box center [203, 34] width 186 height 23
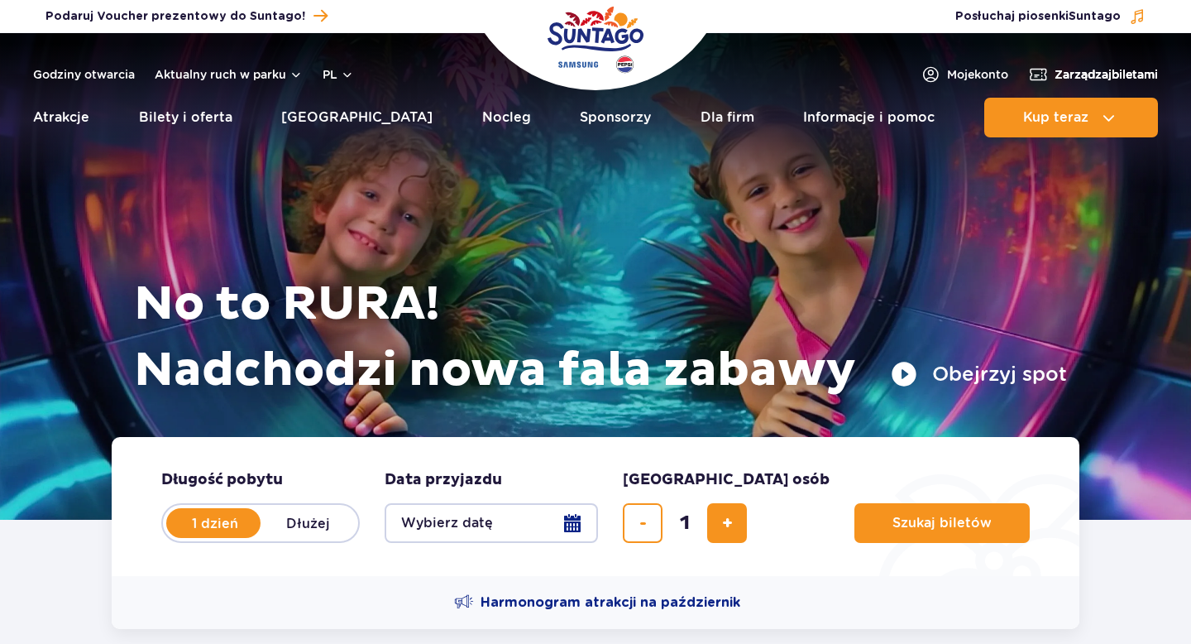
click at [1057, 81] on span "Zarządzaj biletami" at bounding box center [1106, 74] width 103 height 17
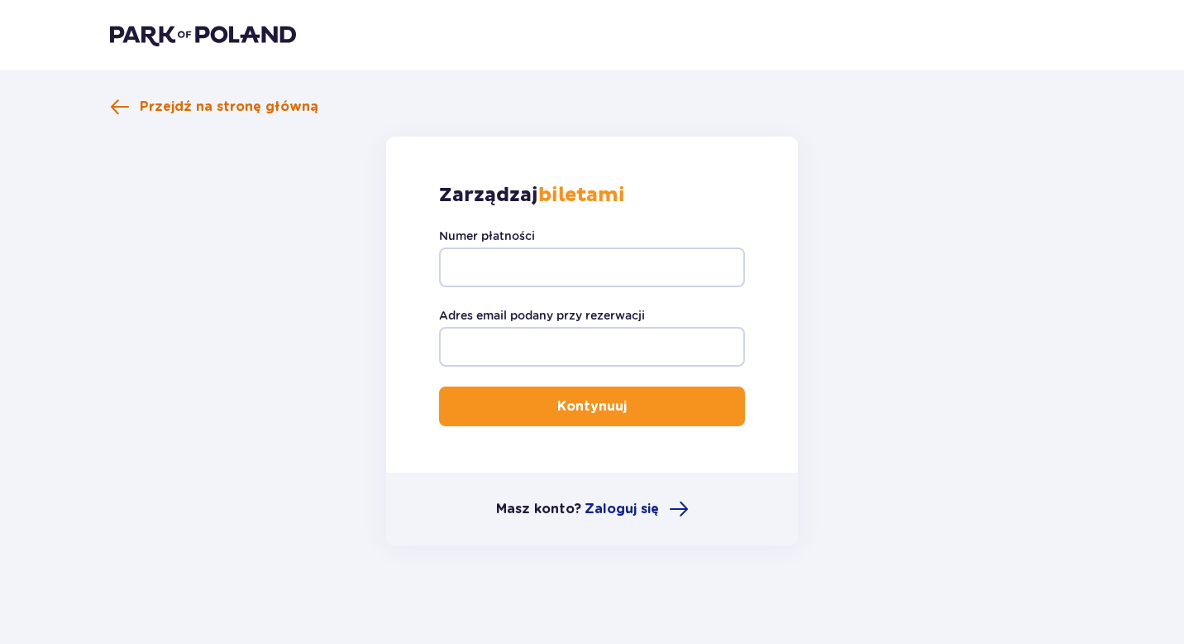
click at [138, 110] on span "Przejdź na stronę główną" at bounding box center [214, 107] width 208 height 20
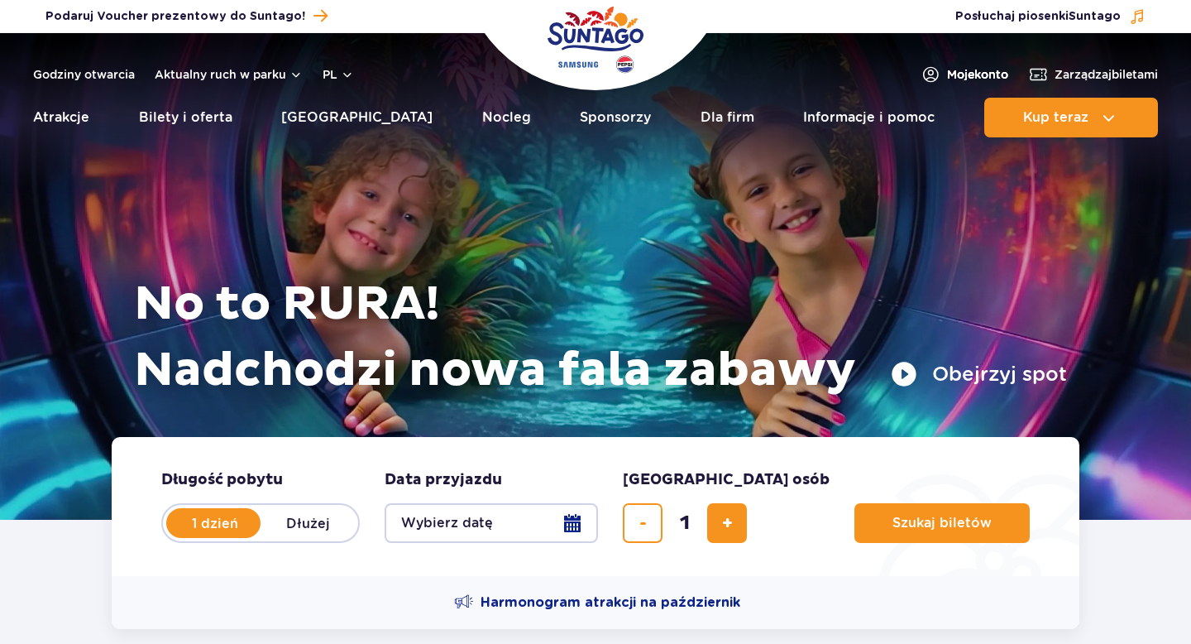
click at [937, 78] on link "Moje konto" at bounding box center [965, 75] width 88 height 20
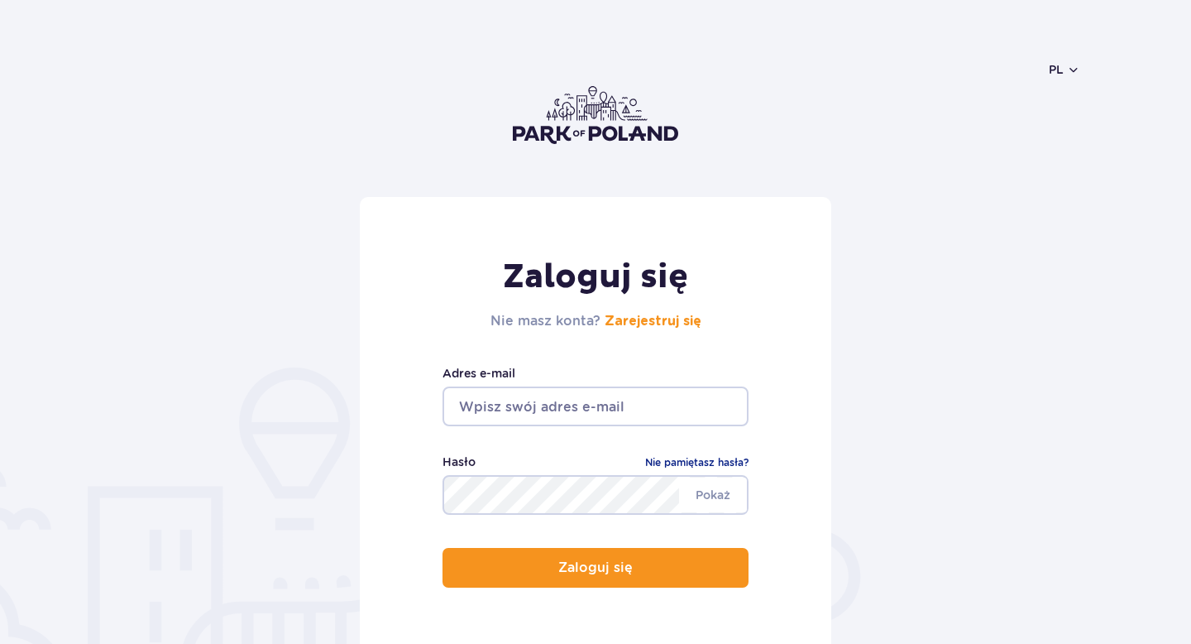
click at [643, 385] on div "Adres e-mail" at bounding box center [596, 395] width 306 height 62
click at [634, 408] on input "email" at bounding box center [596, 406] width 306 height 40
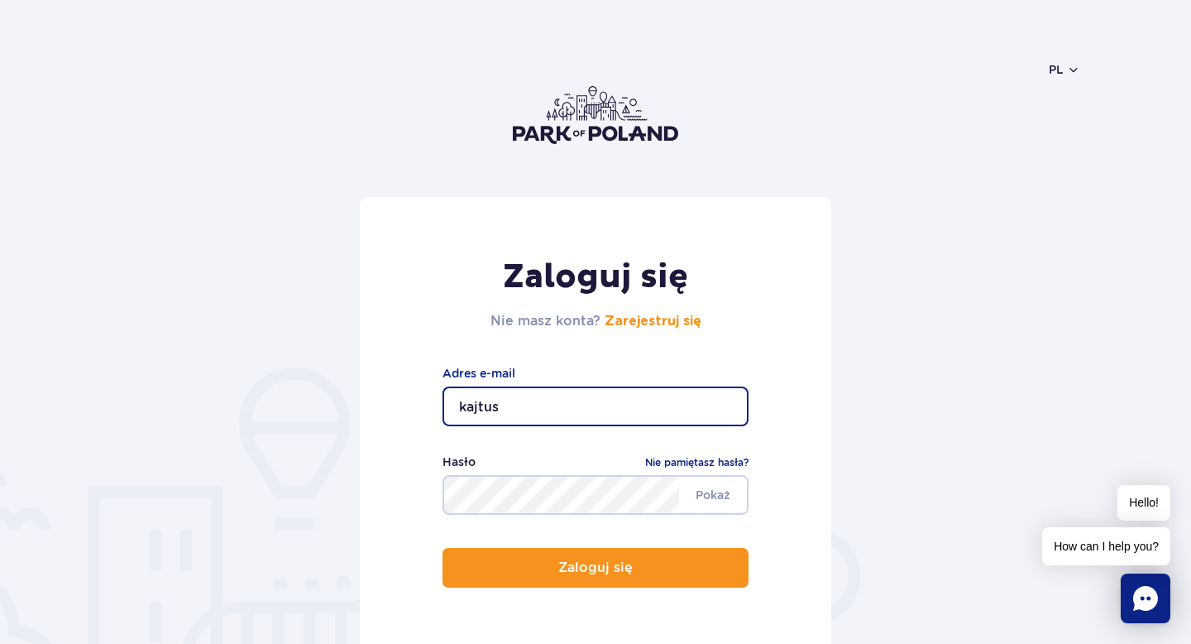
type input "kajtus2271@icloud.com"
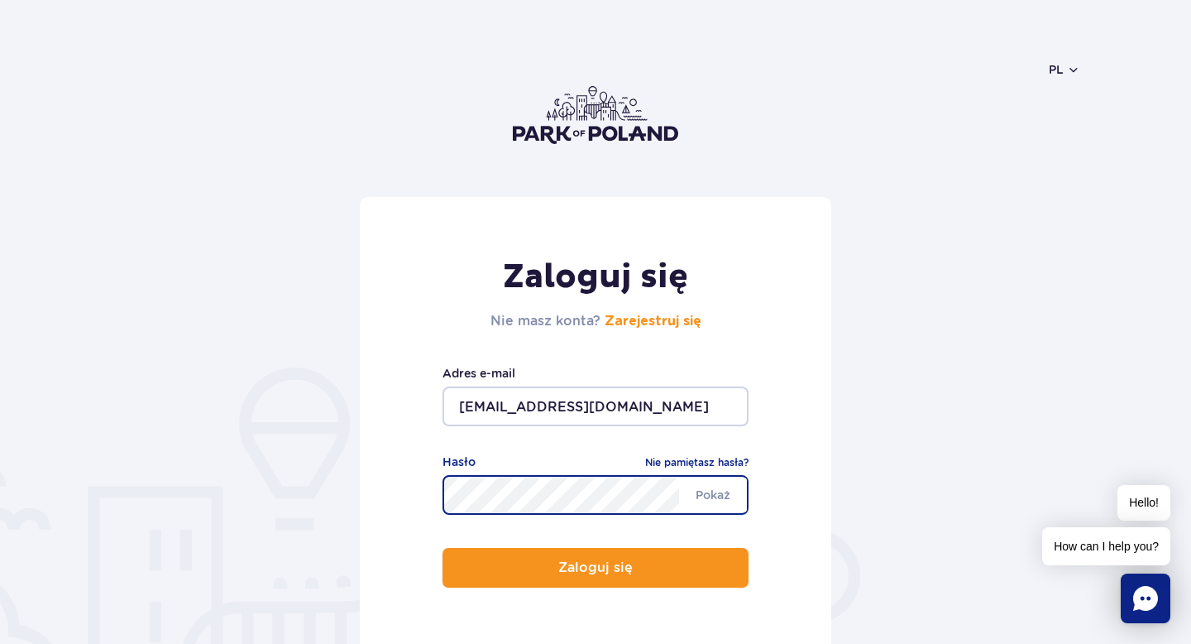
click at [443, 548] on button "Zaloguj się" at bounding box center [596, 568] width 306 height 40
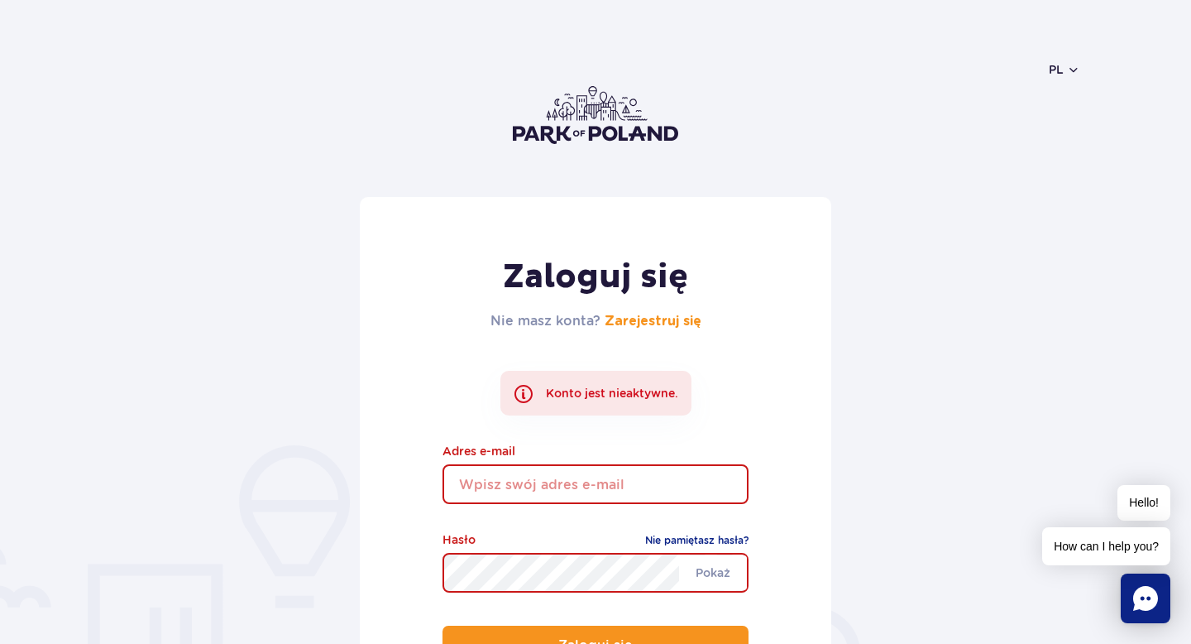
click at [557, 481] on input "email" at bounding box center [596, 484] width 306 height 40
type input "kajtus2271@icloud.com"
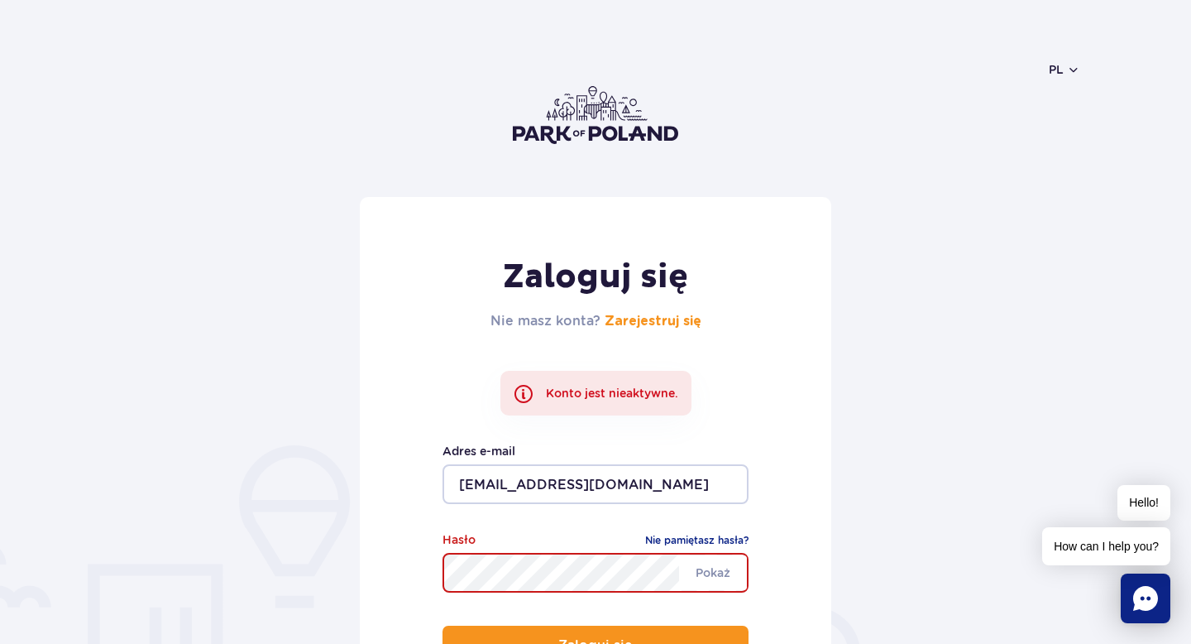
click at [443, 625] on button "Zaloguj się" at bounding box center [596, 645] width 306 height 40
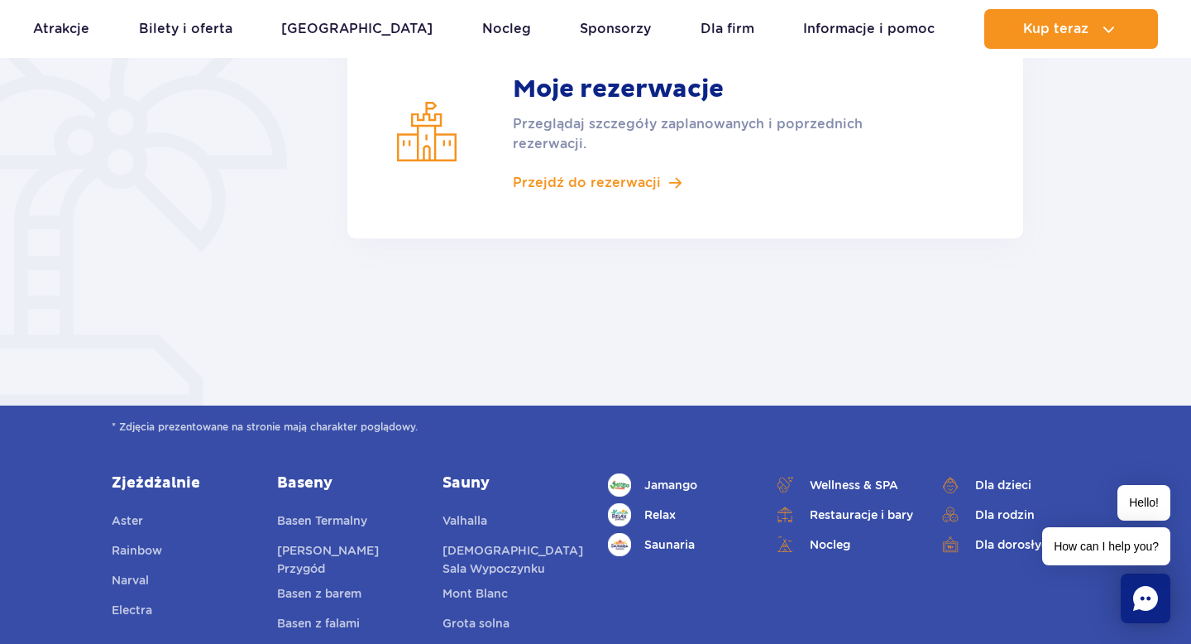
scroll to position [524, 0]
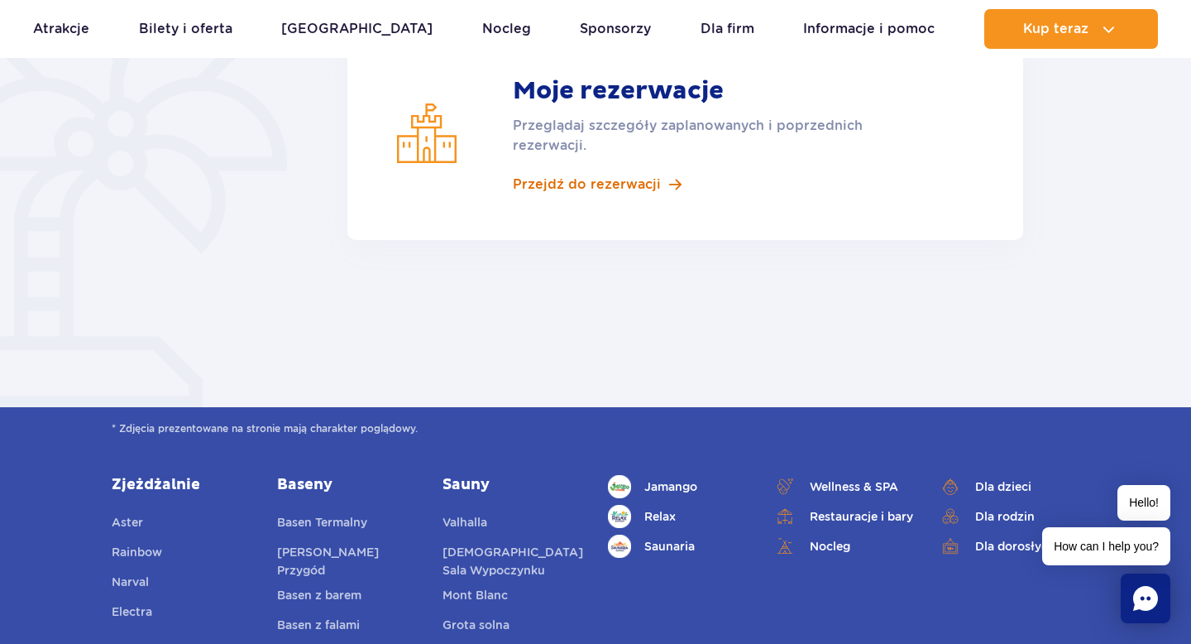
click at [673, 184] on span at bounding box center [675, 185] width 12 height 14
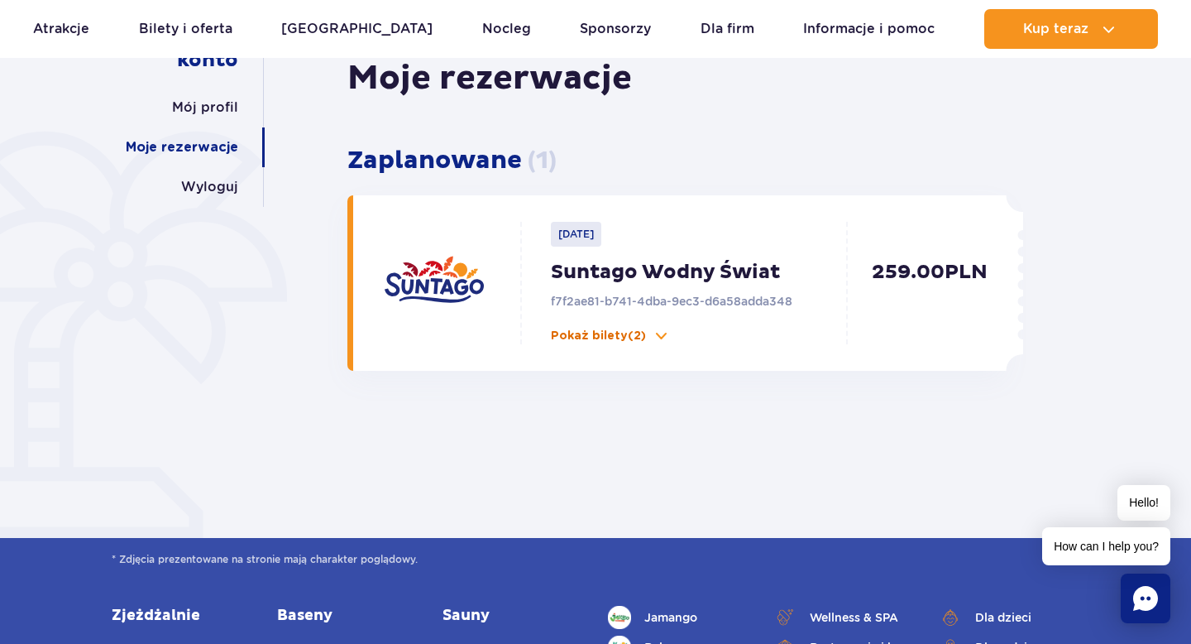
click at [658, 336] on span at bounding box center [661, 336] width 17 height 17
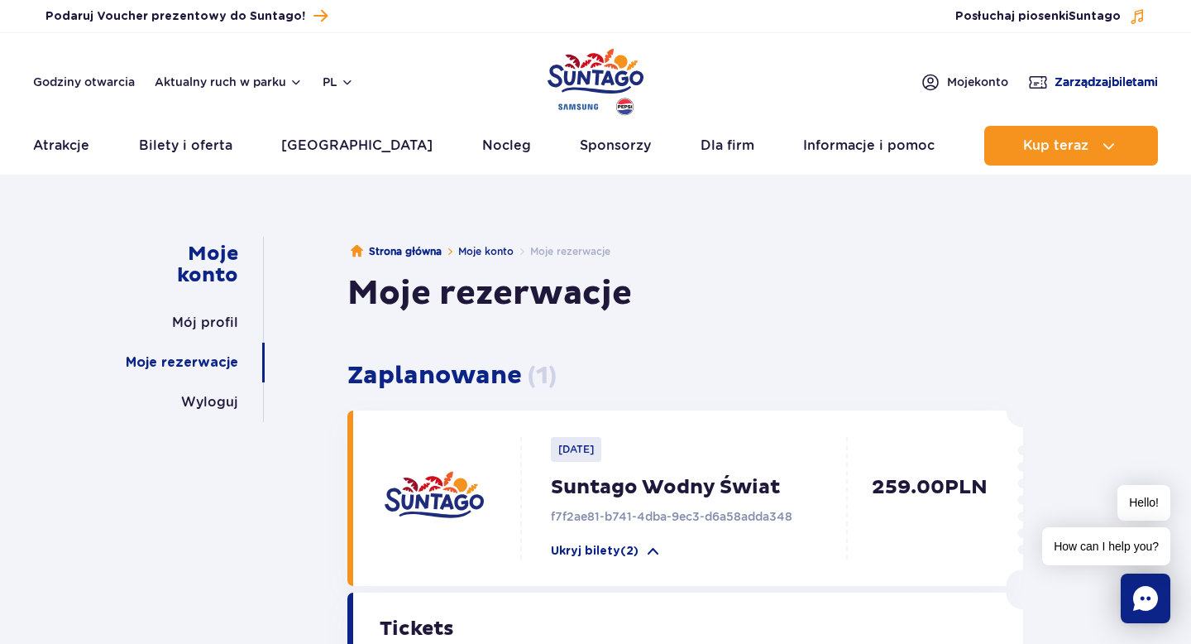
click at [1086, 83] on span "Zarządzaj biletami" at bounding box center [1106, 82] width 103 height 17
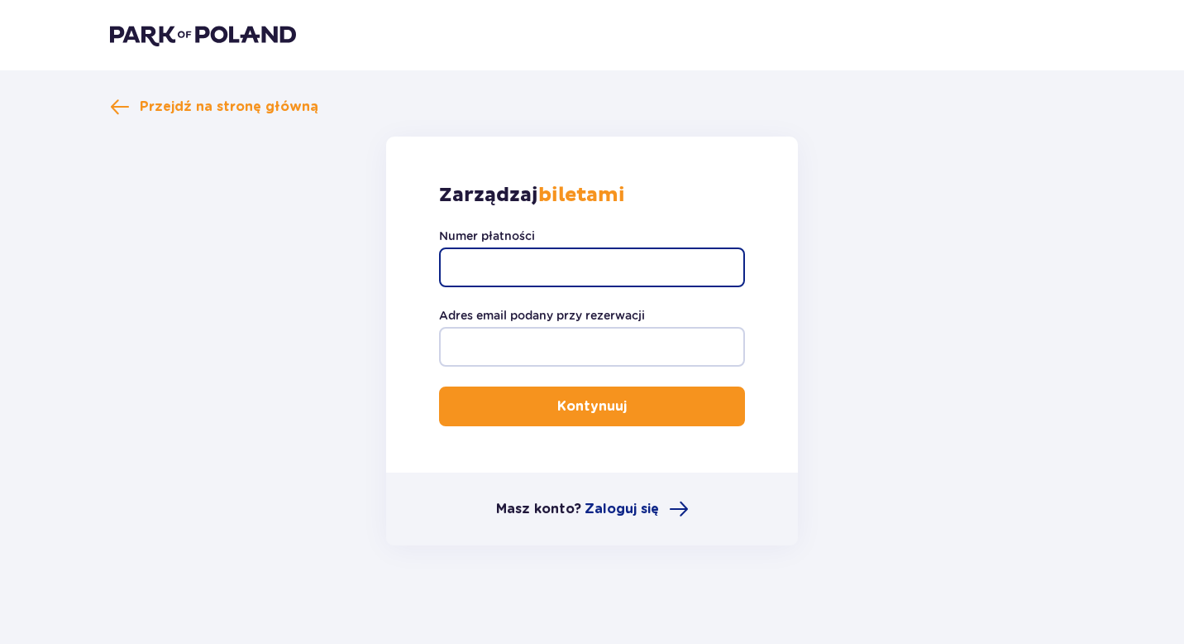
click at [654, 269] on input "Numer płatności" at bounding box center [592, 267] width 306 height 40
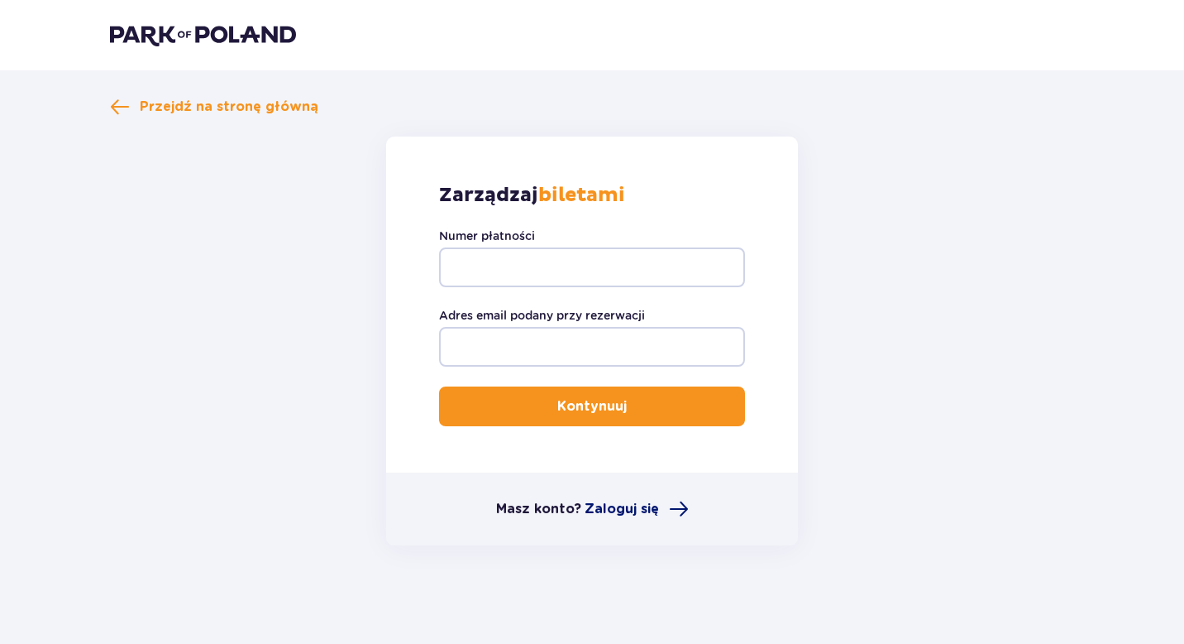
click at [647, 514] on span "Zaloguj się" at bounding box center [622, 509] width 74 height 18
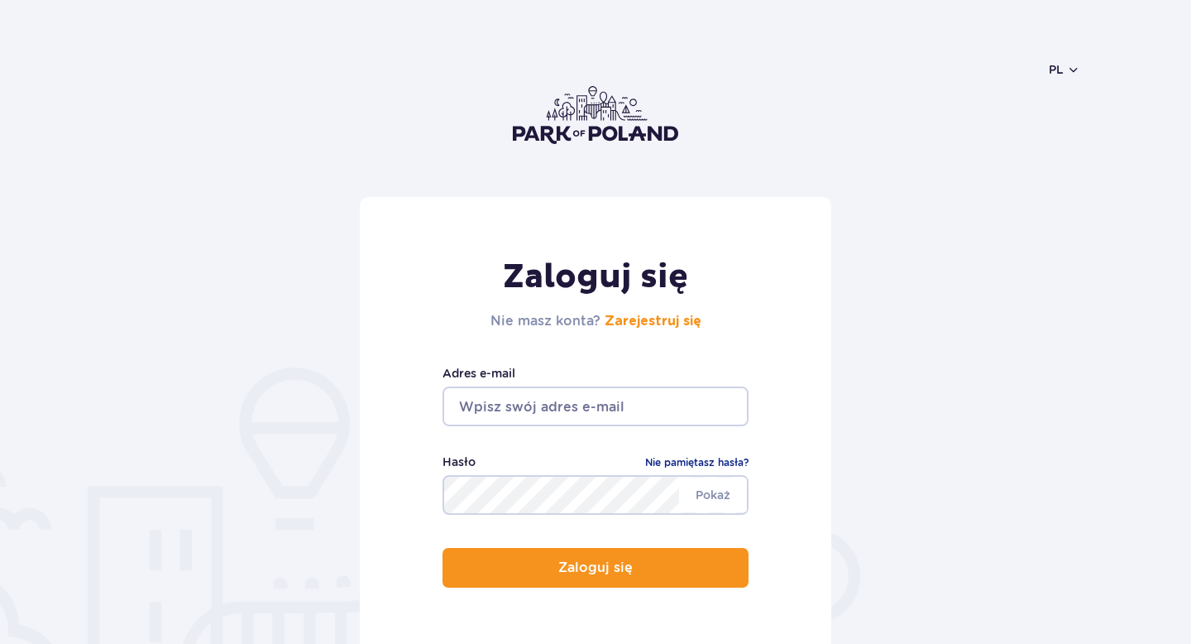
click at [631, 398] on input "email" at bounding box center [596, 406] width 306 height 40
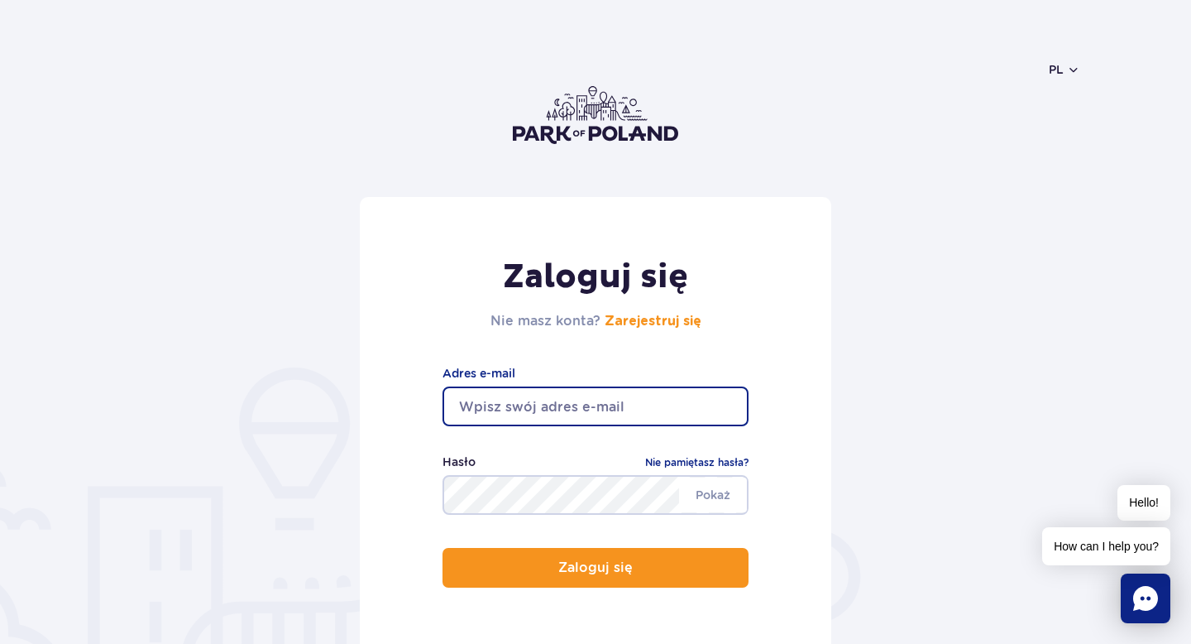
type input "[EMAIL_ADDRESS][DOMAIN_NAME]"
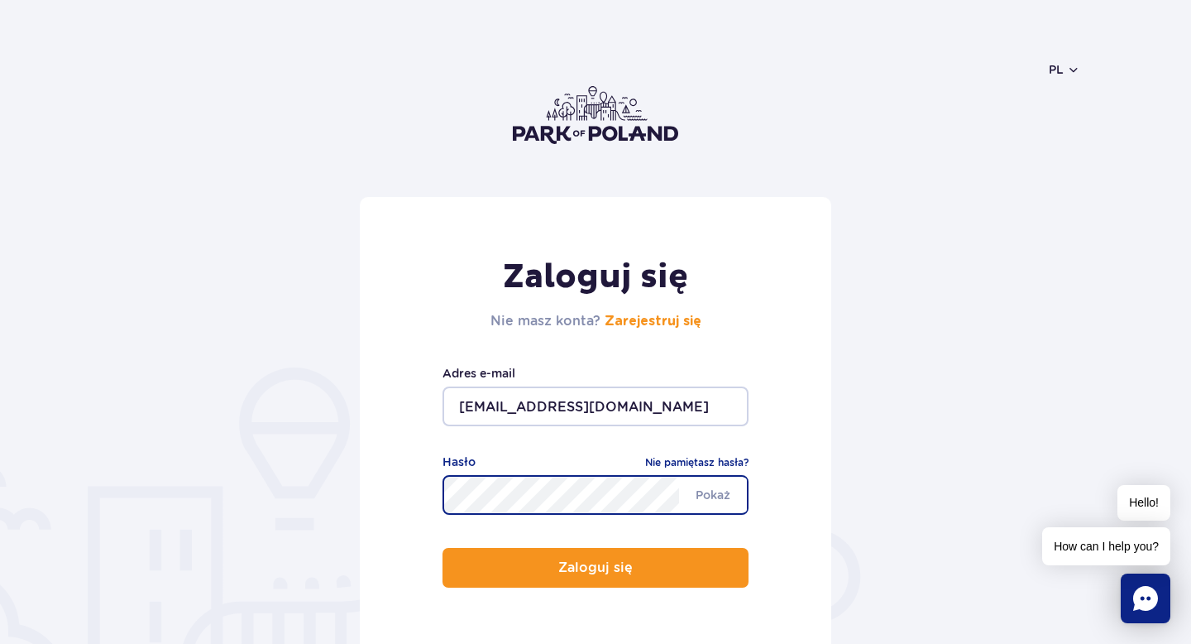
click at [443, 548] on button "Zaloguj się" at bounding box center [596, 568] width 306 height 40
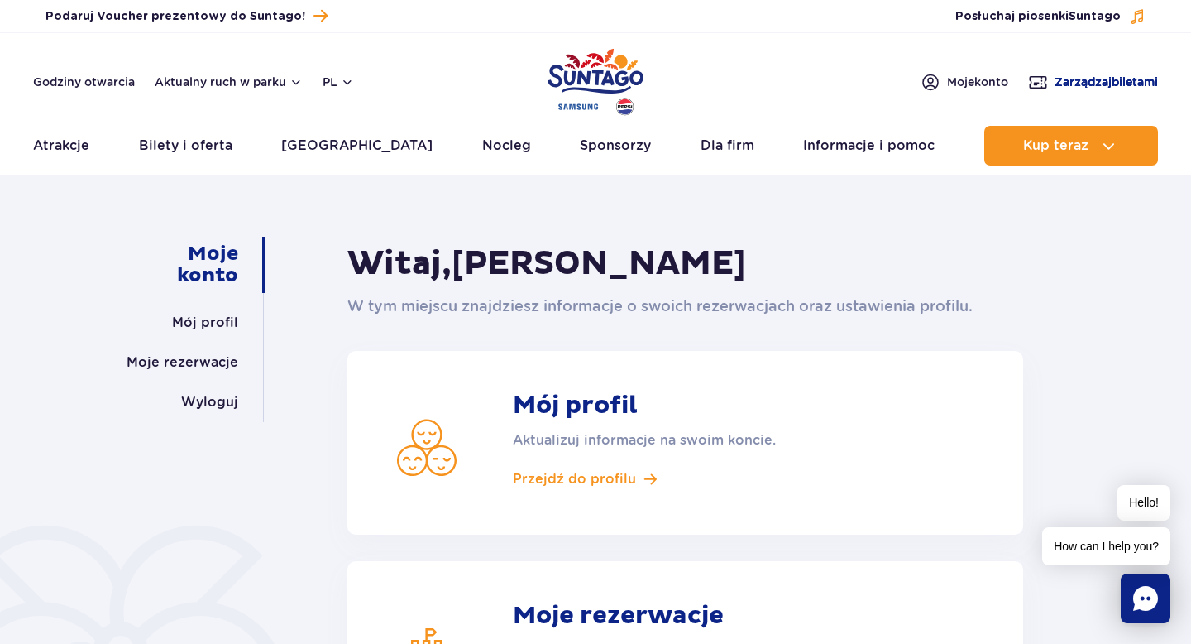
click at [1066, 77] on span "Zarządzaj biletami" at bounding box center [1106, 82] width 103 height 17
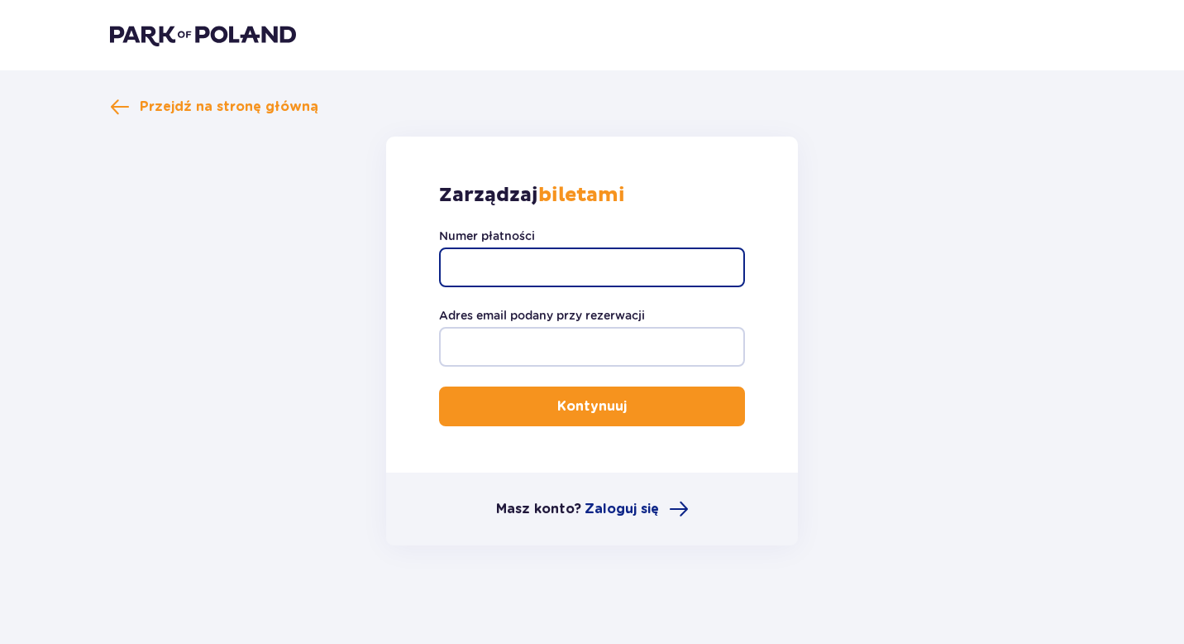
click at [581, 271] on input "Numer płatności" at bounding box center [592, 267] width 306 height 40
type input "TR-VRC-JCLHDNX"
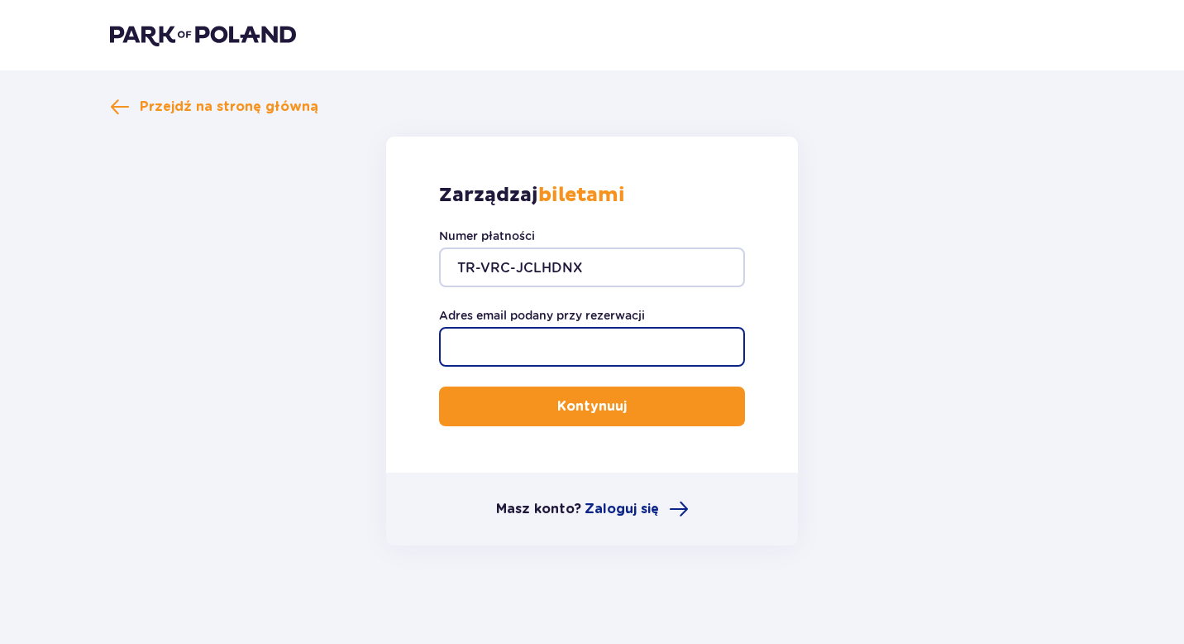
click at [592, 337] on input "Adres email podany przy rezerwacji" at bounding box center [592, 347] width 306 height 40
type input "[EMAIL_ADDRESS][DOMAIN_NAME]"
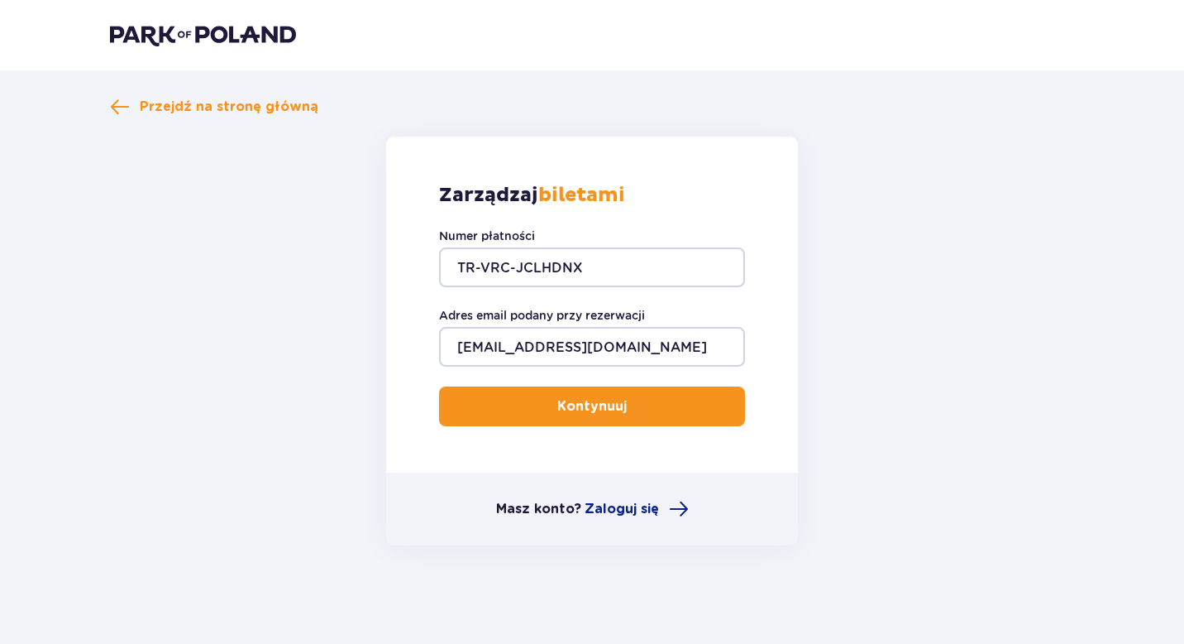
click at [605, 418] on button "Kontynuuj" at bounding box center [592, 406] width 306 height 40
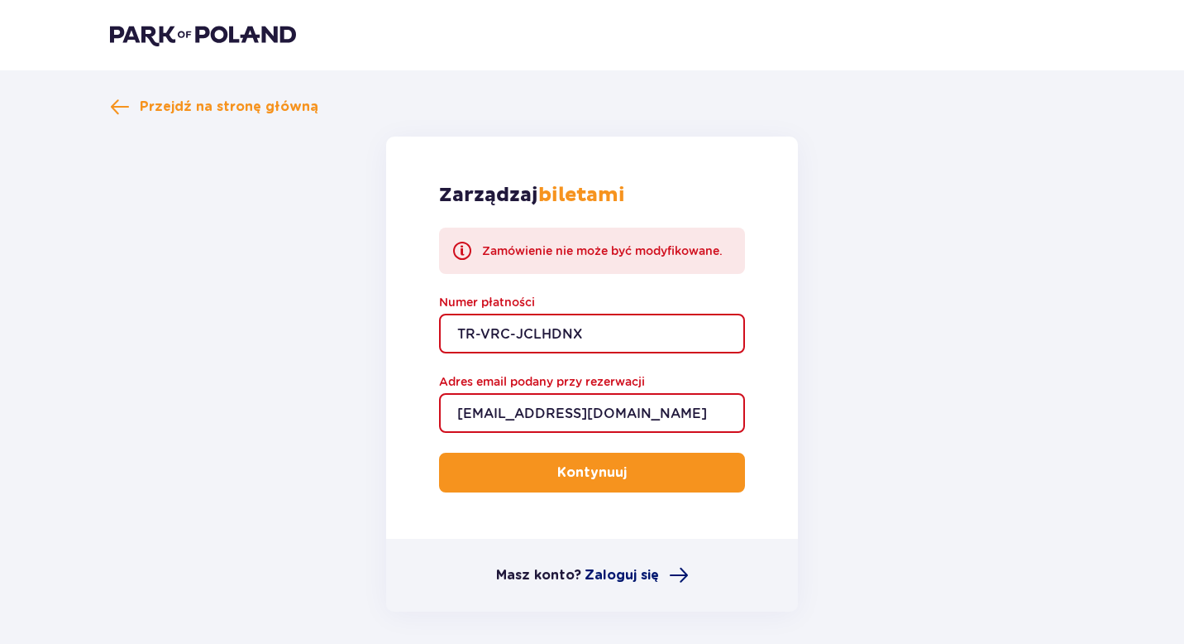
click at [602, 574] on span "Zaloguj się" at bounding box center [622, 575] width 74 height 18
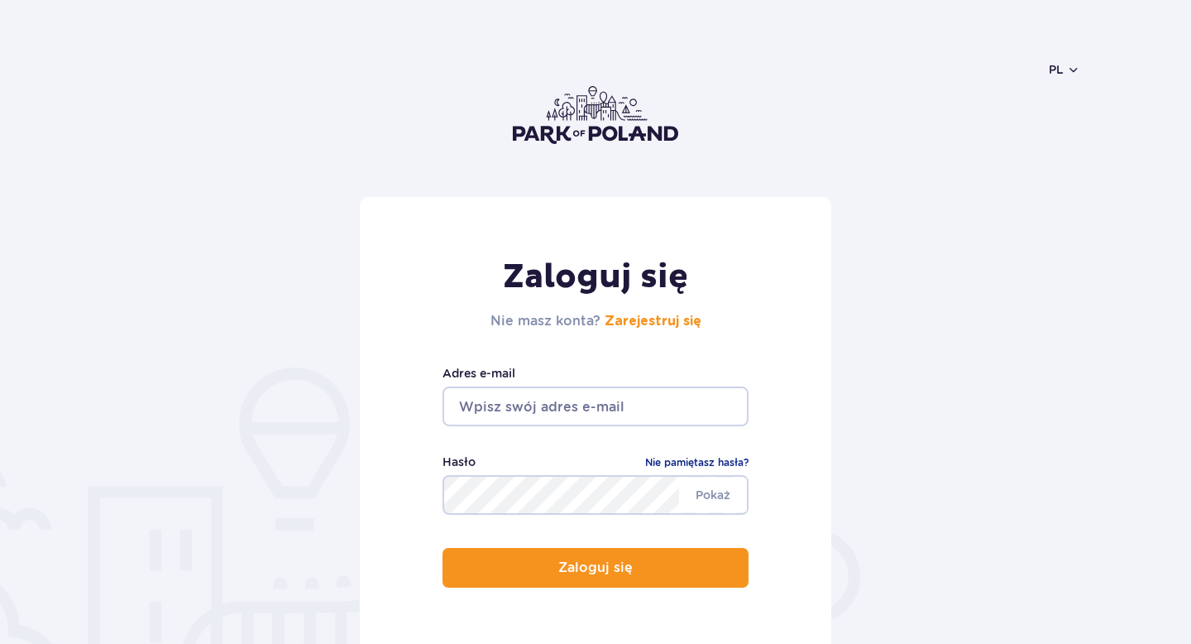
click at [628, 423] on input "email" at bounding box center [596, 406] width 306 height 40
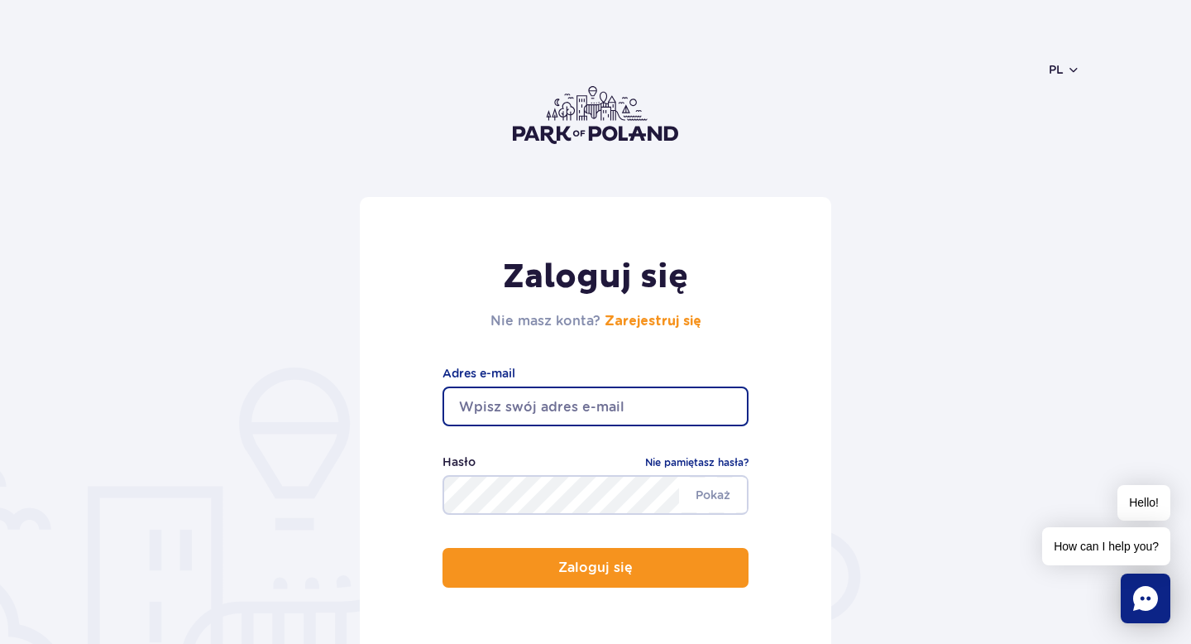
type input "[EMAIL_ADDRESS][DOMAIN_NAME]"
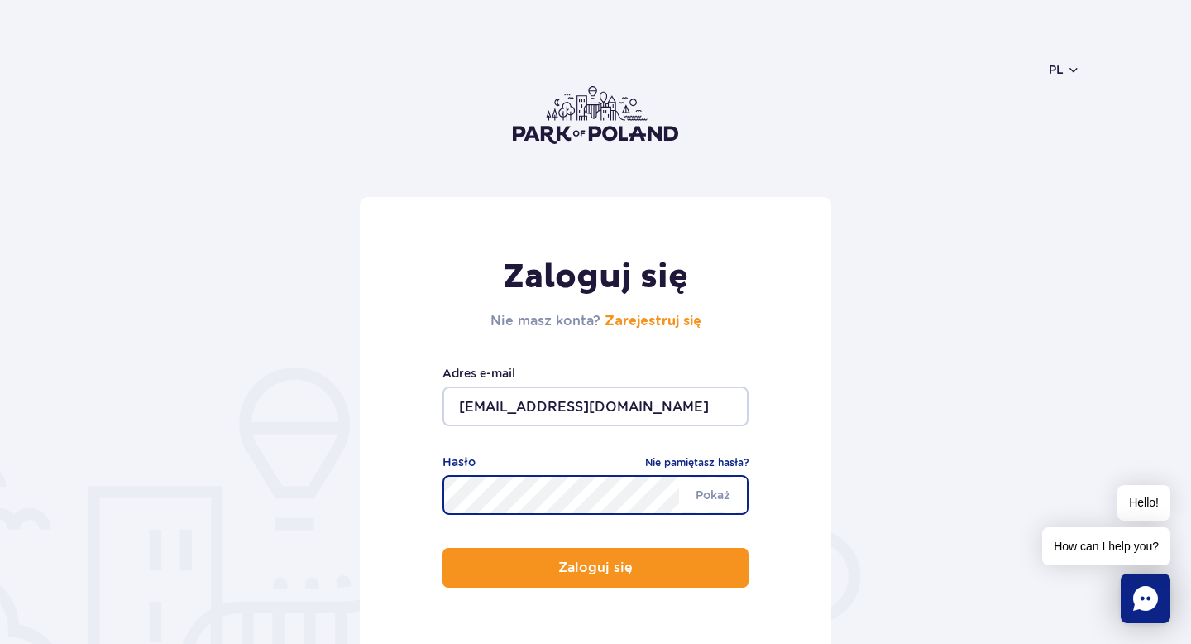
click at [443, 548] on button "Zaloguj się" at bounding box center [596, 568] width 306 height 40
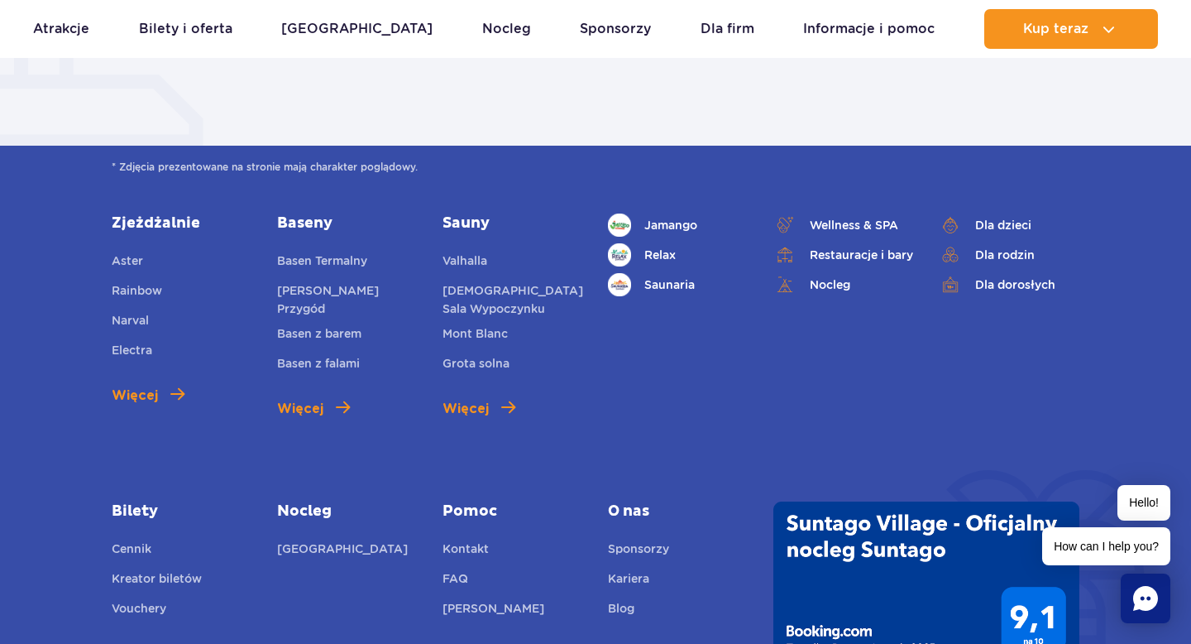
scroll to position [777, 0]
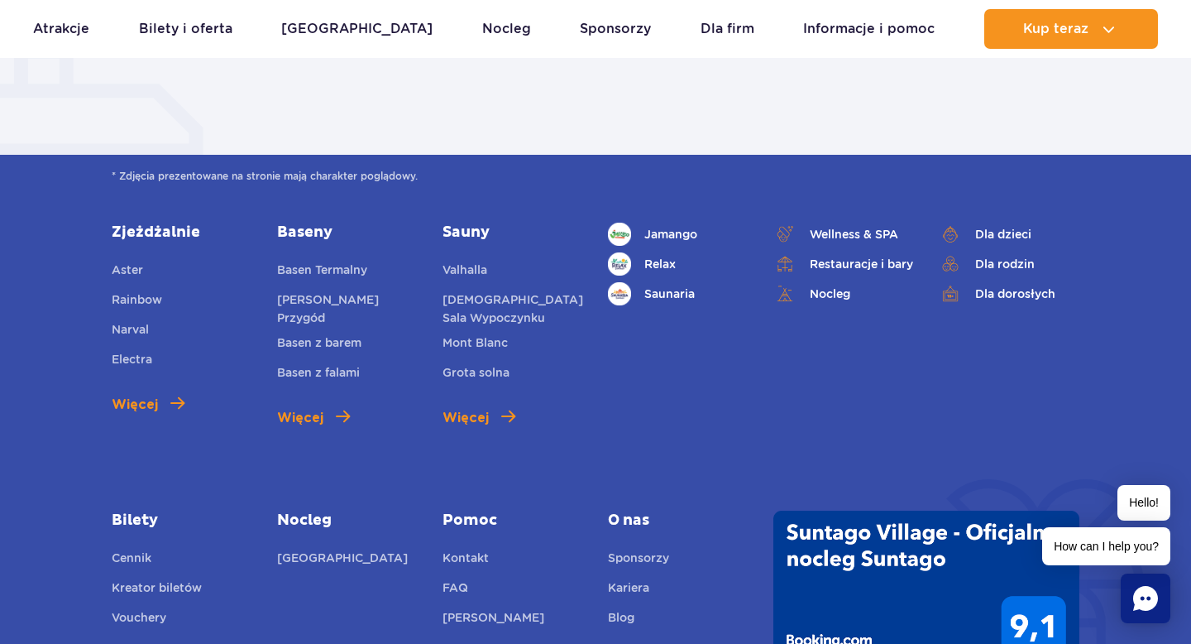
click at [1143, 613] on rect "Chat" at bounding box center [1146, 598] width 50 height 50
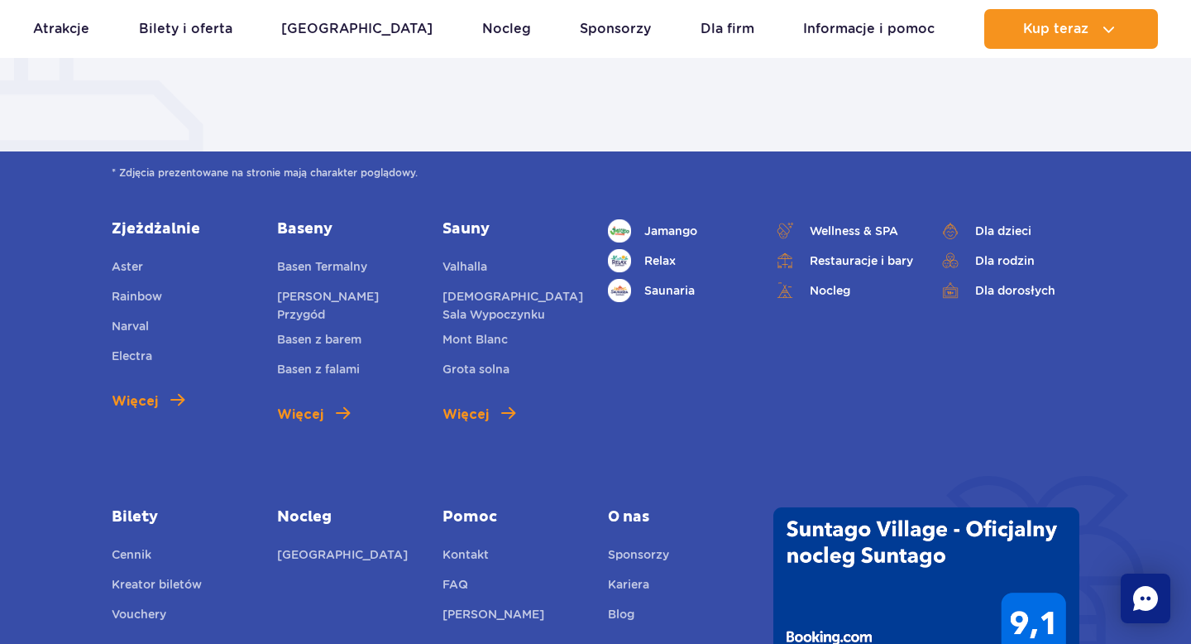
scroll to position [0, 0]
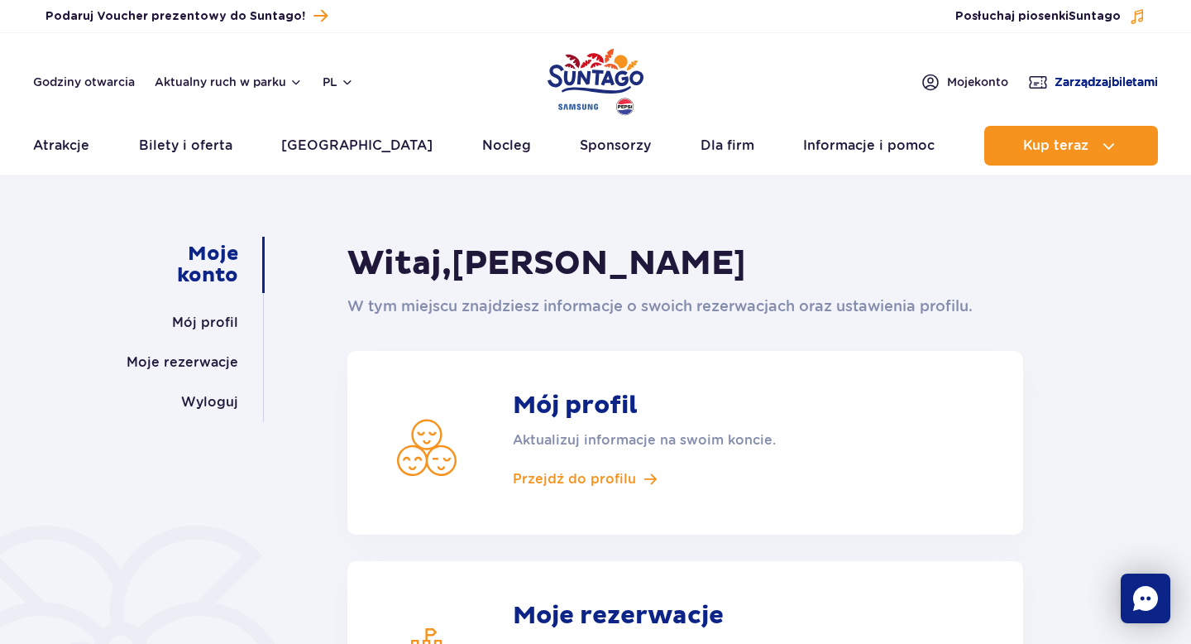
click at [1081, 80] on span "Zarządzaj biletami" at bounding box center [1106, 82] width 103 height 17
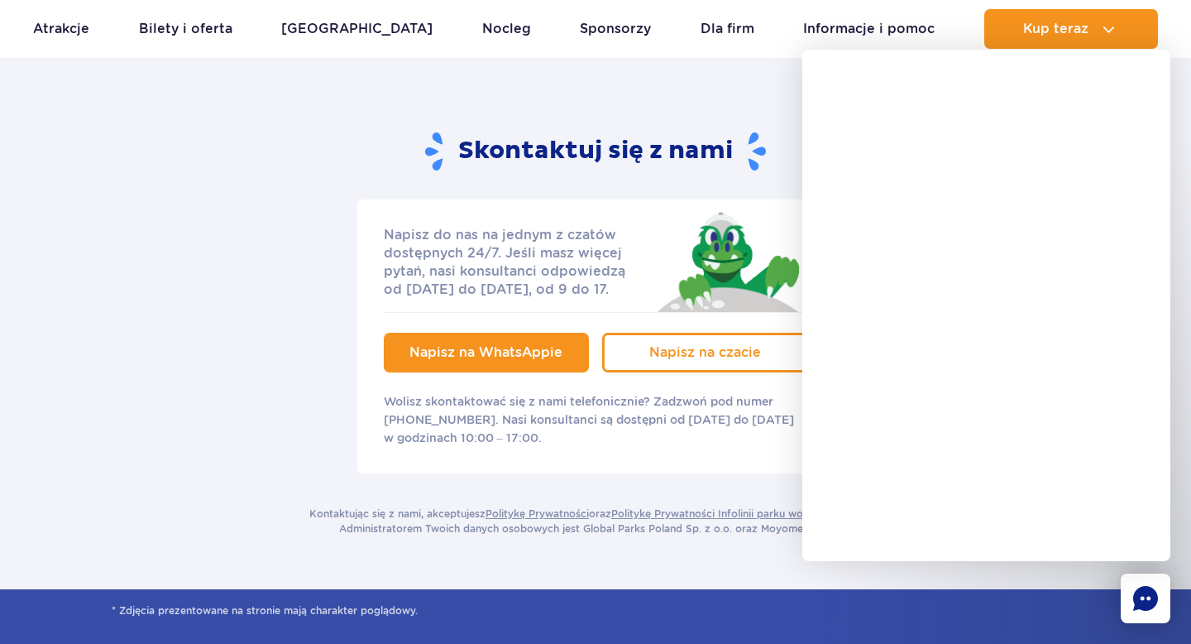
click at [557, 357] on span "Napisz na WhatsAppie" at bounding box center [485, 352] width 153 height 16
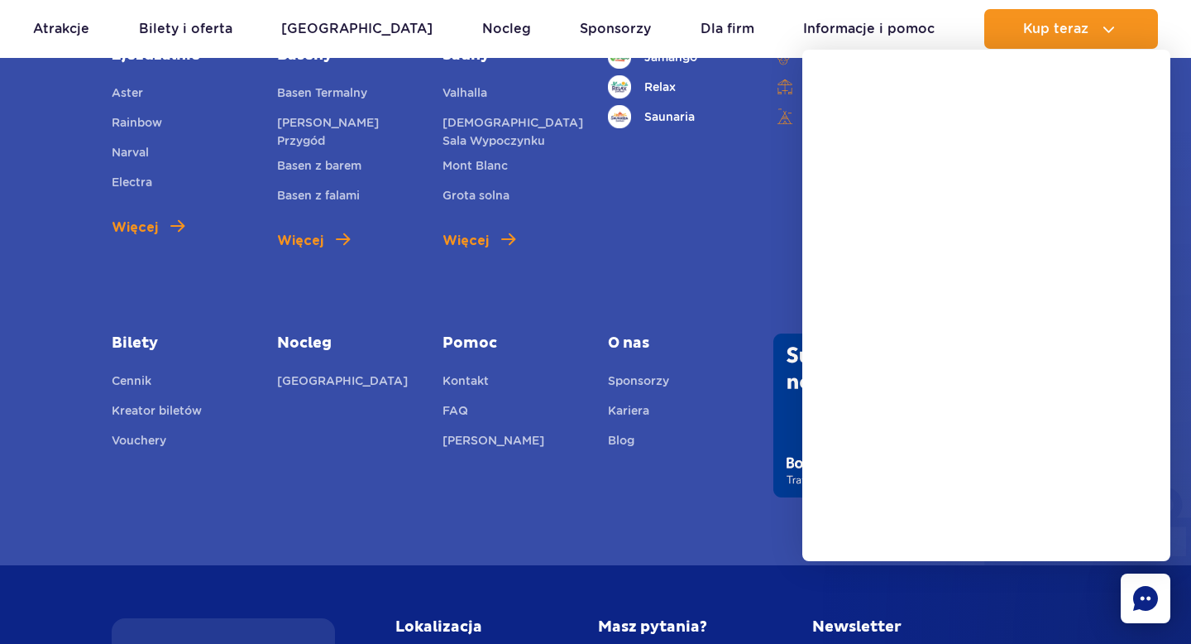
scroll to position [804, 0]
click at [471, 382] on link "Kontakt" at bounding box center [466, 380] width 46 height 23
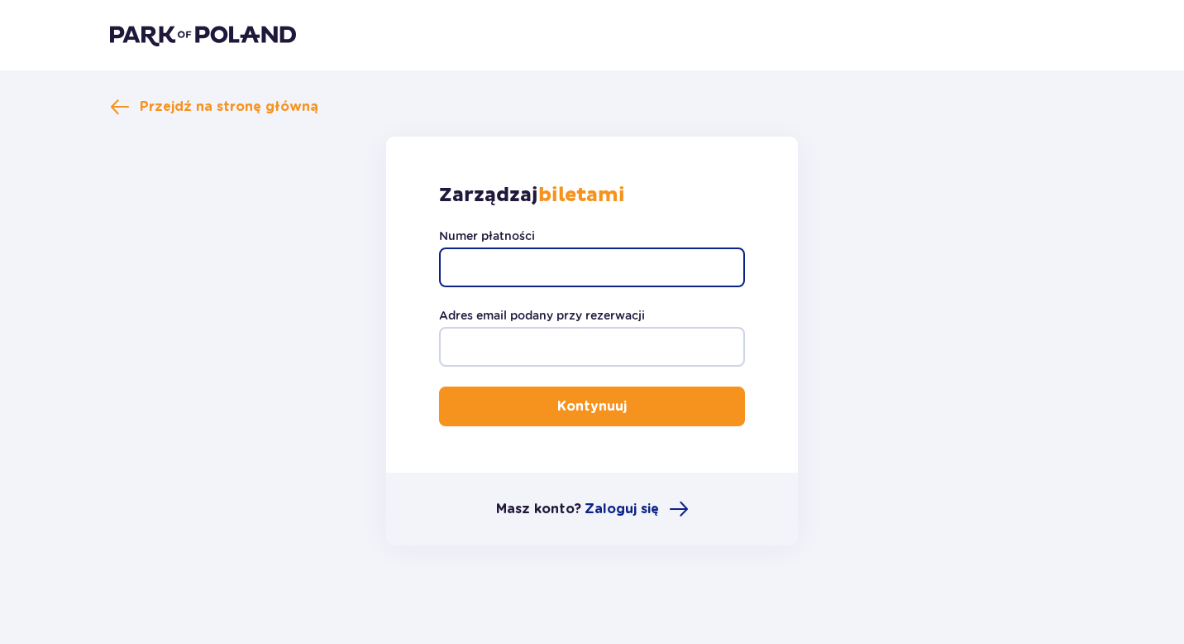
click at [638, 261] on input "Numer płatności" at bounding box center [592, 267] width 306 height 40
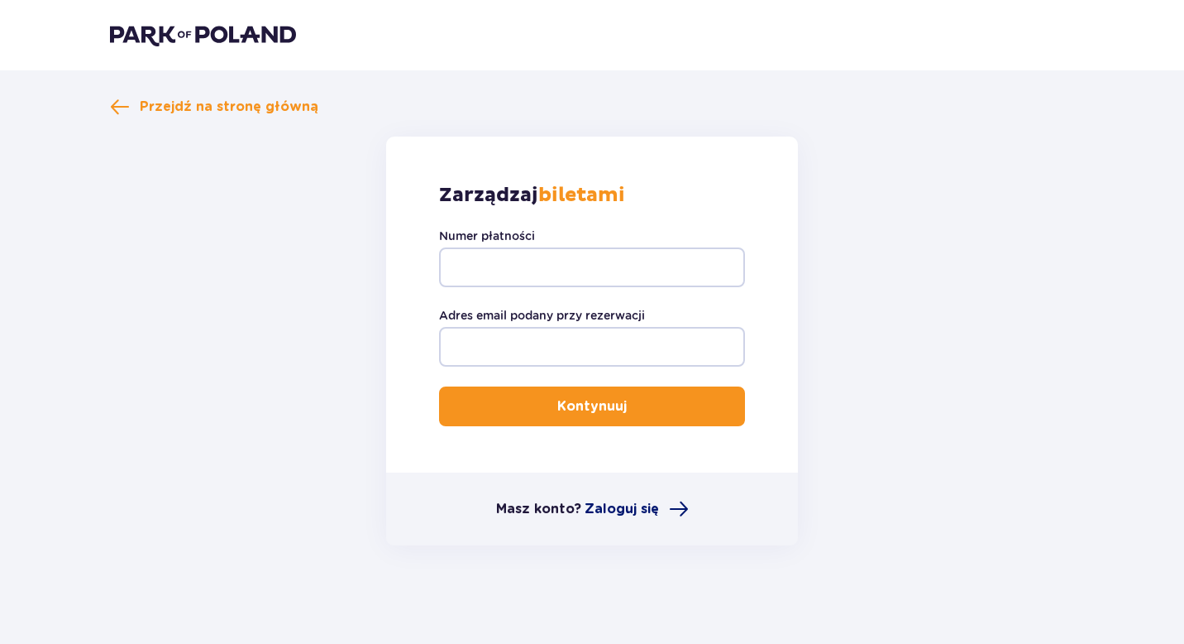
click at [653, 516] on span "Zaloguj się" at bounding box center [622, 509] width 74 height 18
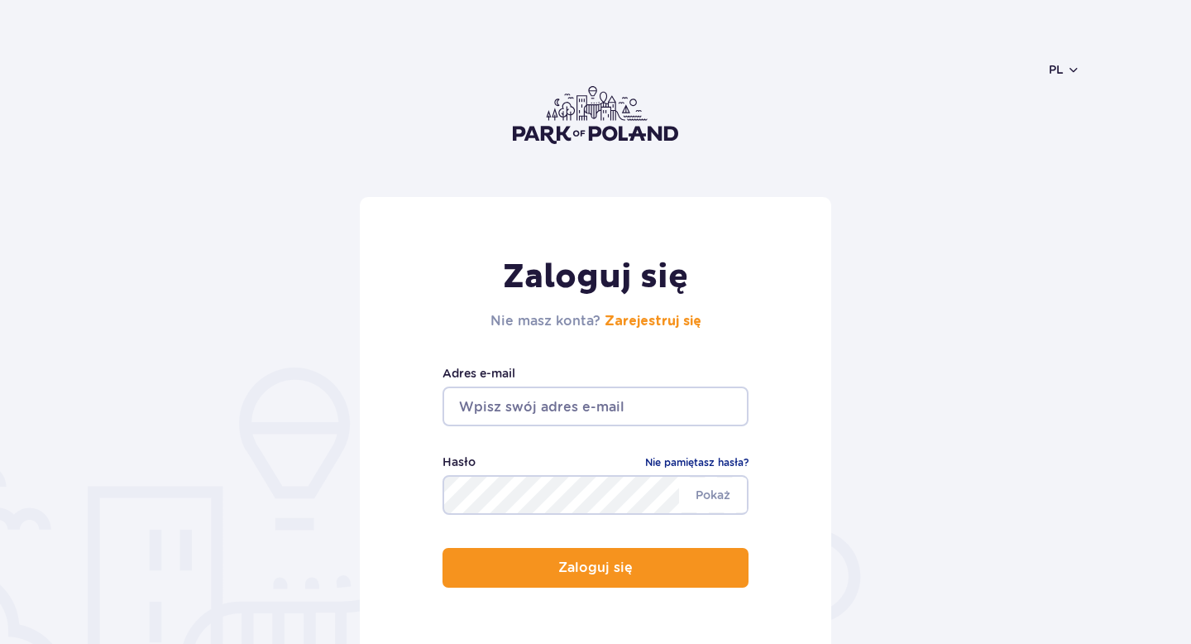
click at [608, 420] on input "email" at bounding box center [596, 406] width 306 height 40
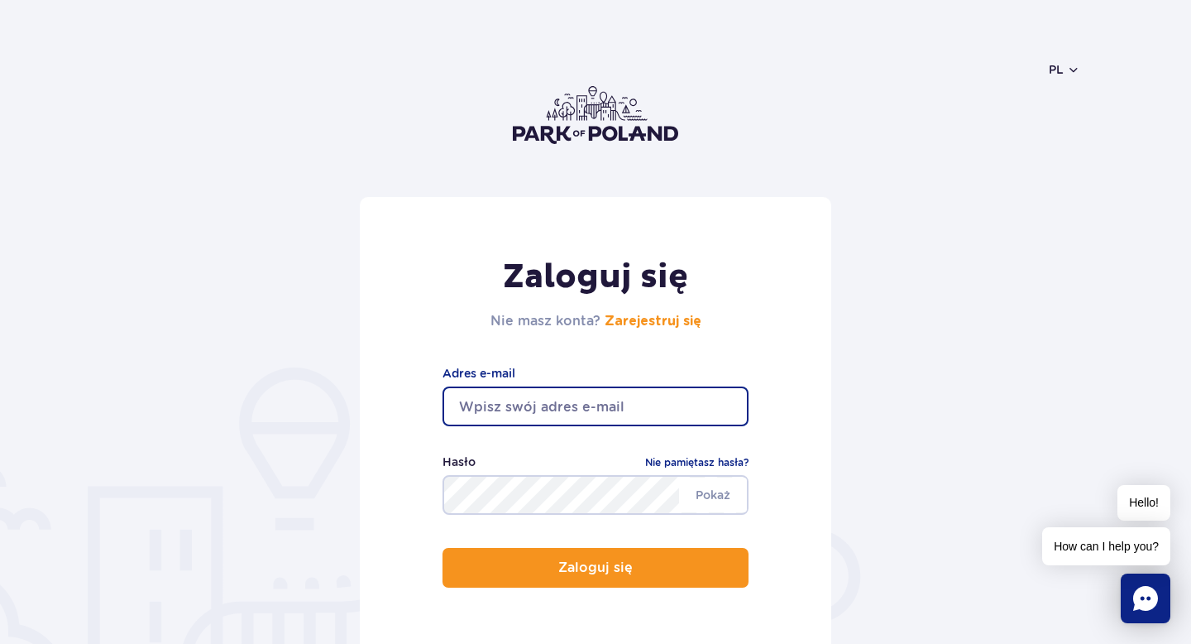
type input "[EMAIL_ADDRESS][DOMAIN_NAME]"
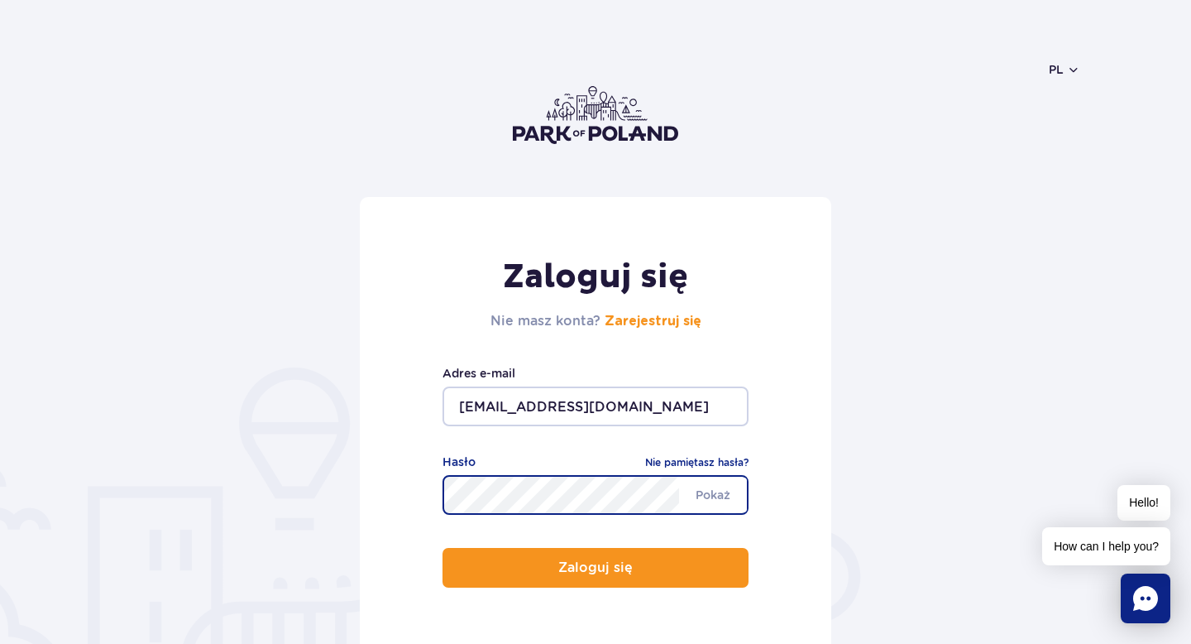
click at [443, 548] on button "Zaloguj się" at bounding box center [596, 568] width 306 height 40
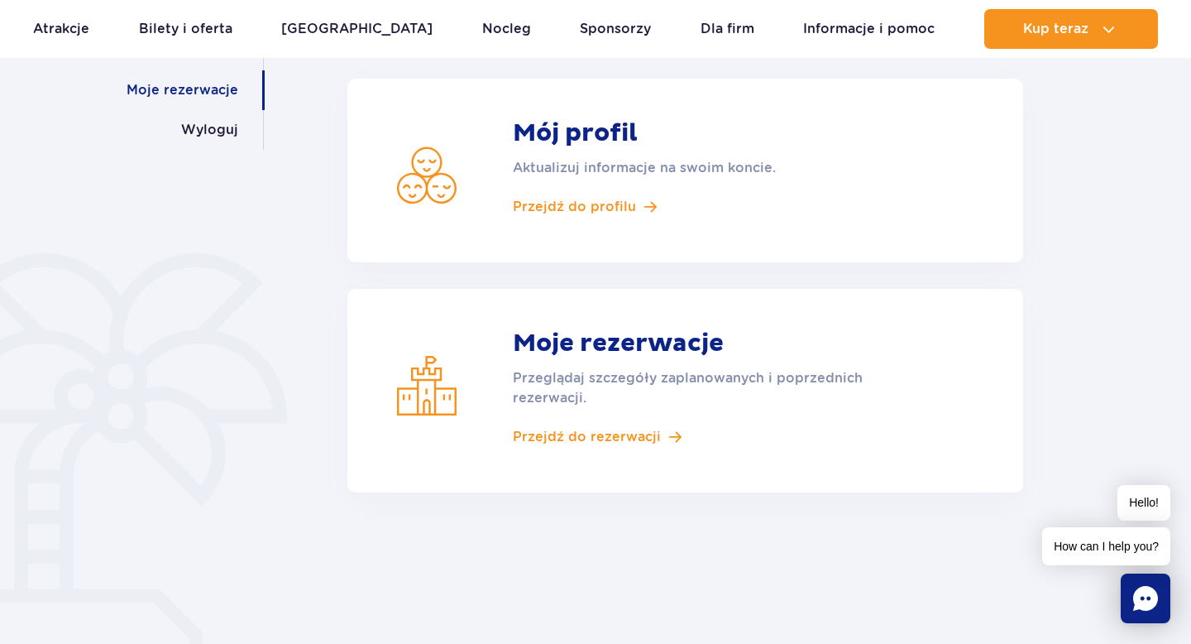
click at [227, 97] on link "Moje rezerwacje" at bounding box center [183, 90] width 112 height 40
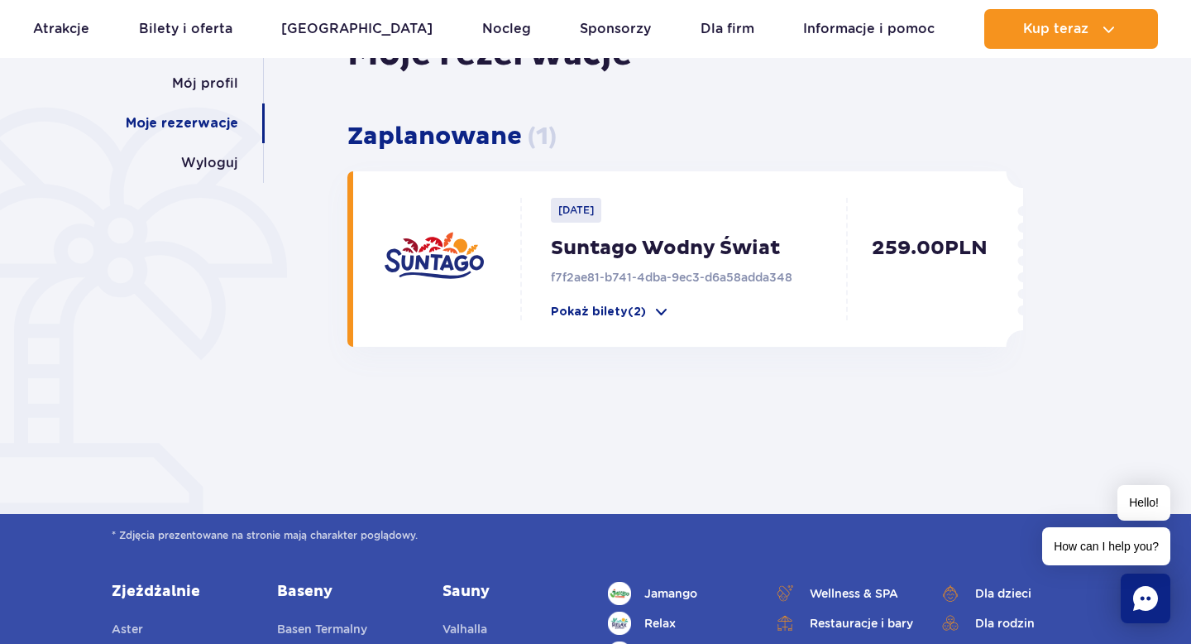
click at [797, 300] on div "[DATE] Suntago Wodny Świat f7f2ae81-b741-4dba-9ec3-d6a58adda348 Pokaż bilety (2)" at bounding box center [688, 259] width 333 height 122
click at [642, 317] on p "Pokaż bilety (2)" at bounding box center [598, 312] width 95 height 17
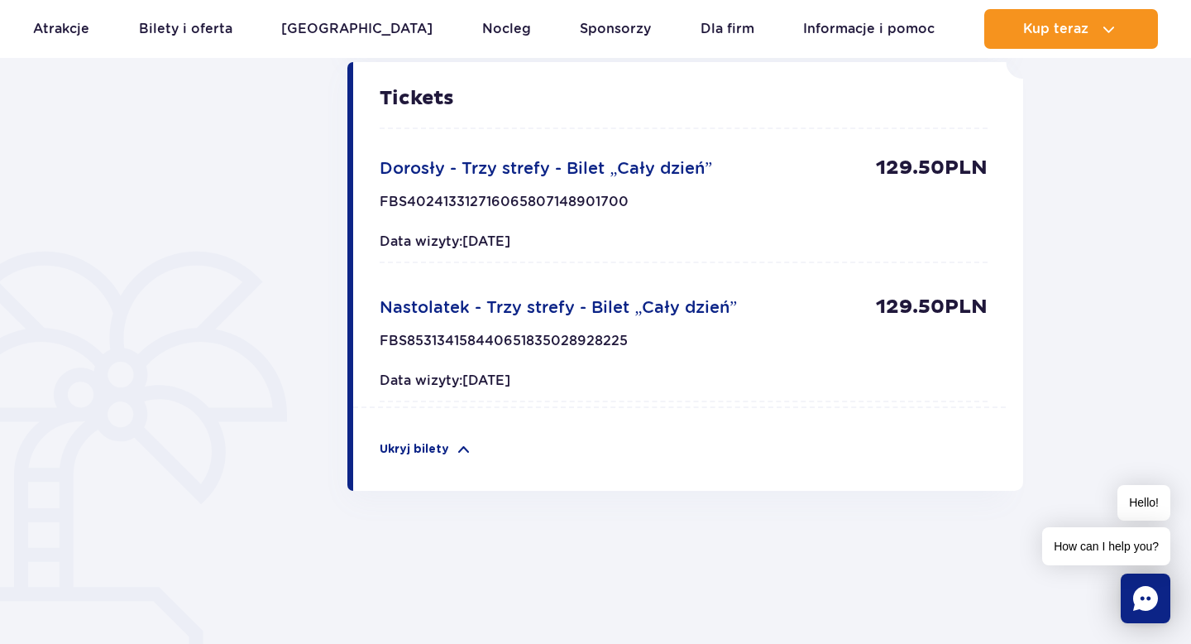
scroll to position [532, 0]
click at [581, 202] on p "FBS402413312716065807148901700" at bounding box center [504, 205] width 249 height 26
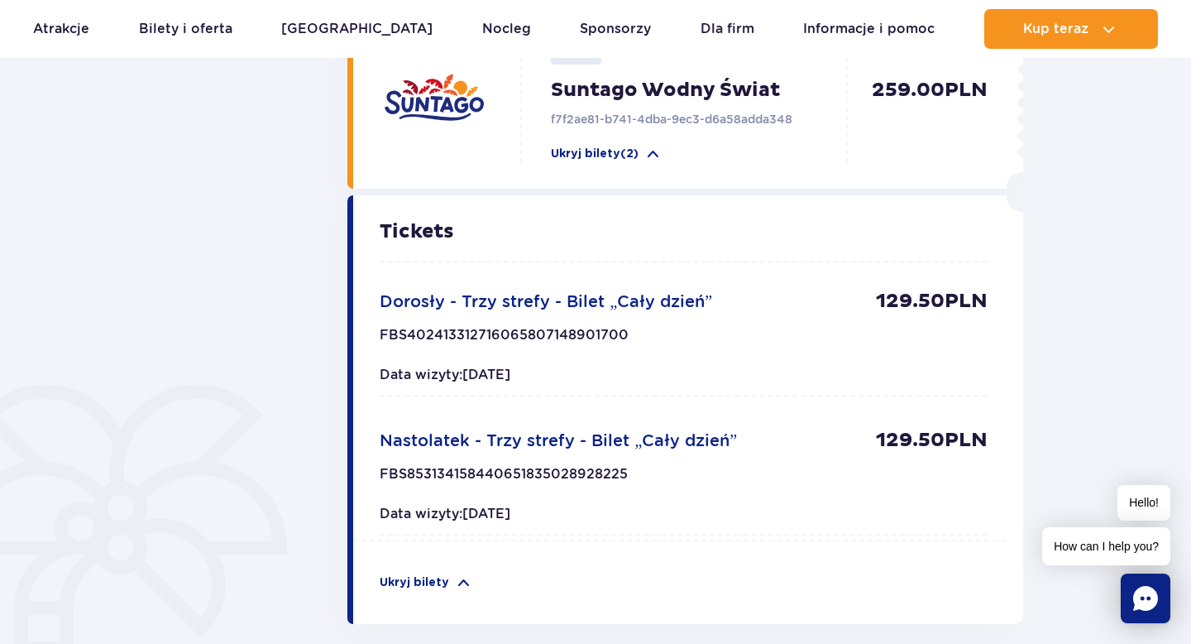
scroll to position [398, 0]
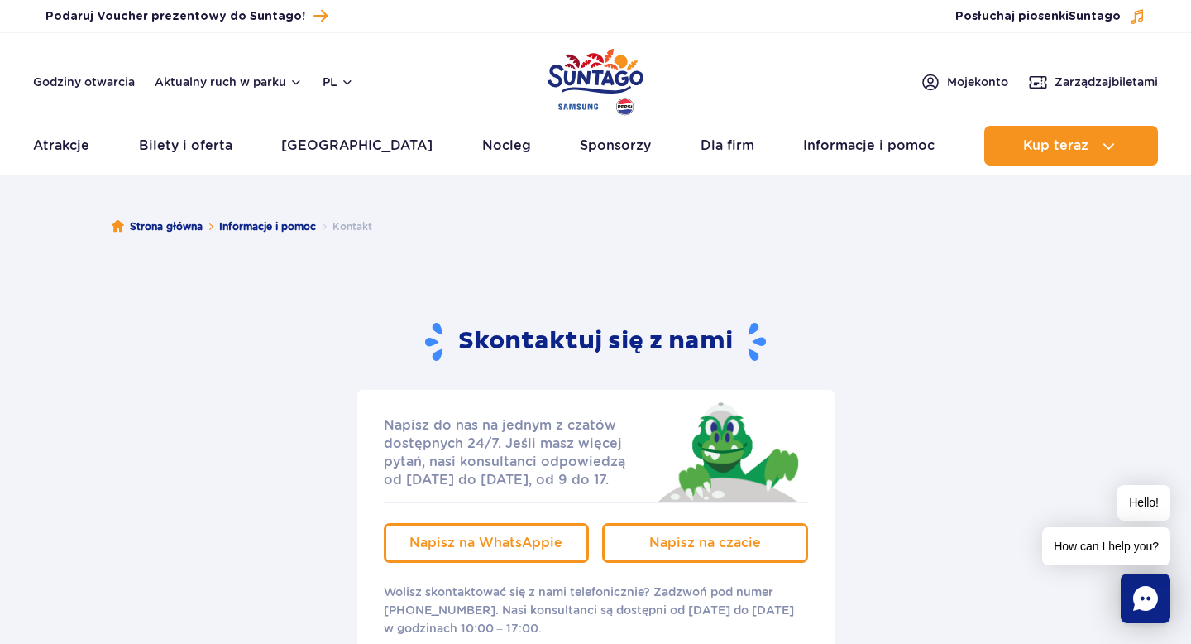
click at [1150, 616] on rect "Chat" at bounding box center [1146, 598] width 50 height 50
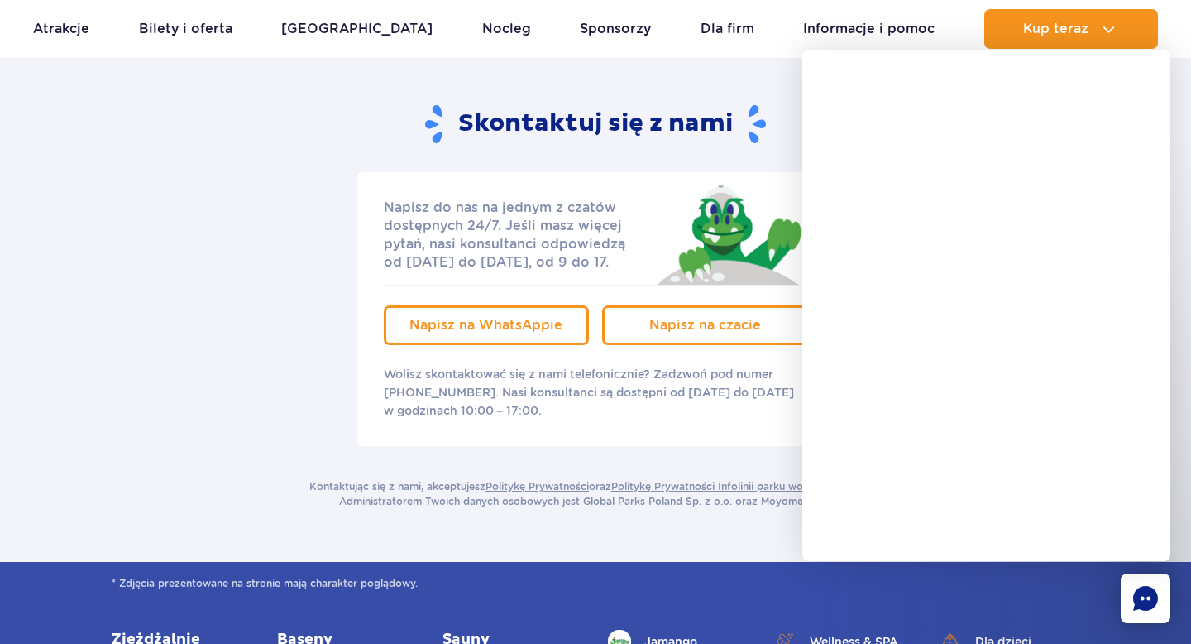
scroll to position [230, 0]
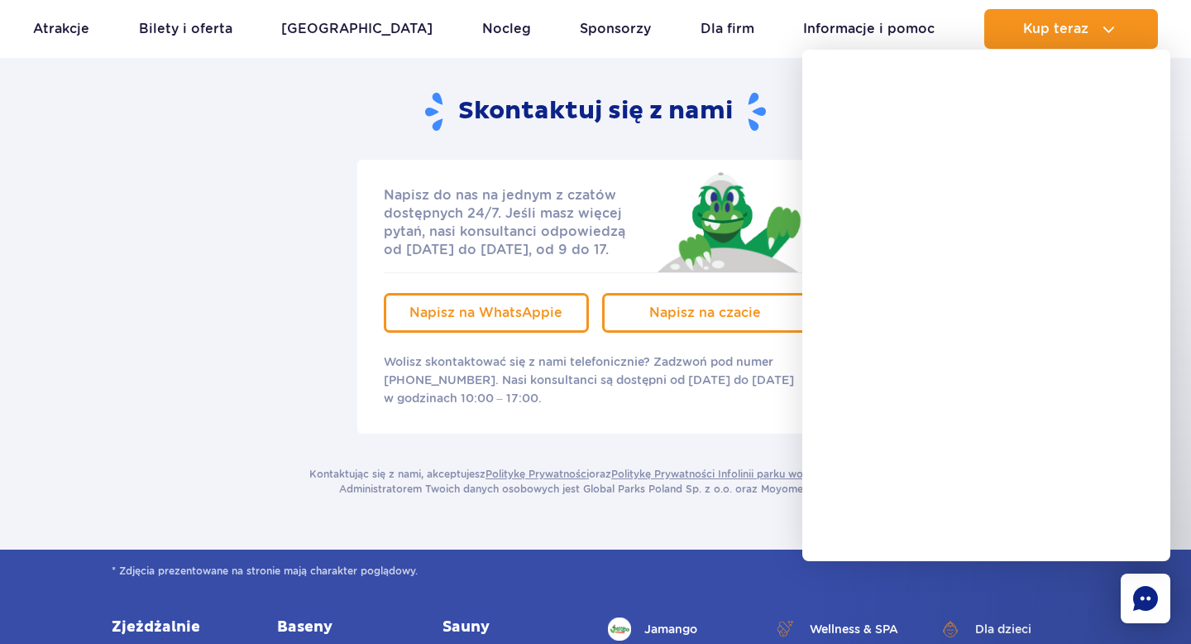
click at [1158, 604] on rect "Chat" at bounding box center [1146, 598] width 50 height 50
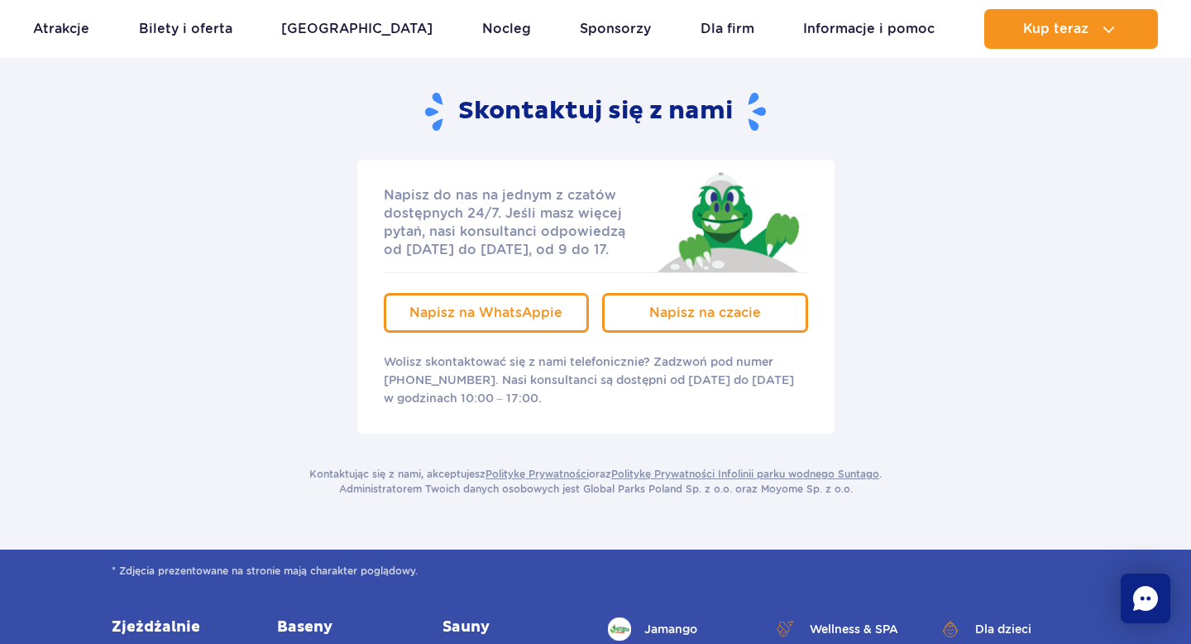
click at [1158, 604] on rect "Chat" at bounding box center [1146, 598] width 50 height 50
click at [1127, 609] on rect "Chat" at bounding box center [1146, 598] width 50 height 50
